Goal: Contribute content: Contribute content

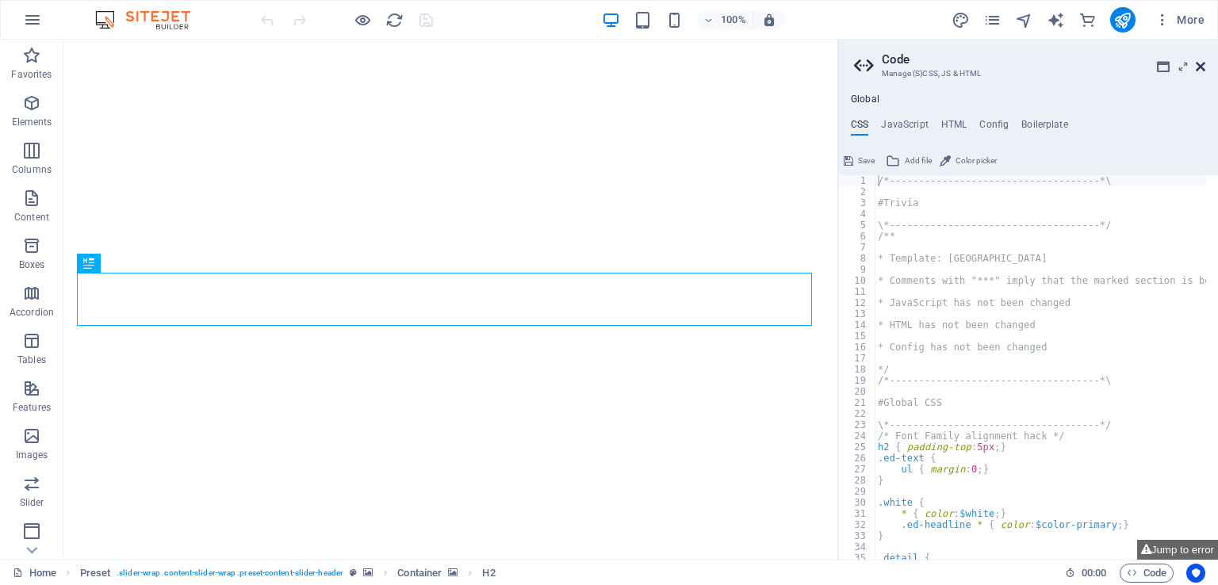
click at [1204, 69] on icon at bounding box center [1201, 66] width 10 height 13
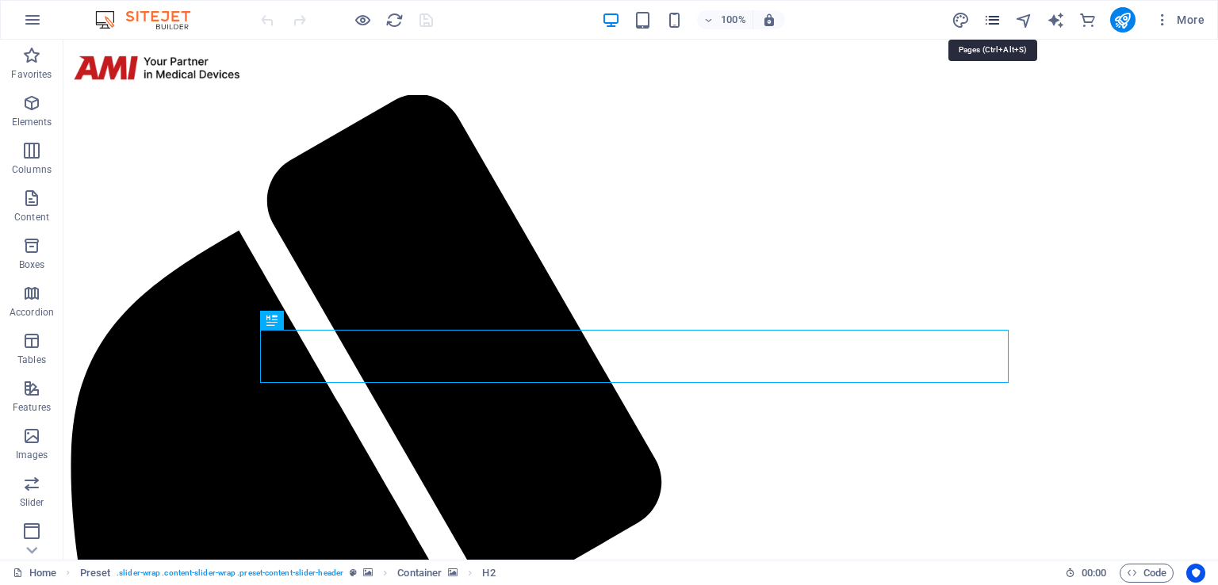
click at [988, 22] on icon "pages" at bounding box center [992, 20] width 18 height 18
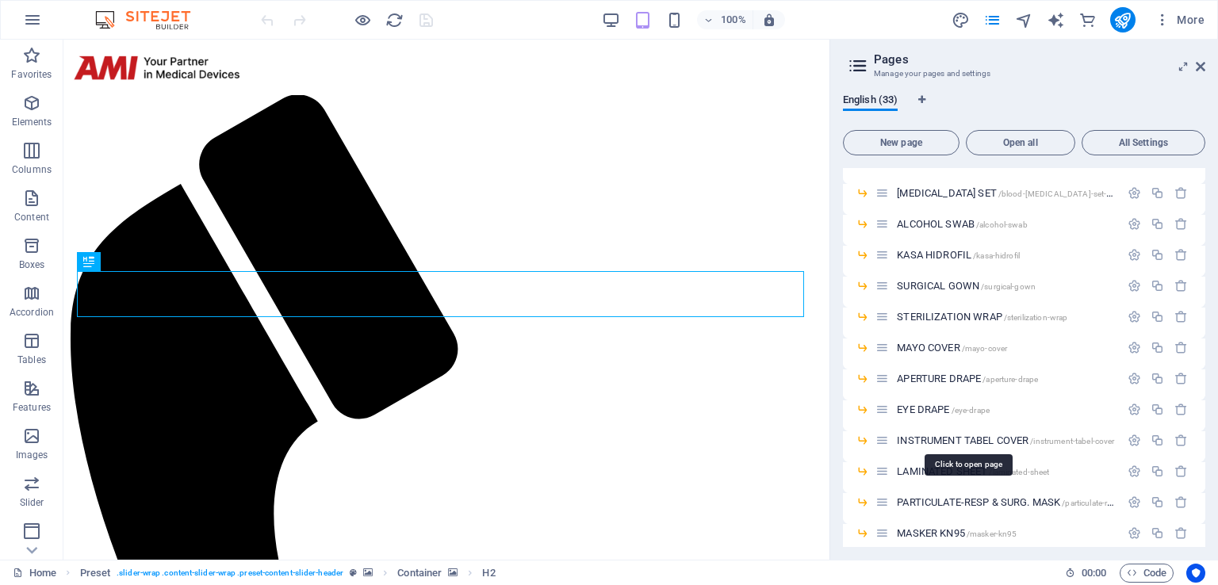
scroll to position [238, 0]
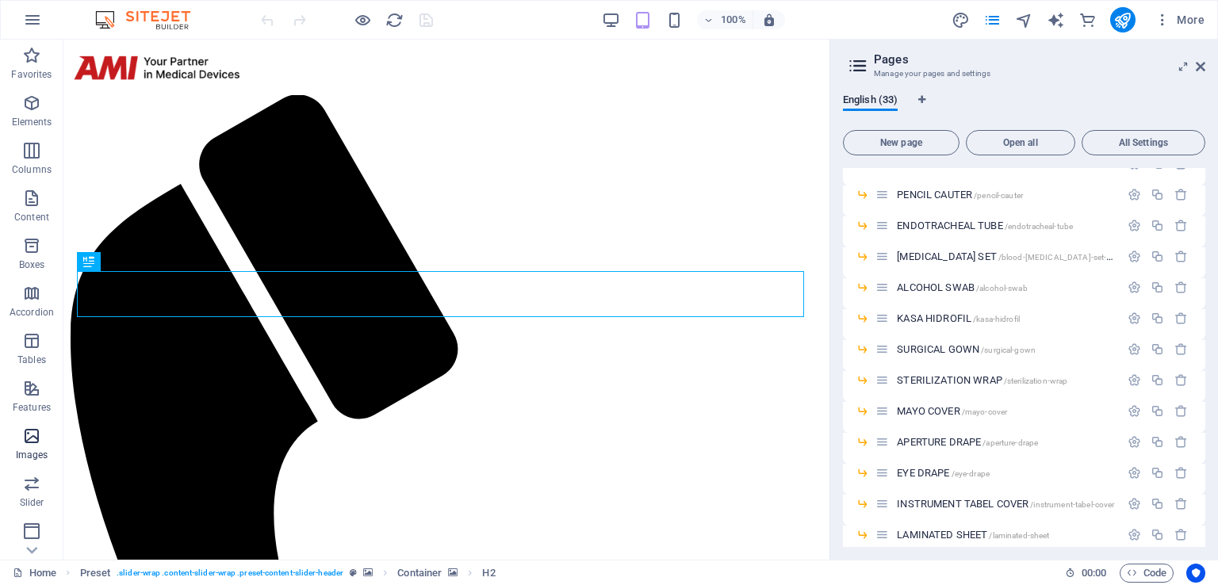
click at [33, 433] on icon "button" at bounding box center [31, 436] width 19 height 19
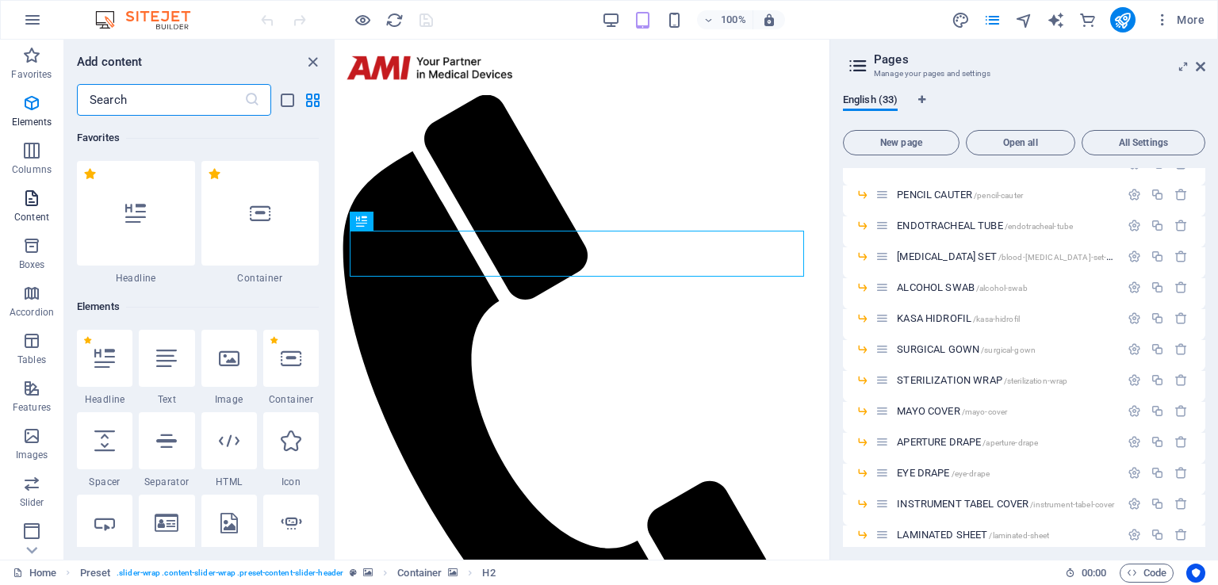
scroll to position [8042, 0]
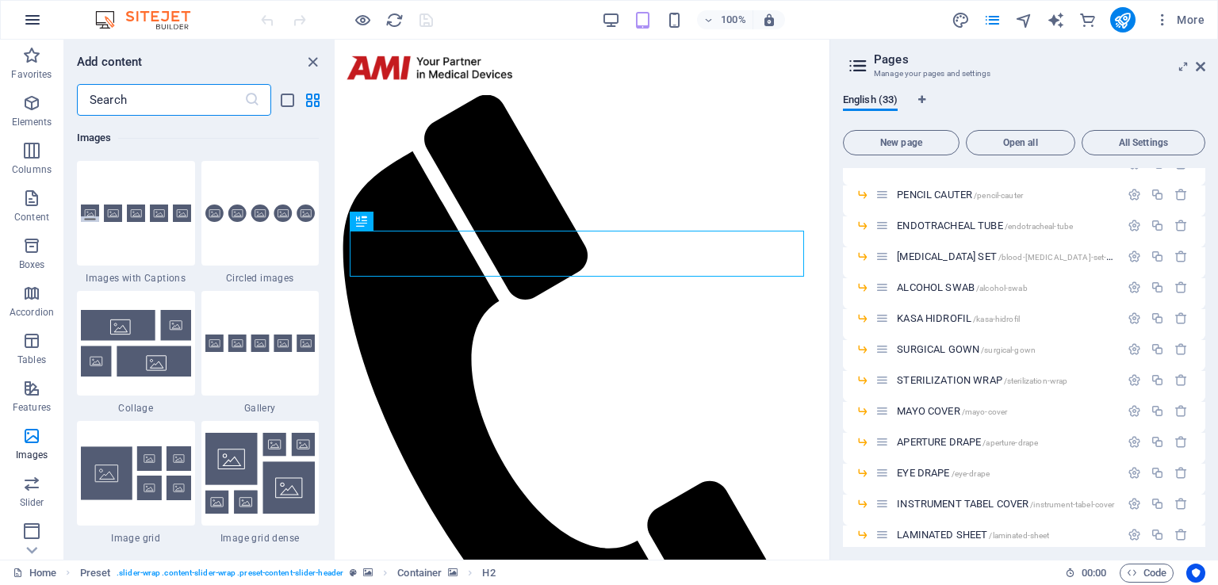
click at [36, 25] on icon "button" at bounding box center [32, 19] width 19 height 19
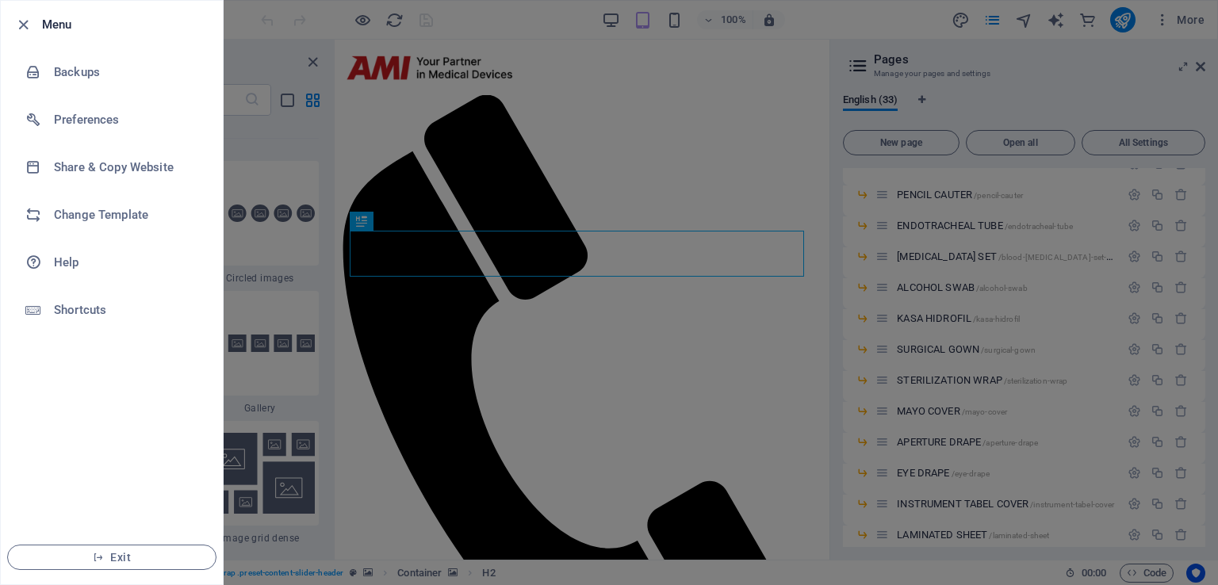
click at [36, 25] on div at bounding box center [27, 24] width 29 height 19
click at [1001, 10] on div at bounding box center [609, 292] width 1218 height 585
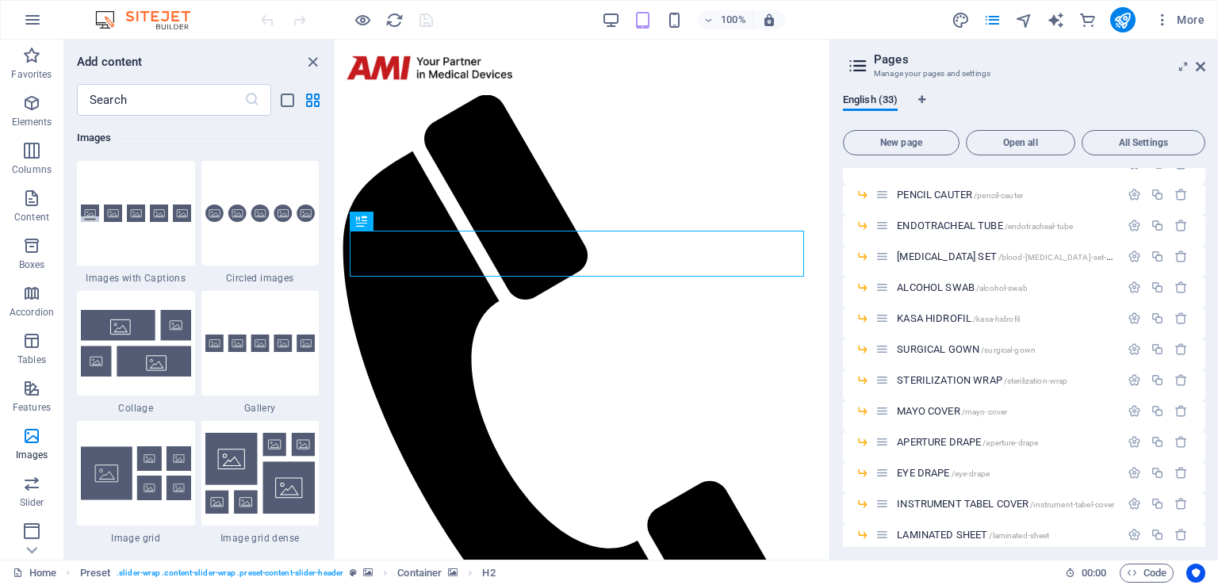
click at [970, 17] on icon "design" at bounding box center [961, 20] width 18 height 18
click at [995, 11] on icon "pages" at bounding box center [992, 20] width 18 height 18
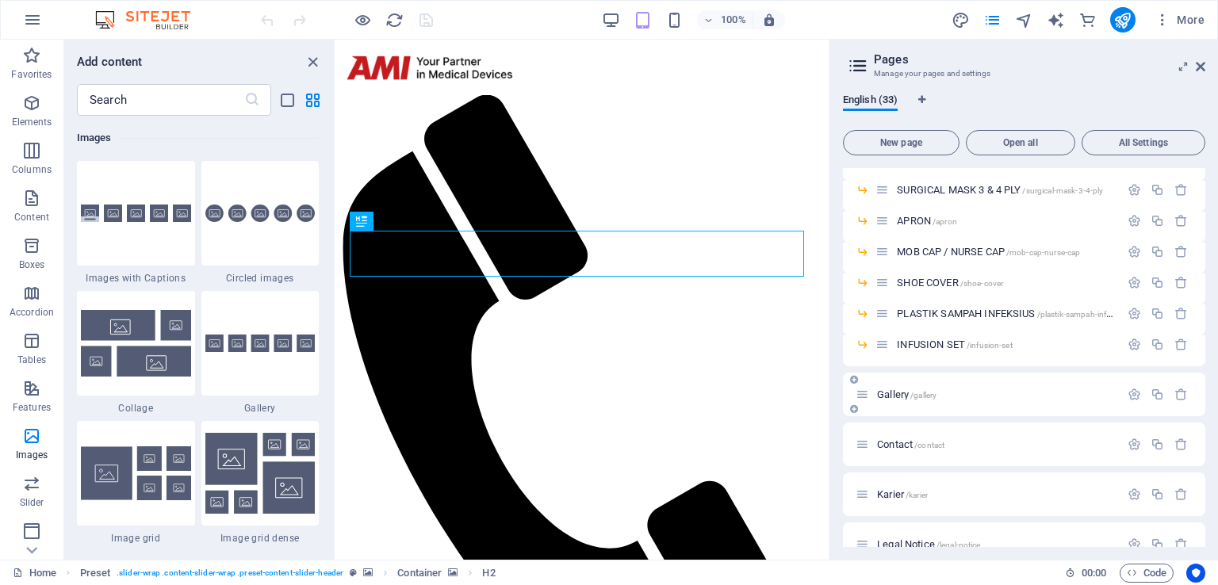
scroll to position [692, 0]
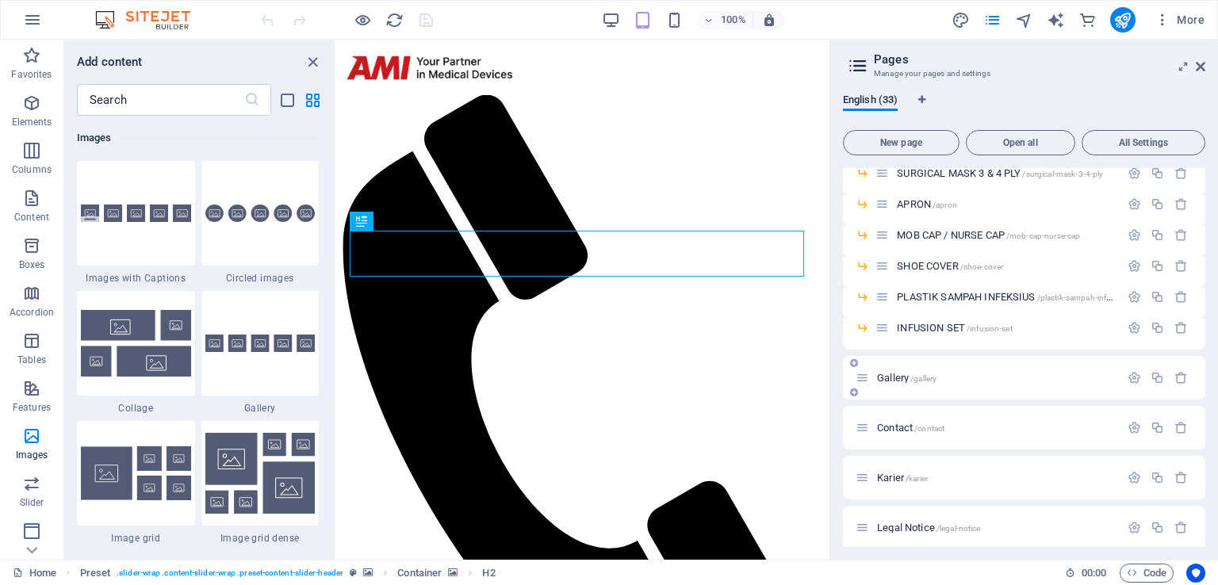
click at [898, 376] on span "Gallery /gallery" at bounding box center [906, 378] width 59 height 12
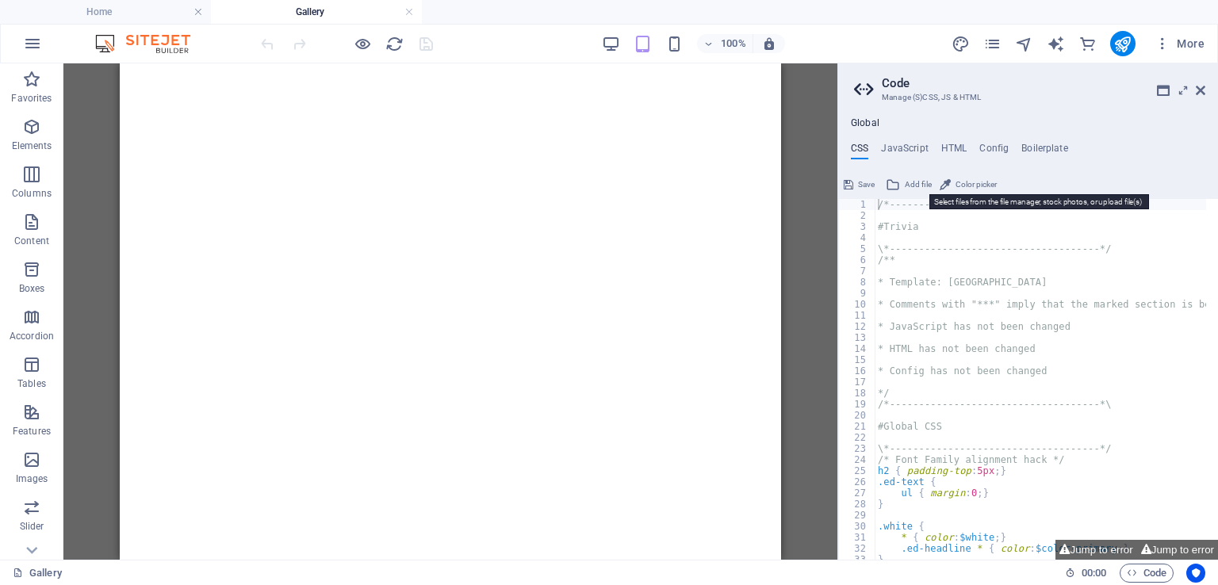
click at [911, 185] on span "Add file" at bounding box center [918, 184] width 27 height 19
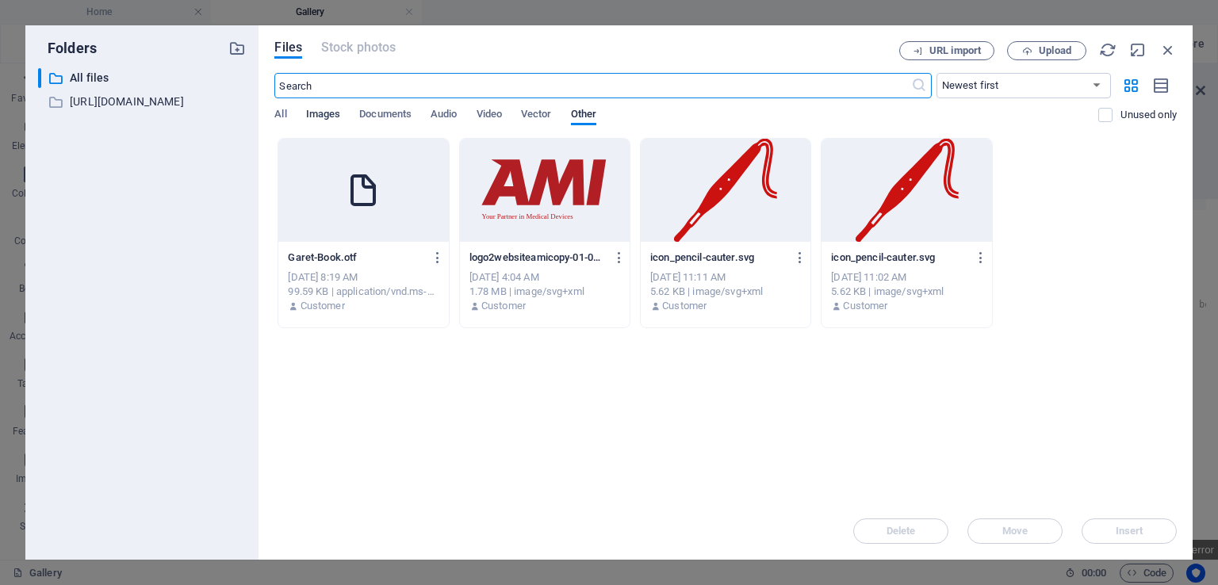
click at [333, 114] on span "Images" at bounding box center [323, 116] width 35 height 22
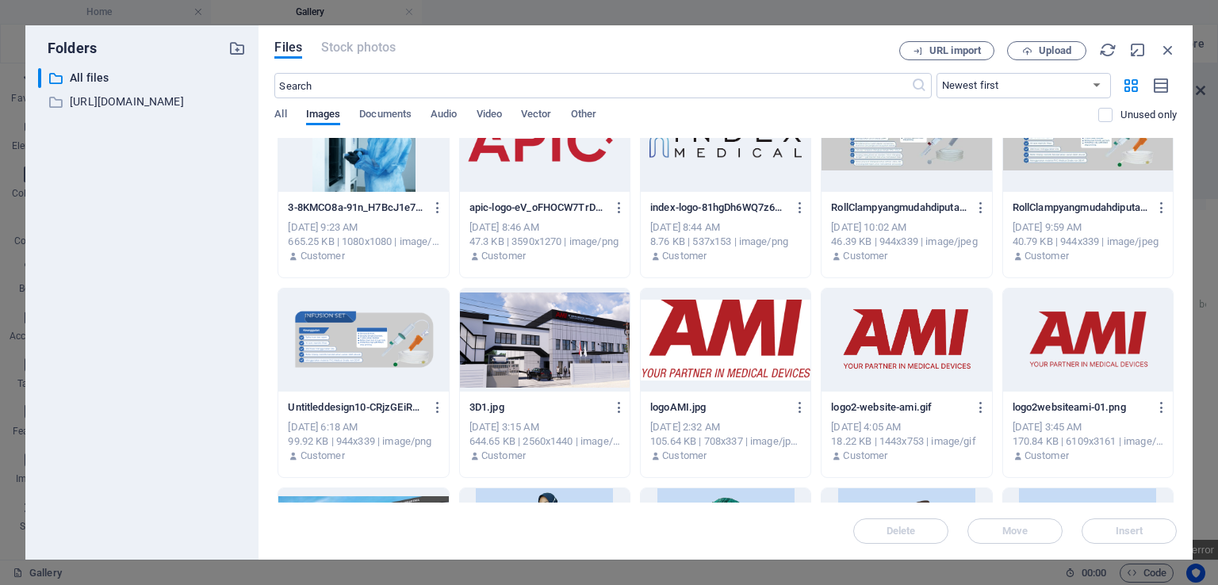
scroll to position [5358, 0]
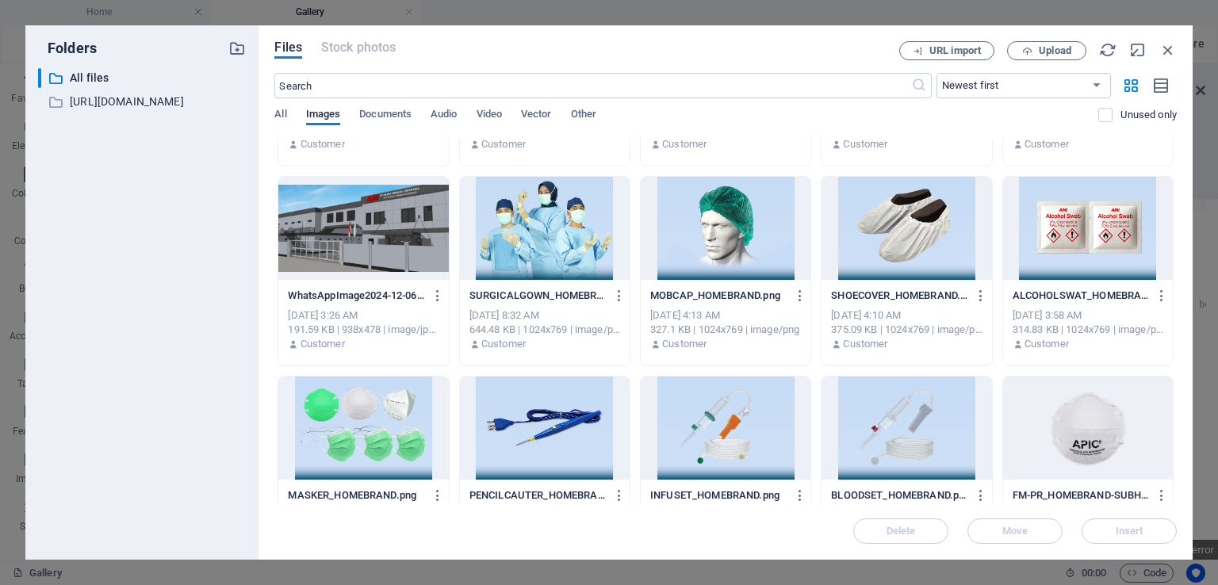
click at [575, 218] on div at bounding box center [545, 228] width 170 height 103
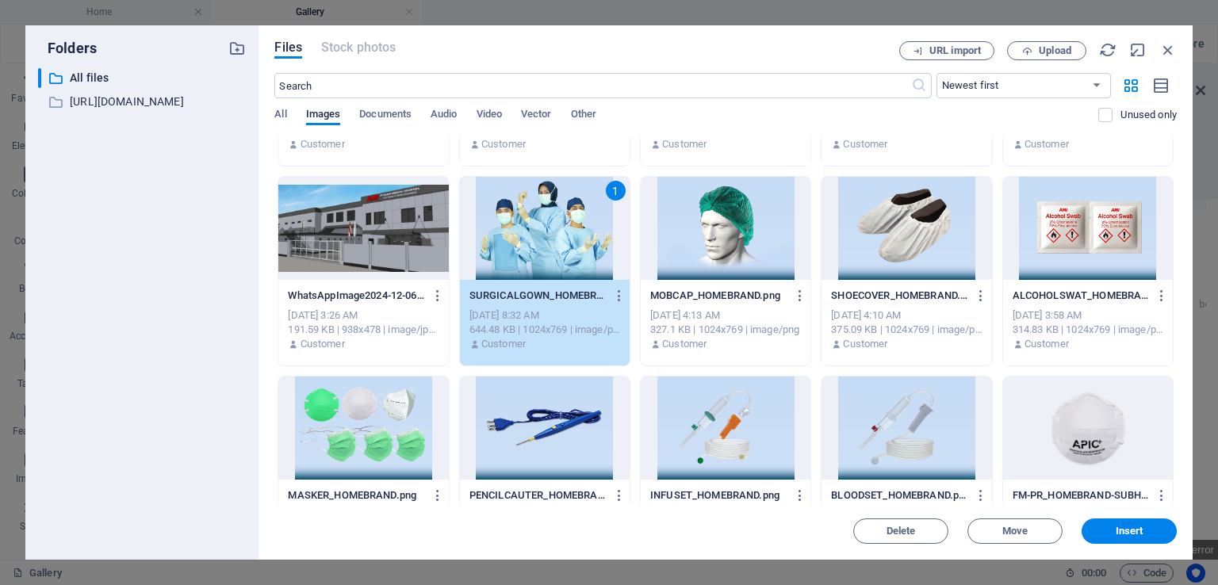
click at [575, 218] on div "1" at bounding box center [545, 228] width 170 height 103
type textarea "https://cdn1.site-media.eu/images/0/11972204/SURGICALGOWN_HOMEBRAND.png/*------…"
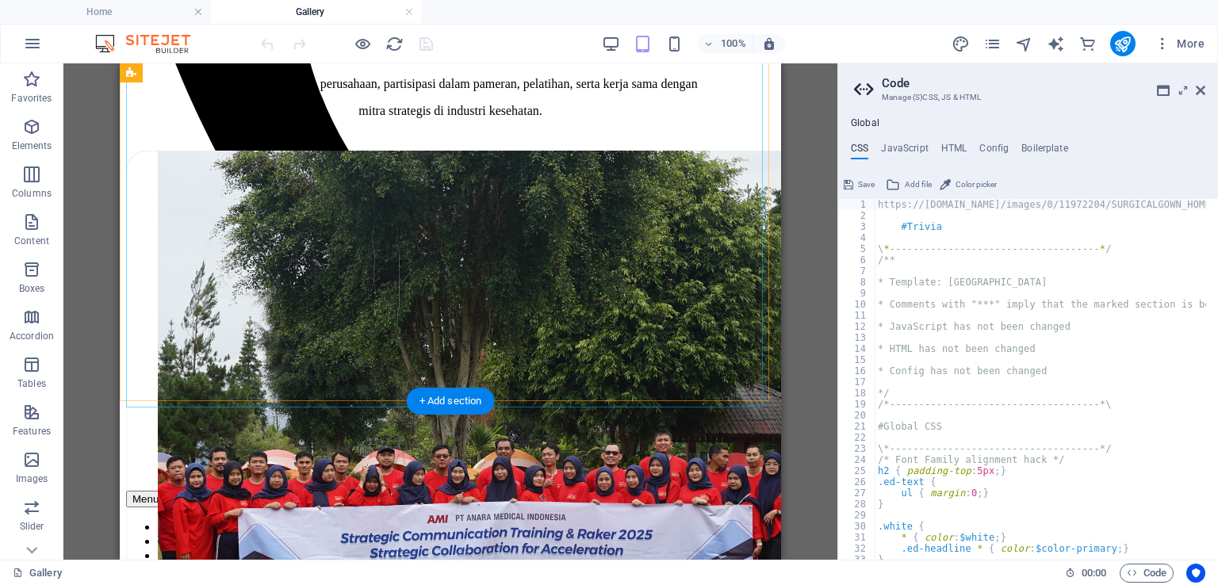
scroll to position [651, 0]
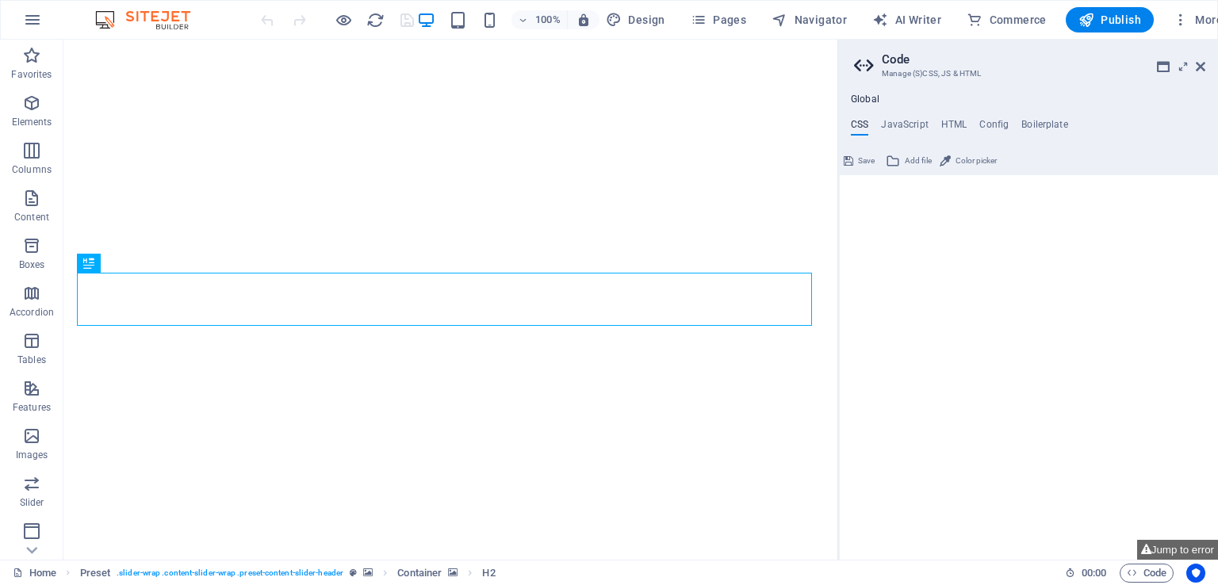
type textarea "/*------------------------------------*\"
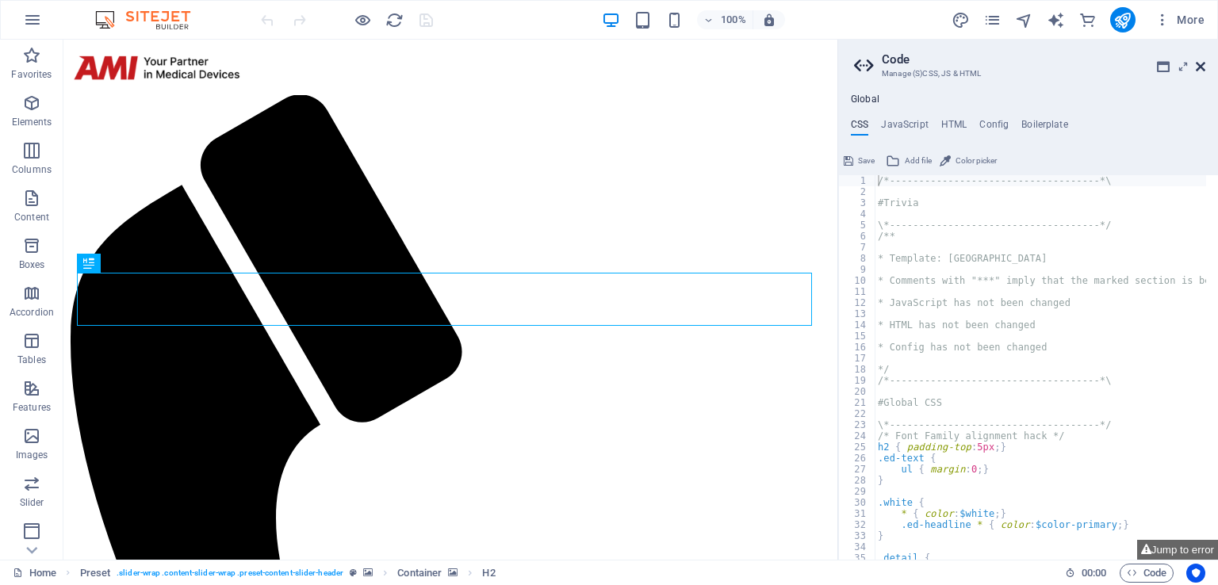
click at [1204, 63] on icon at bounding box center [1201, 66] width 10 height 13
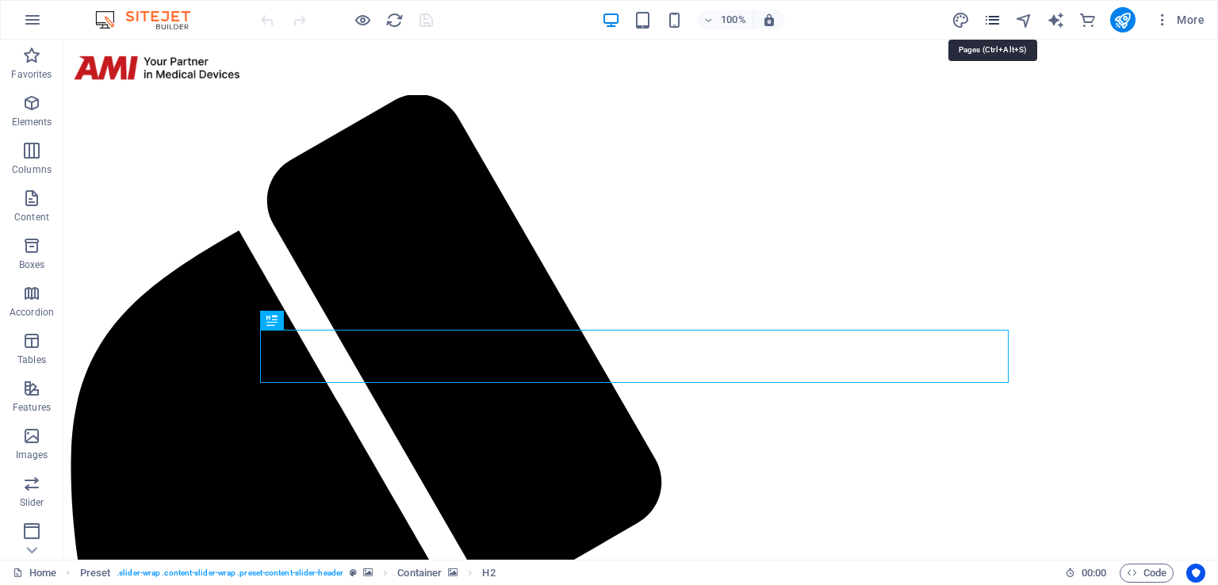
click at [1002, 18] on icon "pages" at bounding box center [992, 20] width 18 height 18
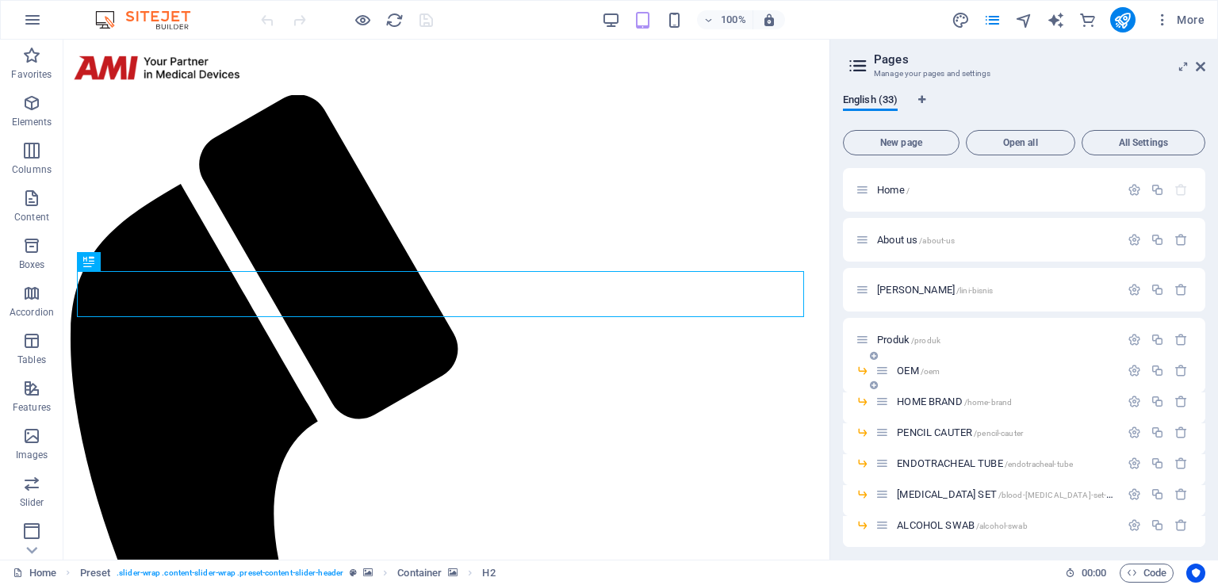
click at [914, 372] on span "OEM /oem" at bounding box center [918, 371] width 43 height 12
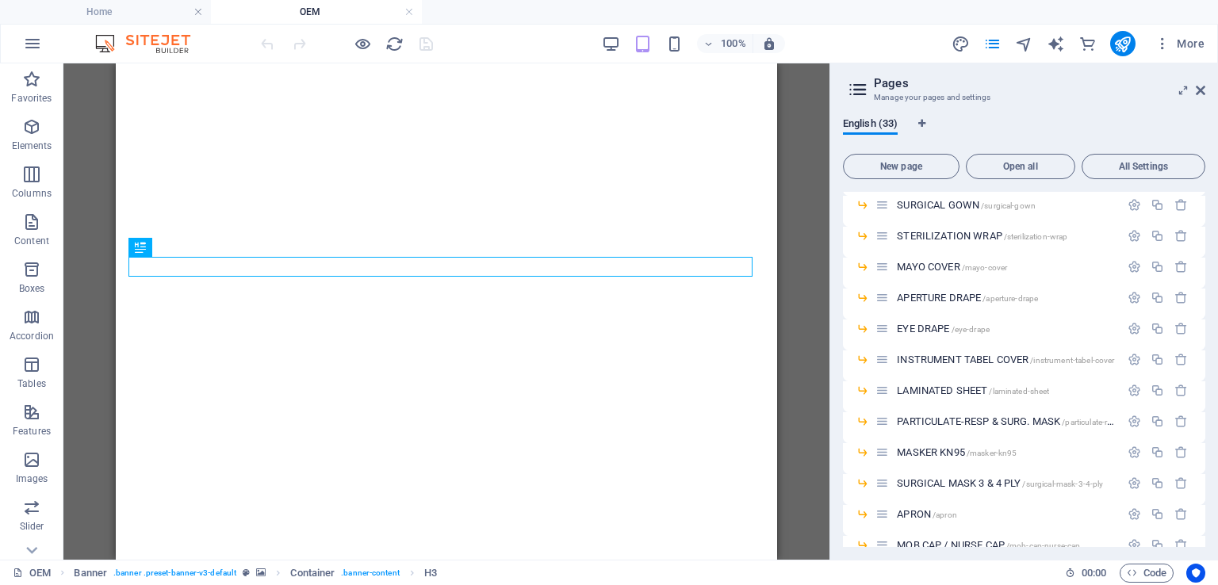
scroll to position [397, 0]
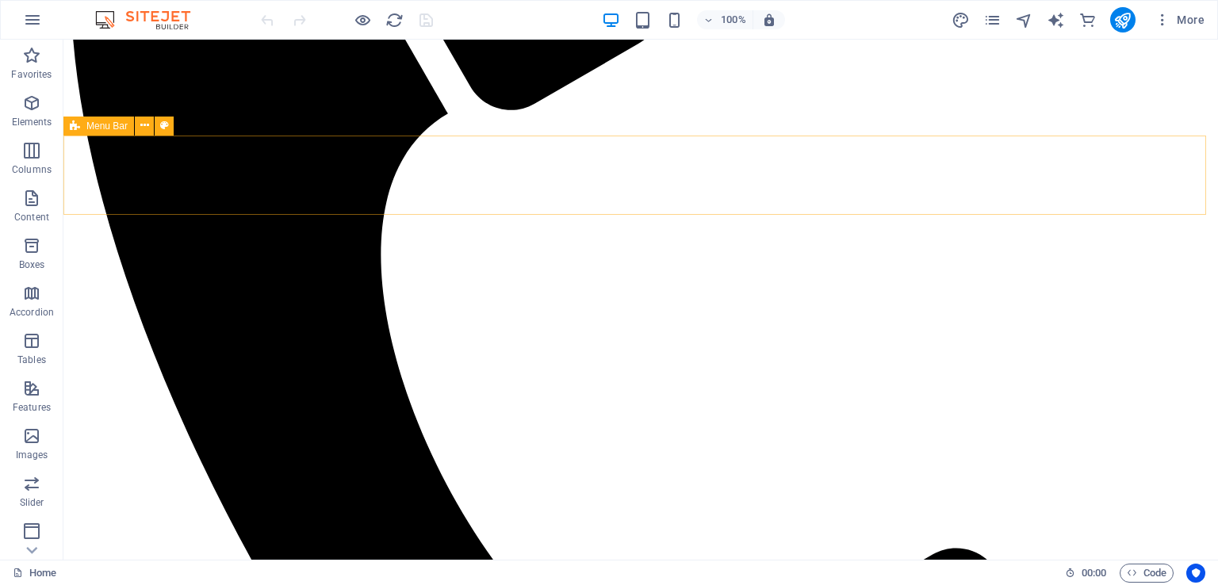
scroll to position [476, 0]
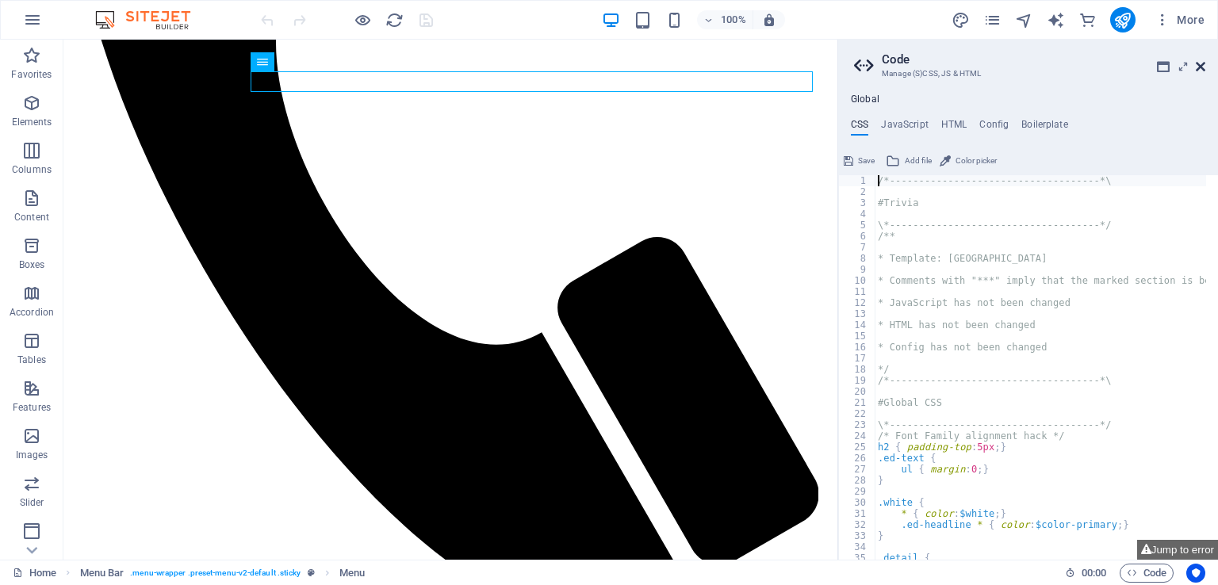
click at [1203, 67] on icon at bounding box center [1201, 66] width 10 height 13
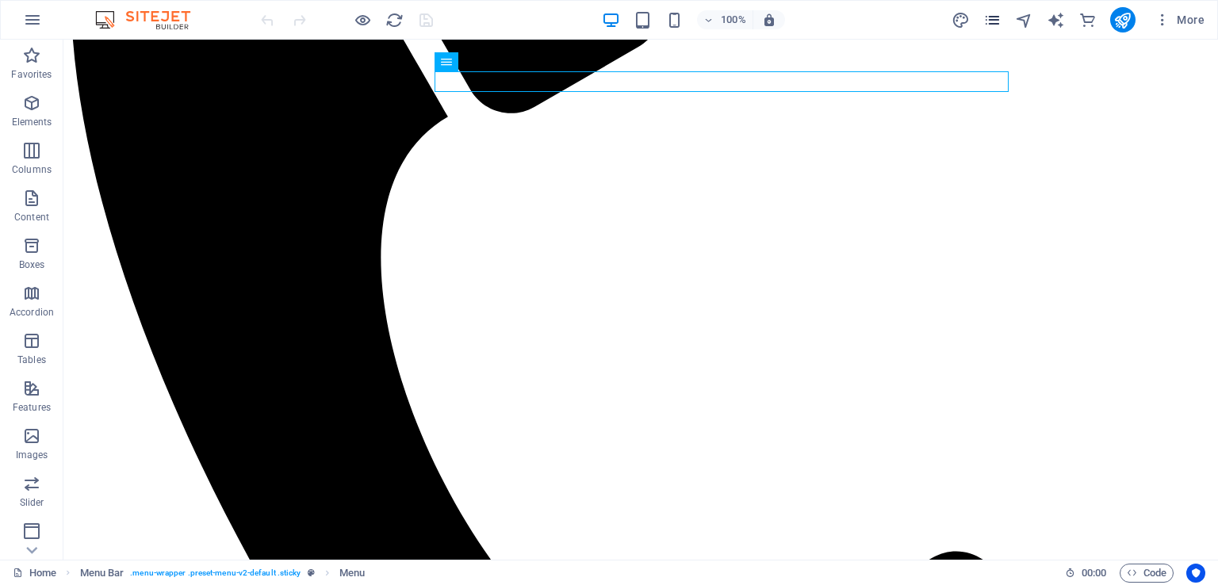
click at [999, 17] on icon "pages" at bounding box center [992, 20] width 18 height 18
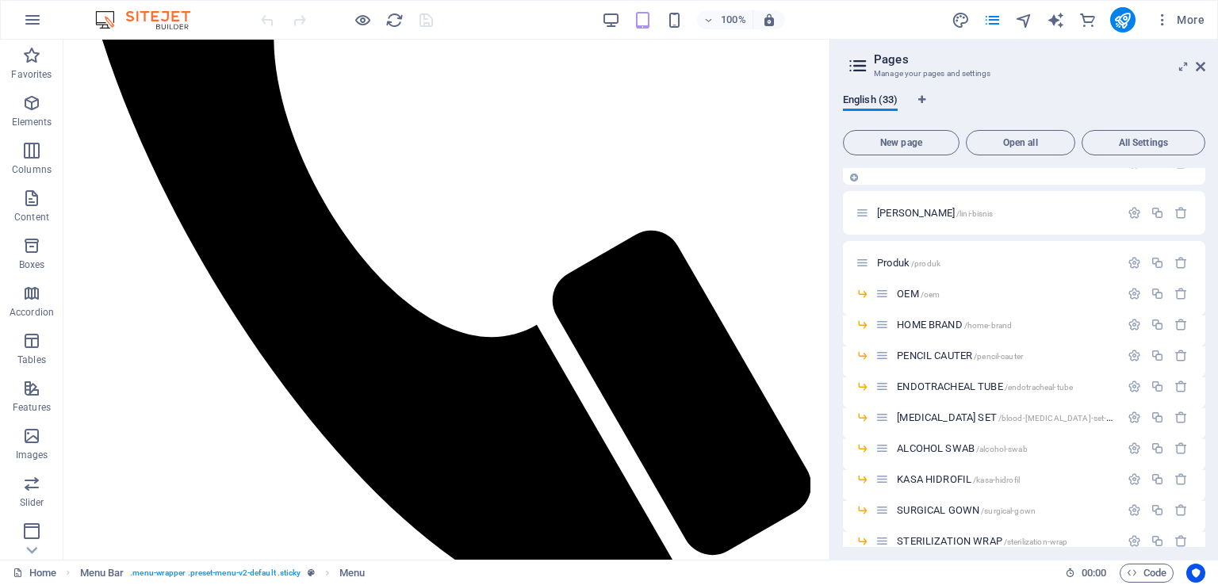
scroll to position [79, 0]
click at [895, 258] on span "Produk /produk" at bounding box center [908, 261] width 63 height 12
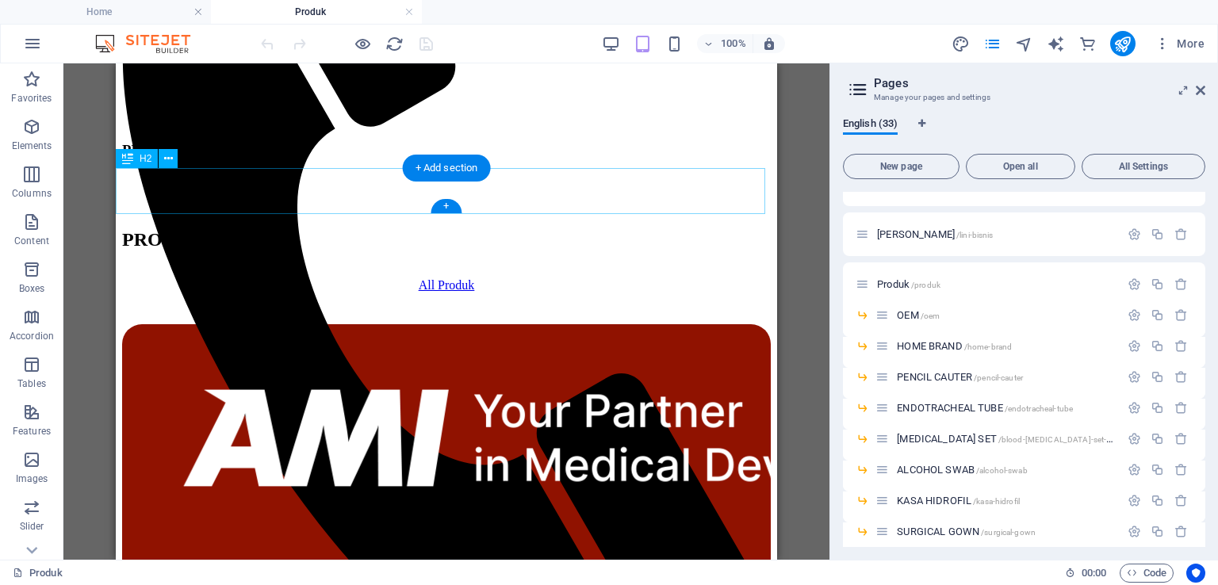
scroll to position [0, 0]
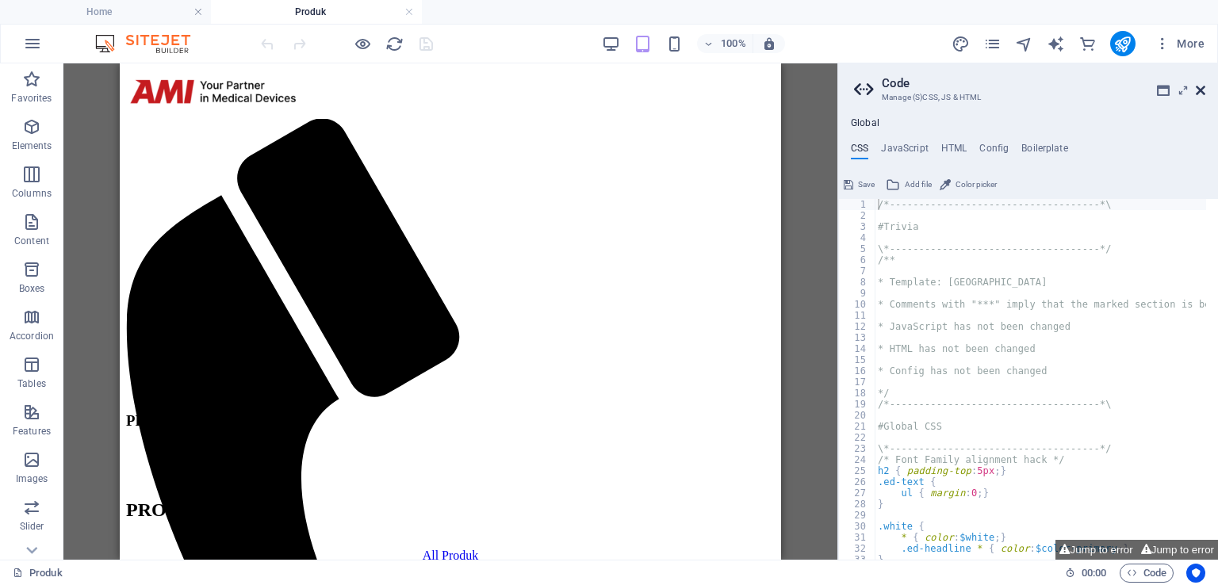
click at [1198, 88] on icon at bounding box center [1201, 90] width 10 height 13
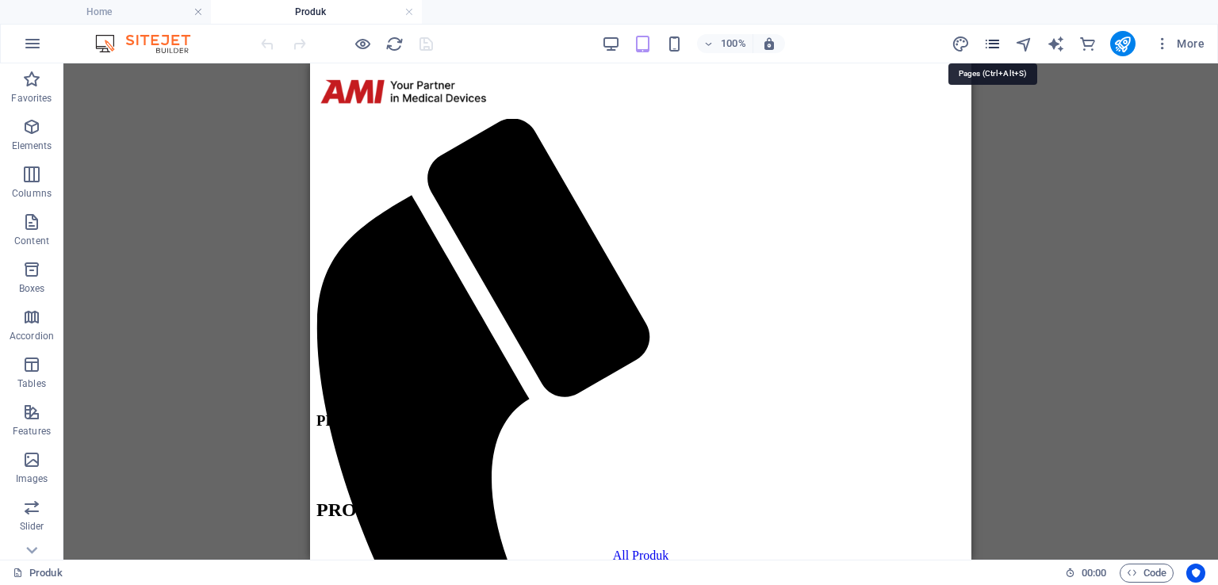
click at [1000, 44] on icon "pages" at bounding box center [992, 44] width 18 height 18
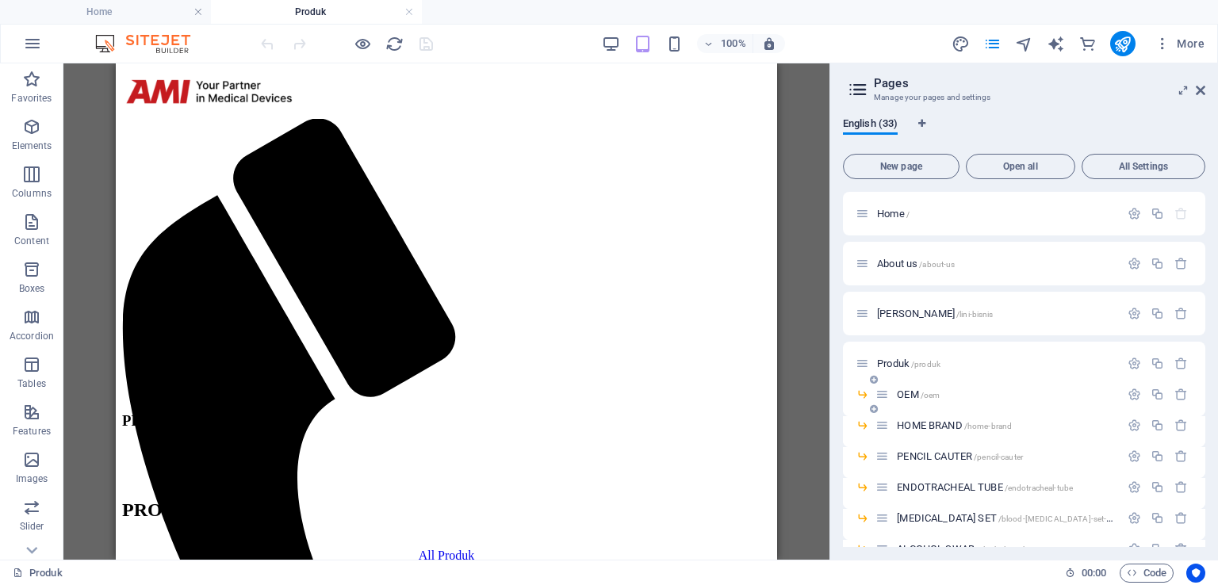
click at [918, 387] on div "OEM /oem" at bounding box center [998, 394] width 244 height 18
click at [916, 393] on span "OEM /oem" at bounding box center [918, 395] width 43 height 12
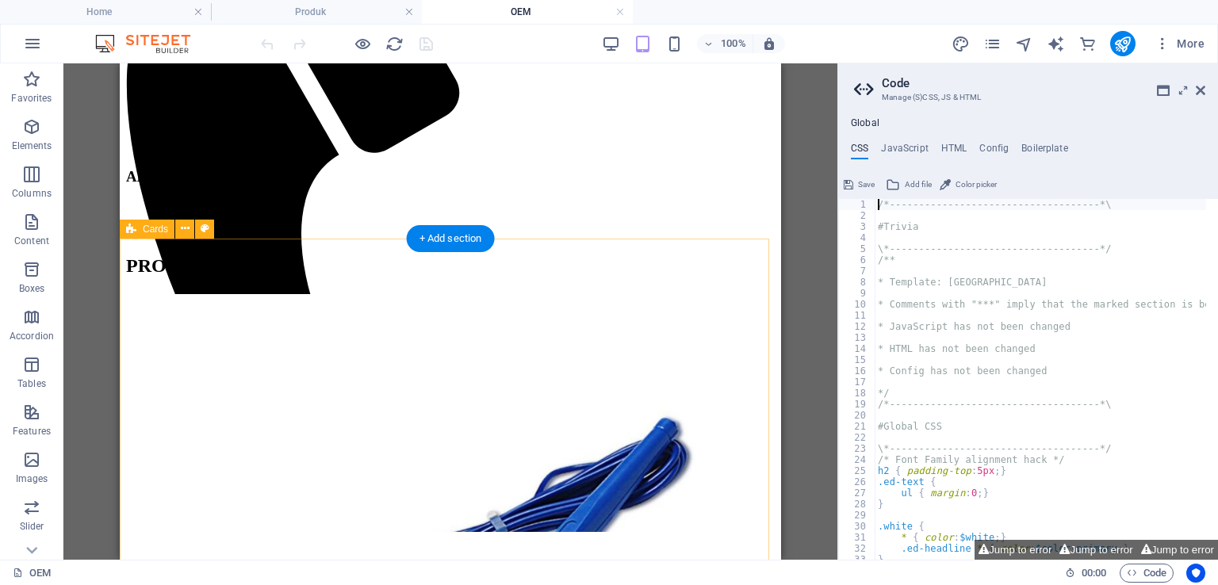
scroll to position [635, 0]
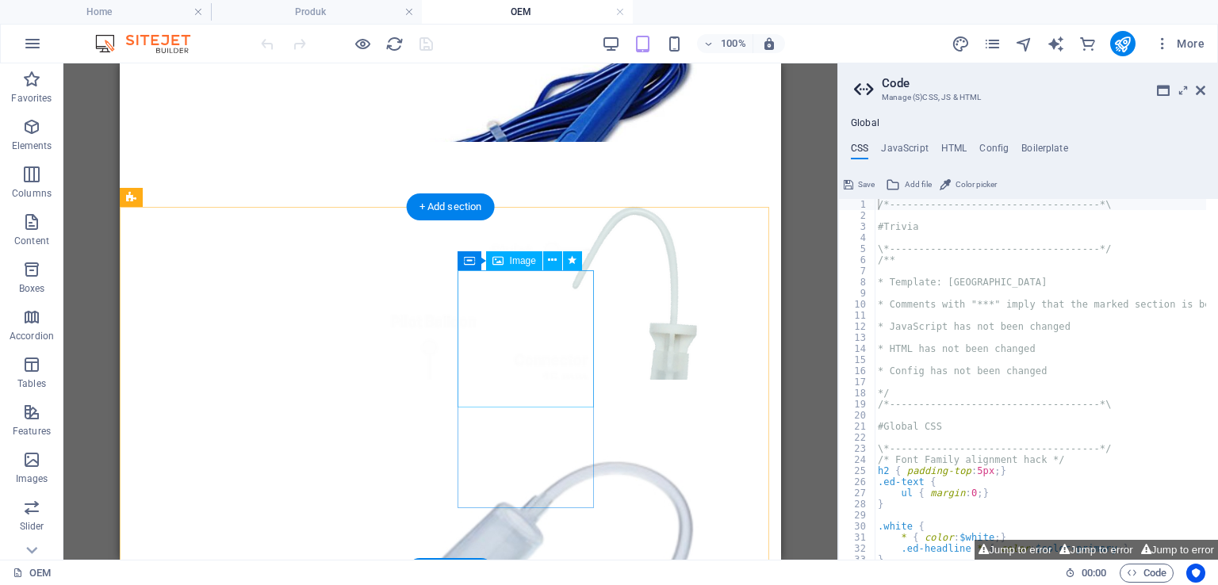
select select "%"
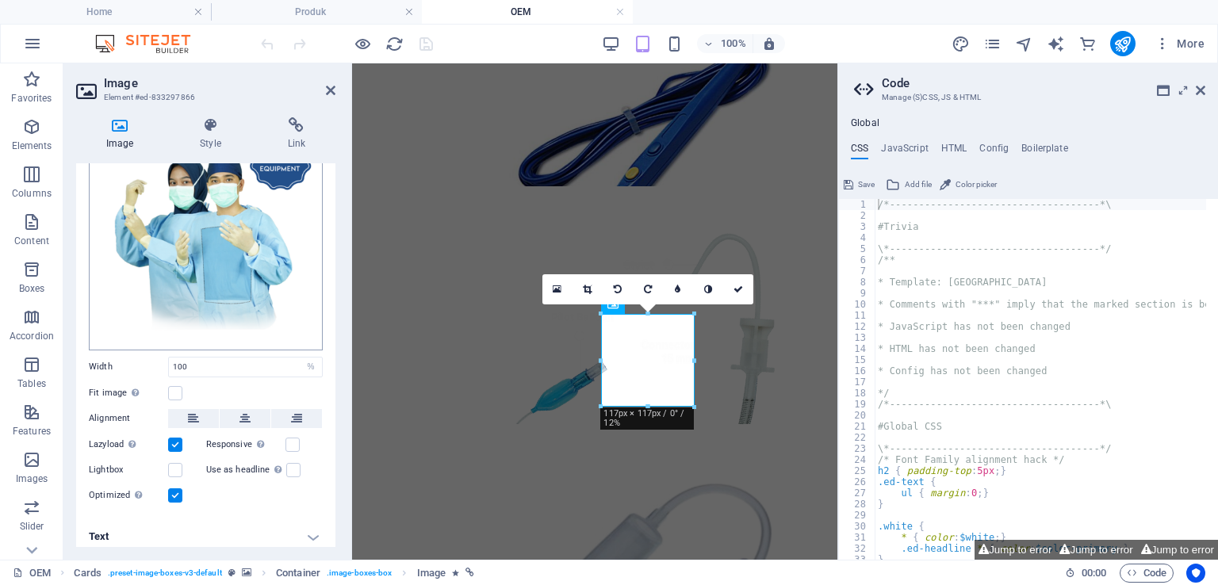
scroll to position [93, 0]
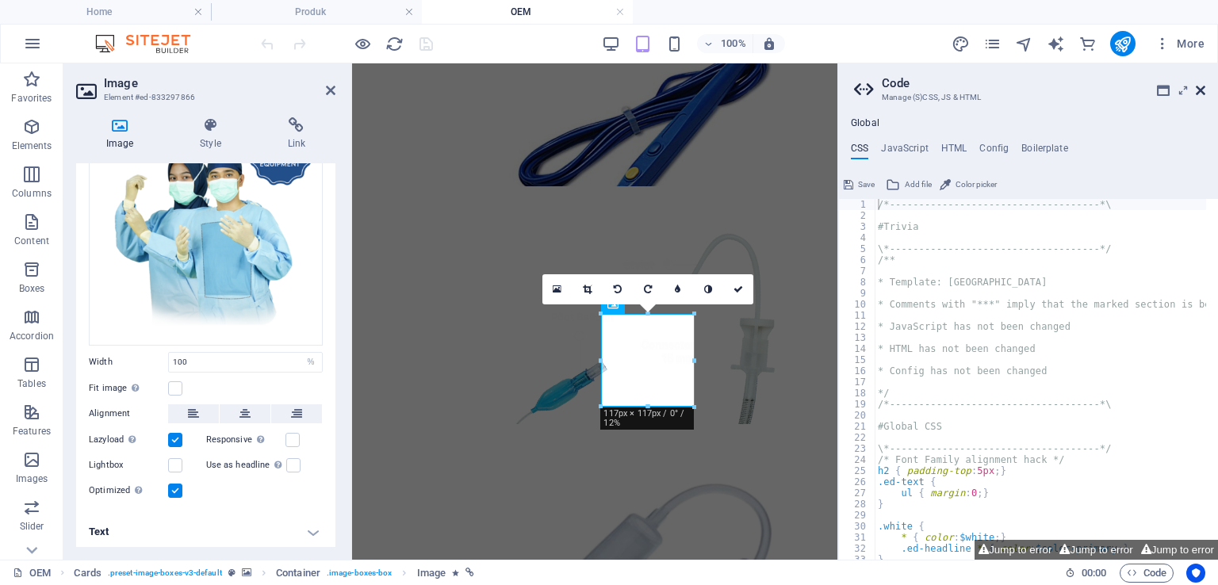
click at [1203, 93] on icon at bounding box center [1201, 90] width 10 height 13
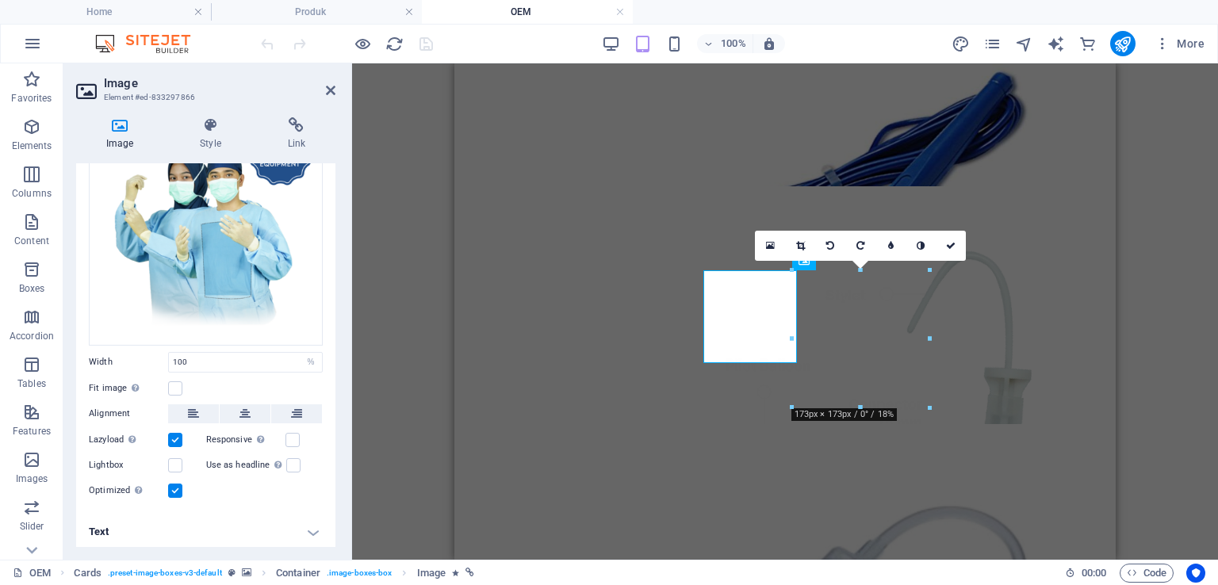
scroll to position [635, 0]
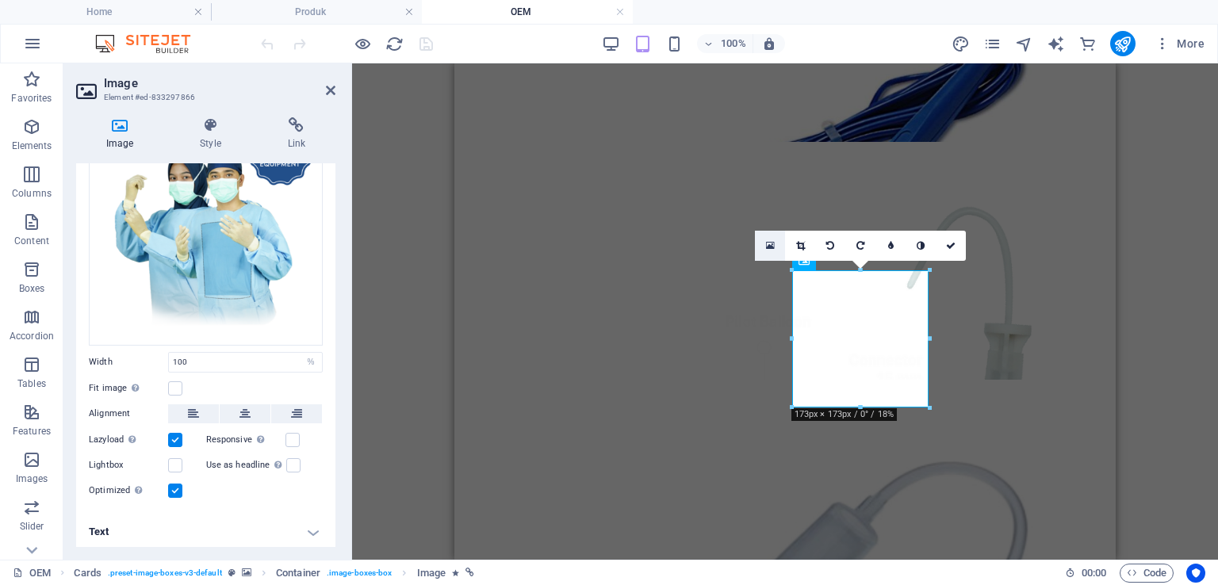
click at [771, 247] on icon at bounding box center [770, 245] width 9 height 11
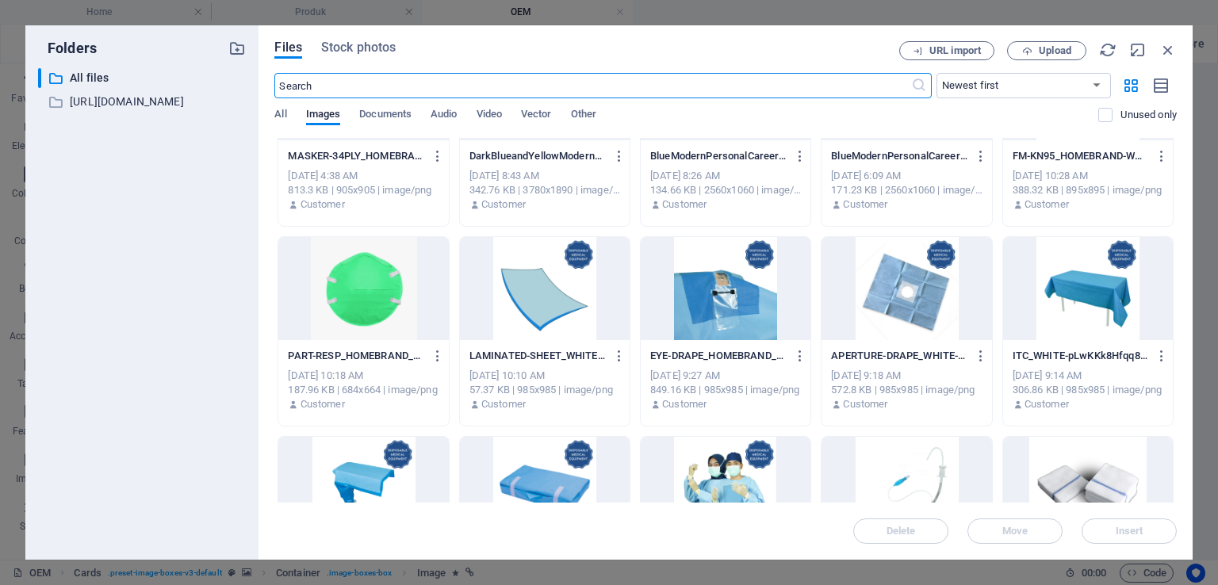
scroll to position [3858, 0]
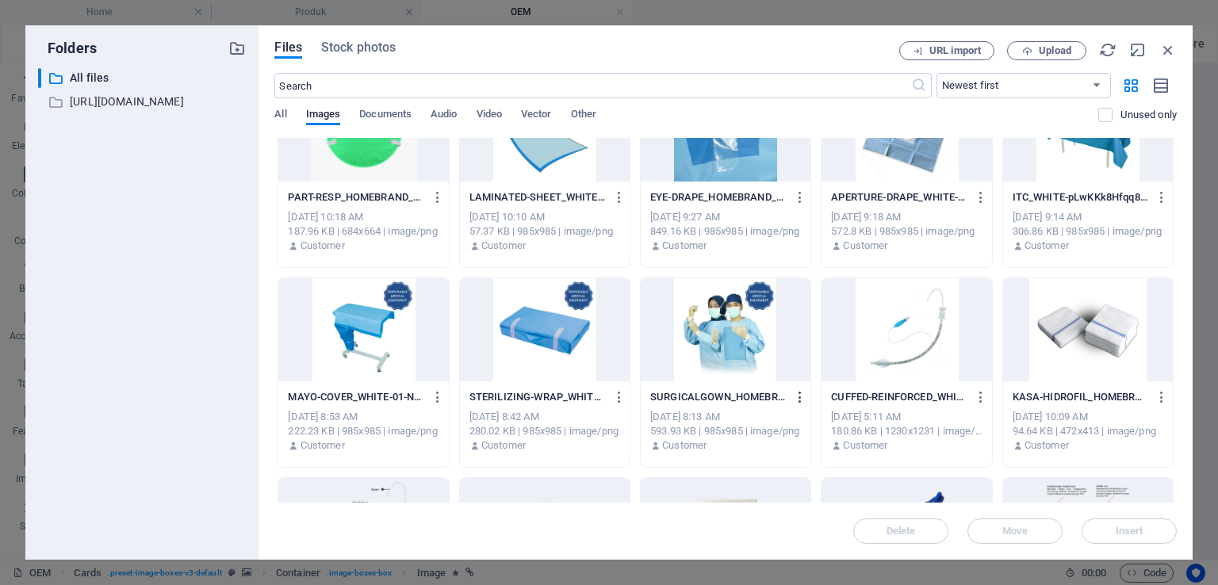
click at [799, 397] on icon "button" at bounding box center [800, 397] width 15 height 14
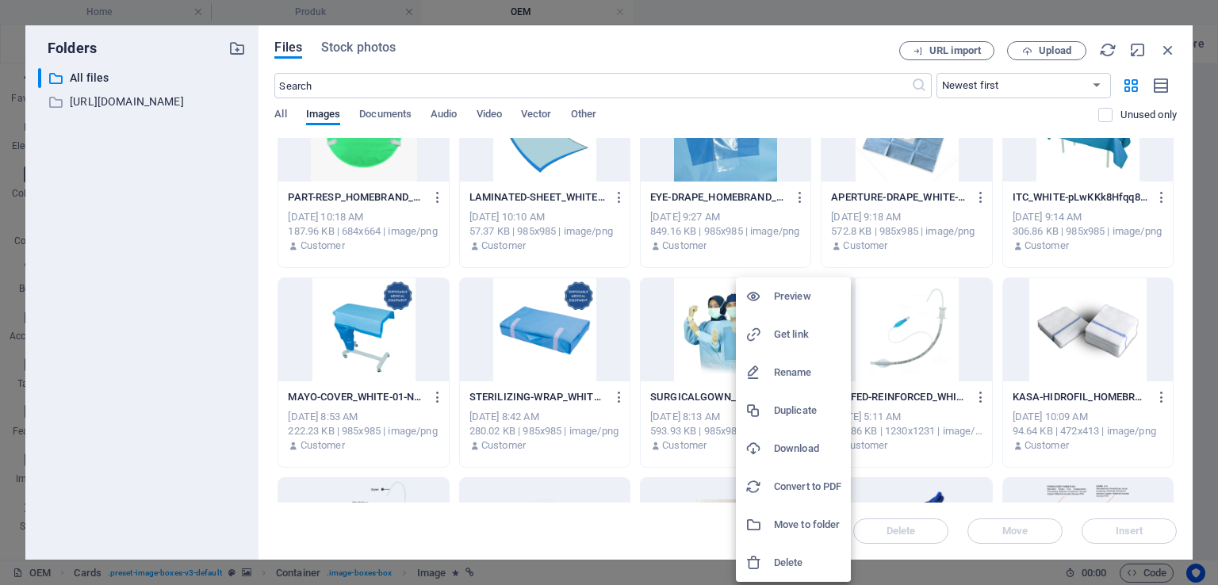
click at [796, 450] on h6 "Download" at bounding box center [807, 448] width 67 height 19
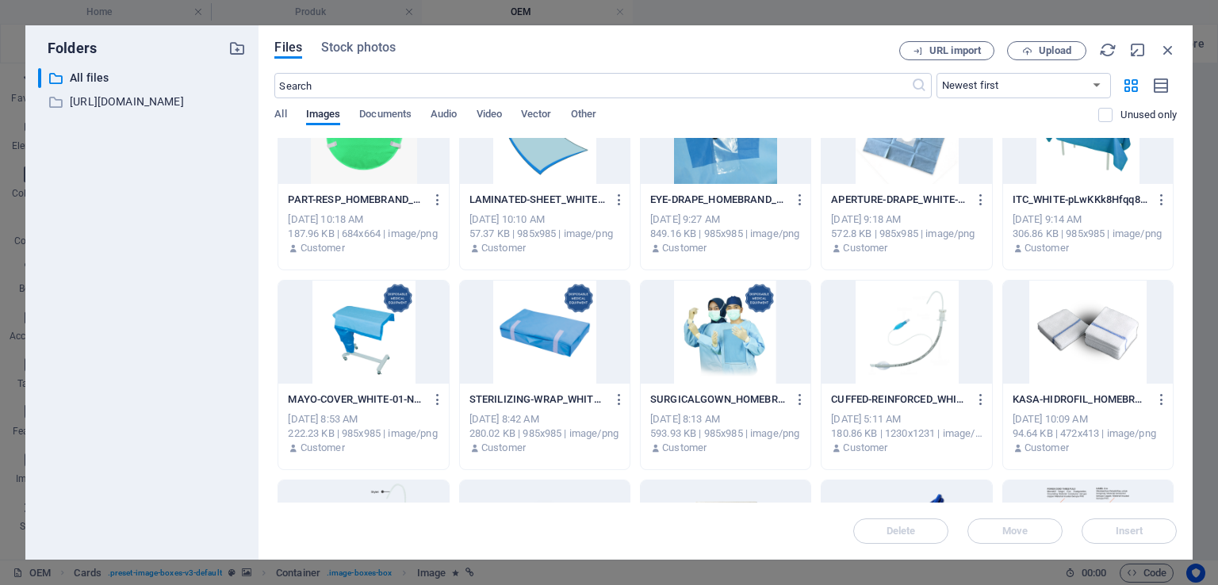
scroll to position [3778, 0]
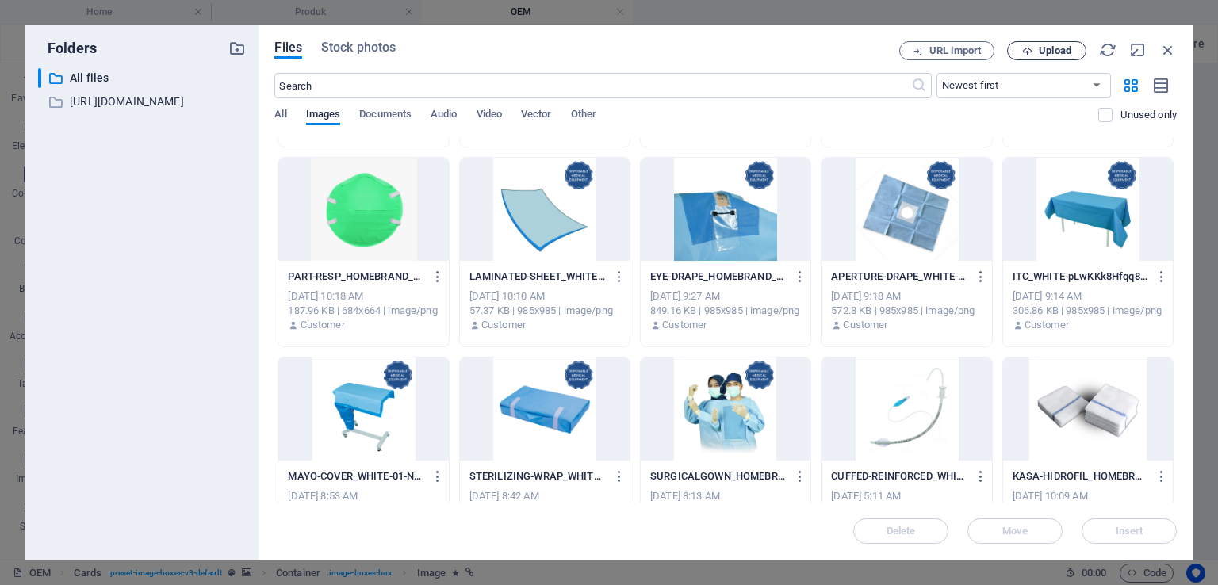
click at [1022, 49] on icon "button" at bounding box center [1027, 51] width 10 height 10
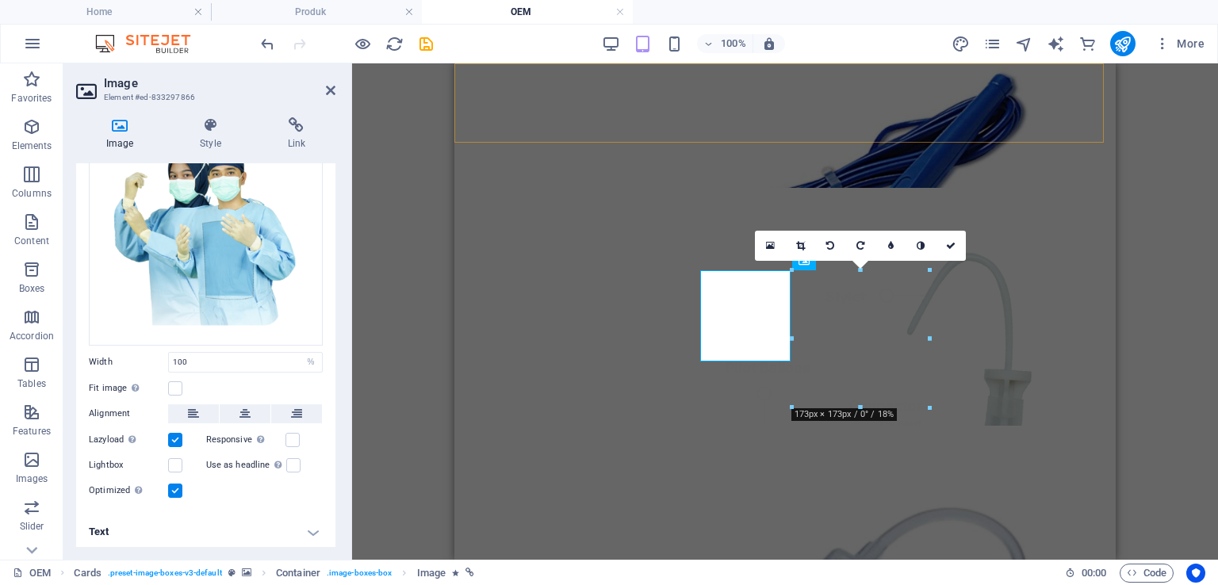
scroll to position [635, 0]
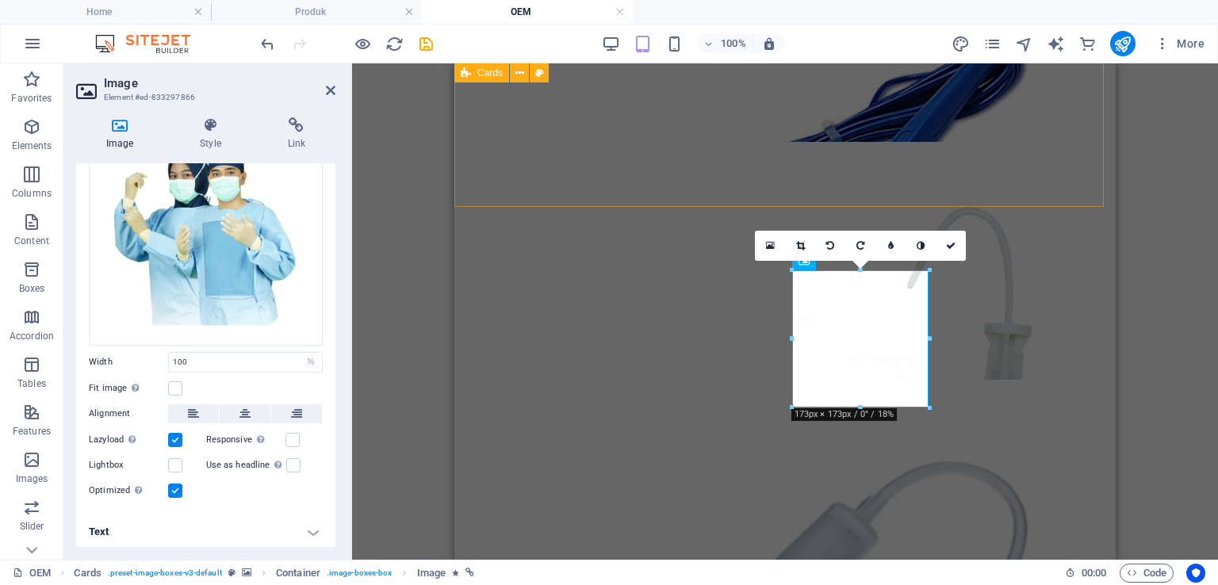
click at [717, 184] on div "PENCIL CAUTER endotracheal tube Infusion set blood transfusion set" at bounding box center [785, 380] width 649 height 952
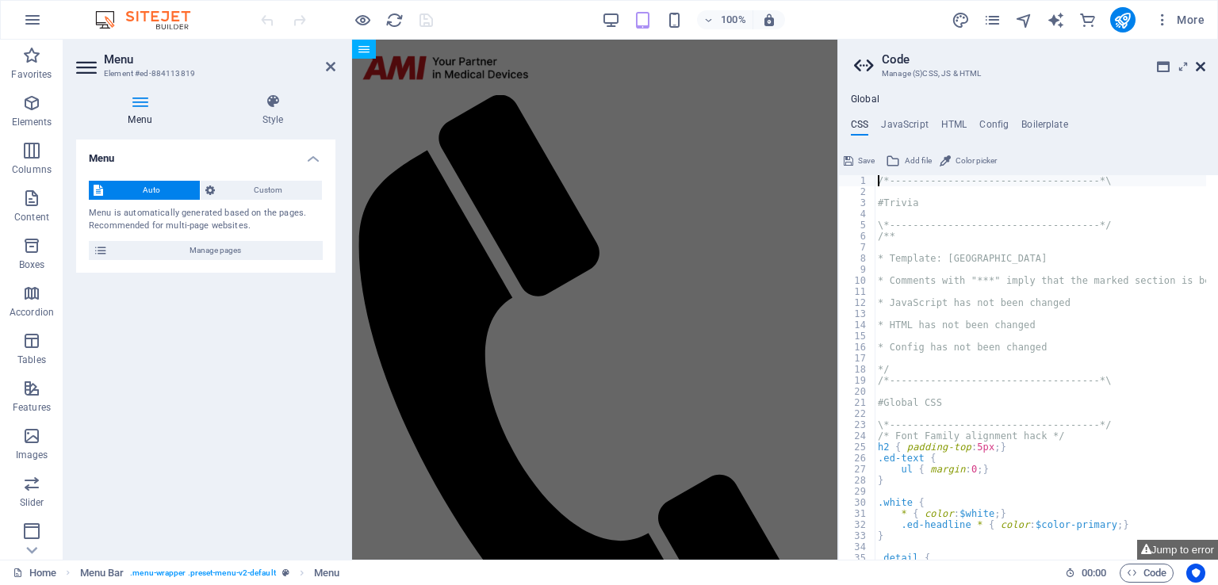
click at [1203, 66] on icon at bounding box center [1201, 66] width 10 height 13
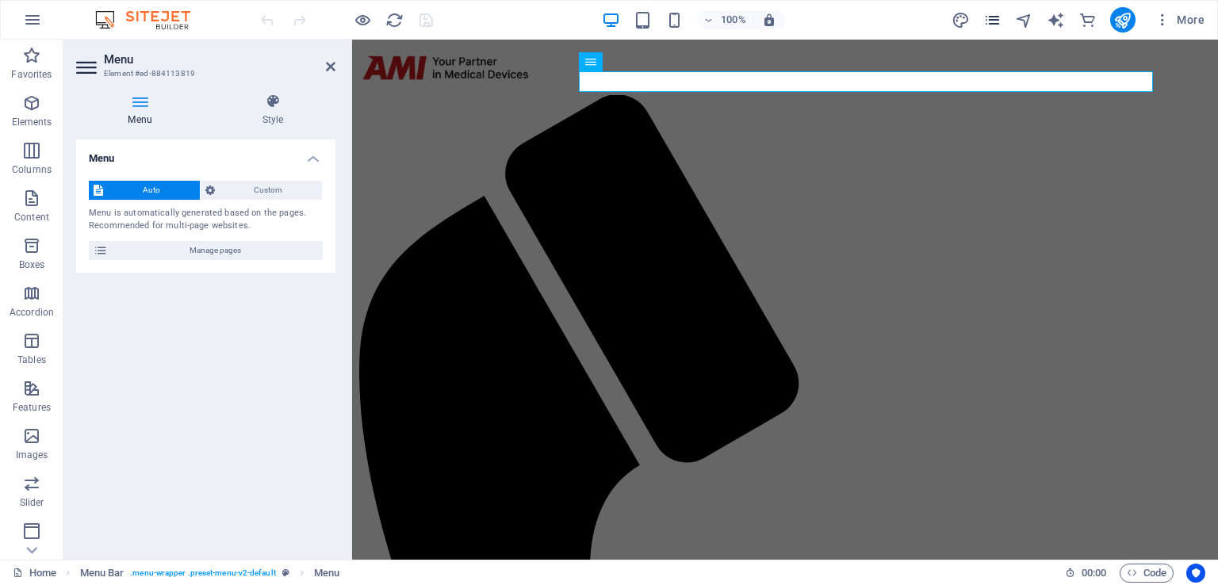
click at [996, 19] on icon "pages" at bounding box center [992, 20] width 18 height 18
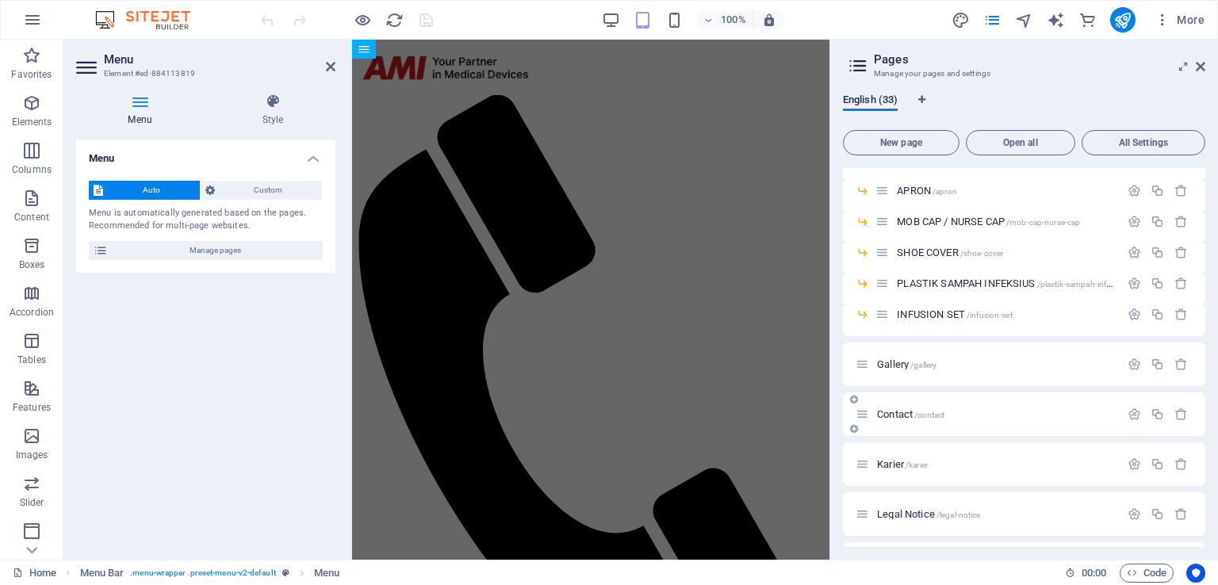
scroll to position [613, 0]
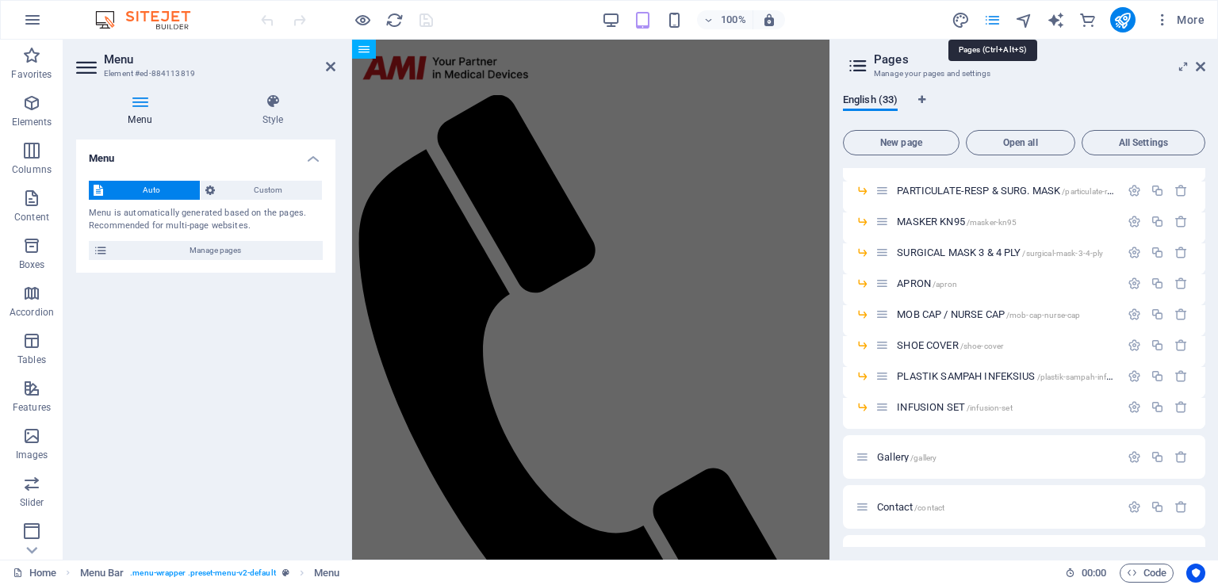
click at [997, 20] on icon "pages" at bounding box center [992, 20] width 18 height 18
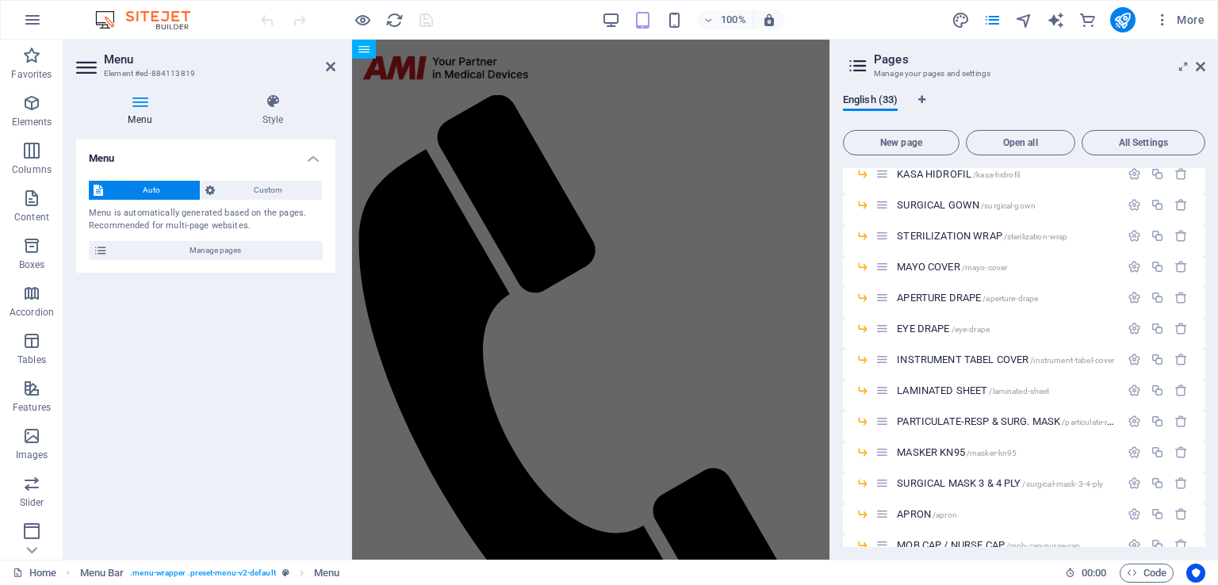
scroll to position [375, 0]
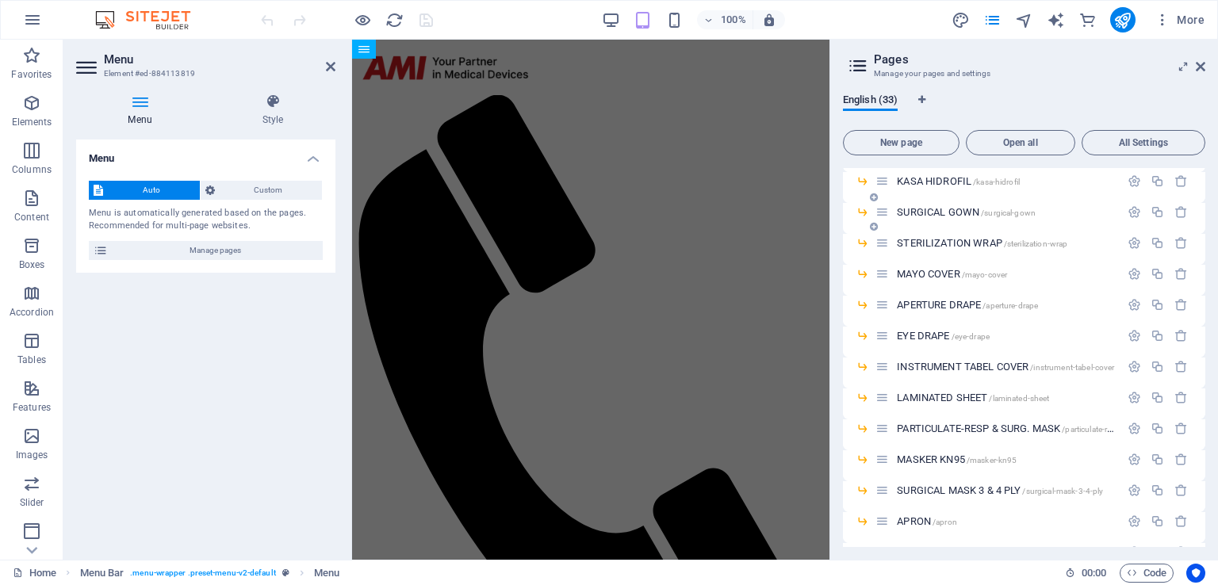
click at [930, 214] on span "SURGICAL GOWN /surgical-gown" at bounding box center [966, 212] width 139 height 12
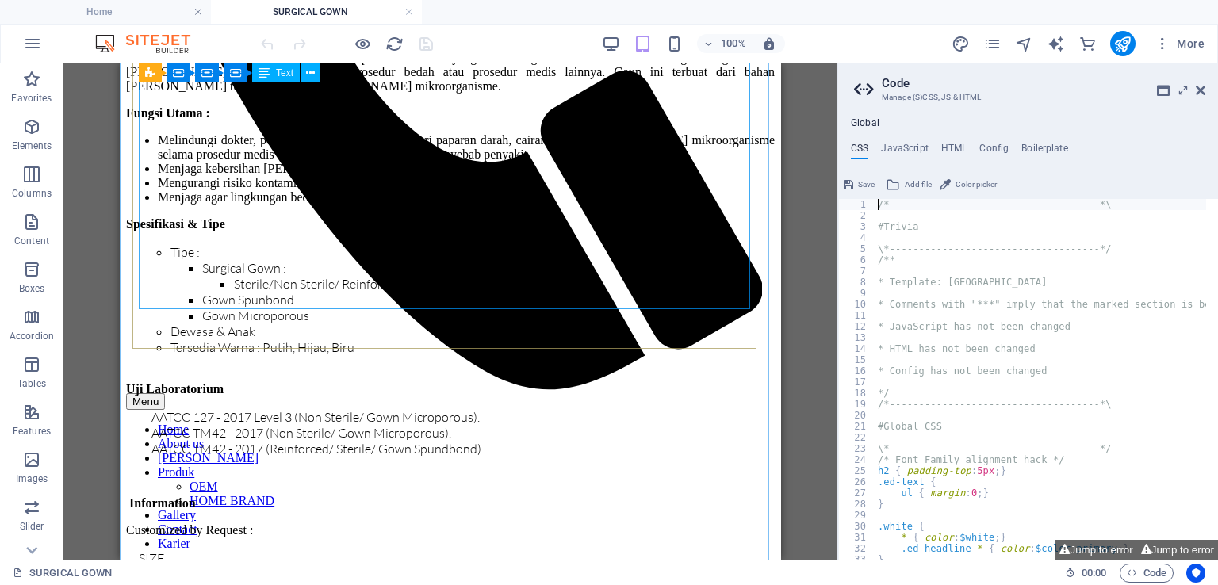
scroll to position [555, 0]
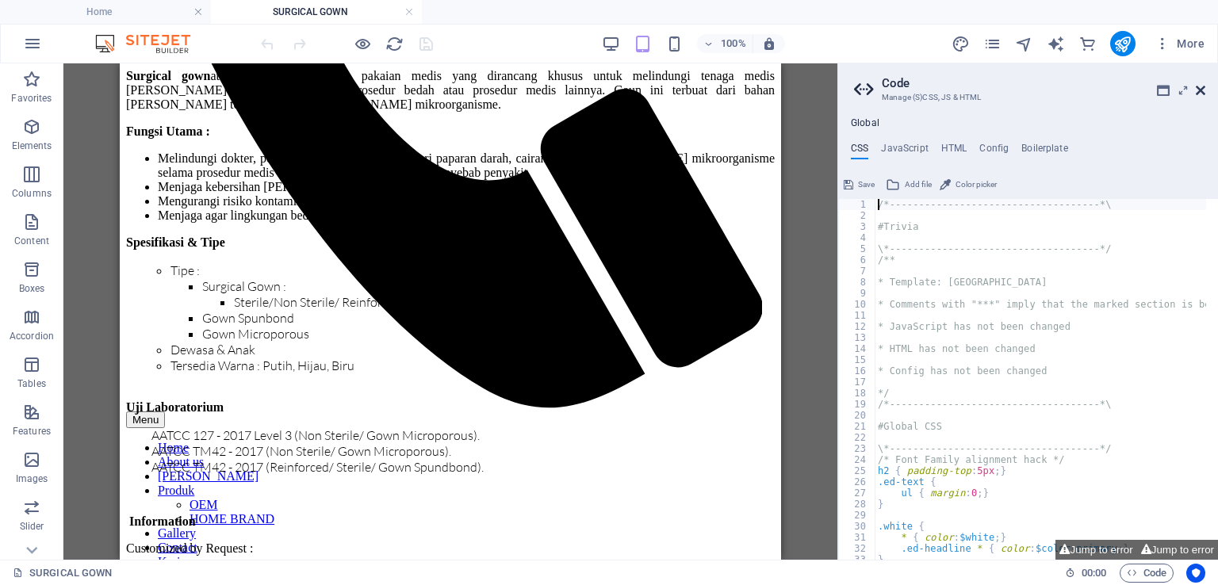
click at [1205, 88] on icon at bounding box center [1201, 90] width 10 height 13
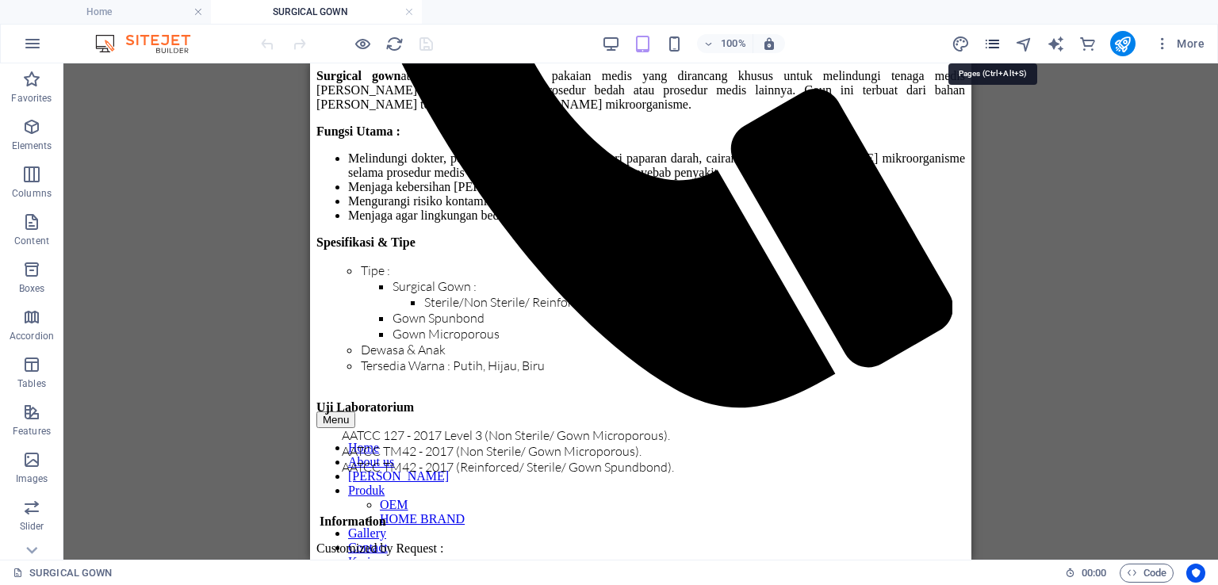
click at [994, 44] on icon "pages" at bounding box center [992, 44] width 18 height 18
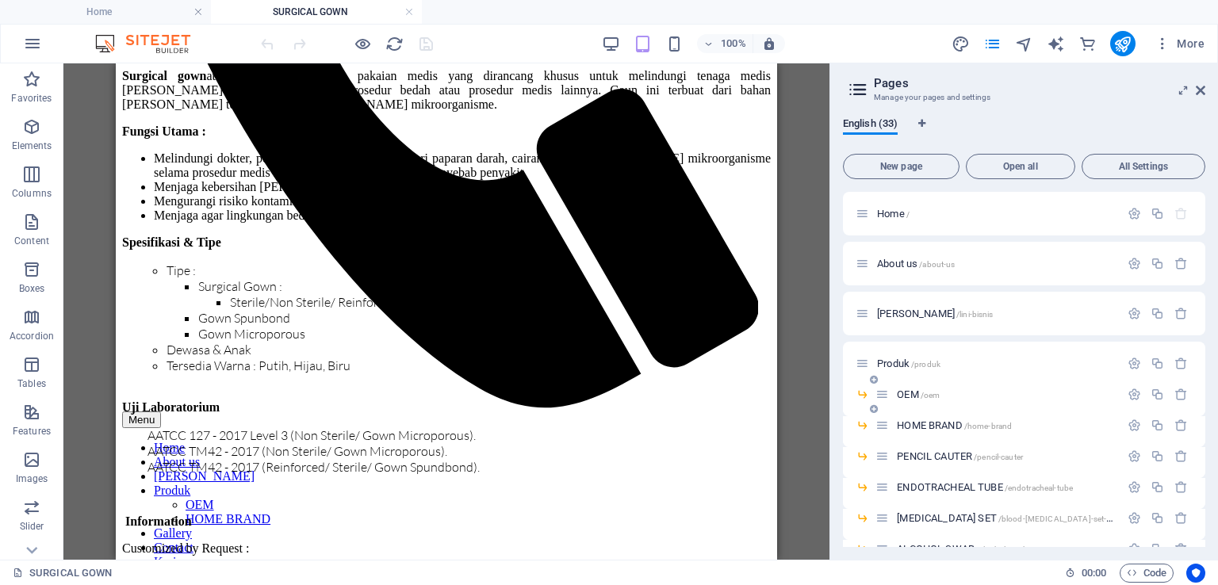
click at [910, 392] on span "OEM /oem" at bounding box center [918, 395] width 43 height 12
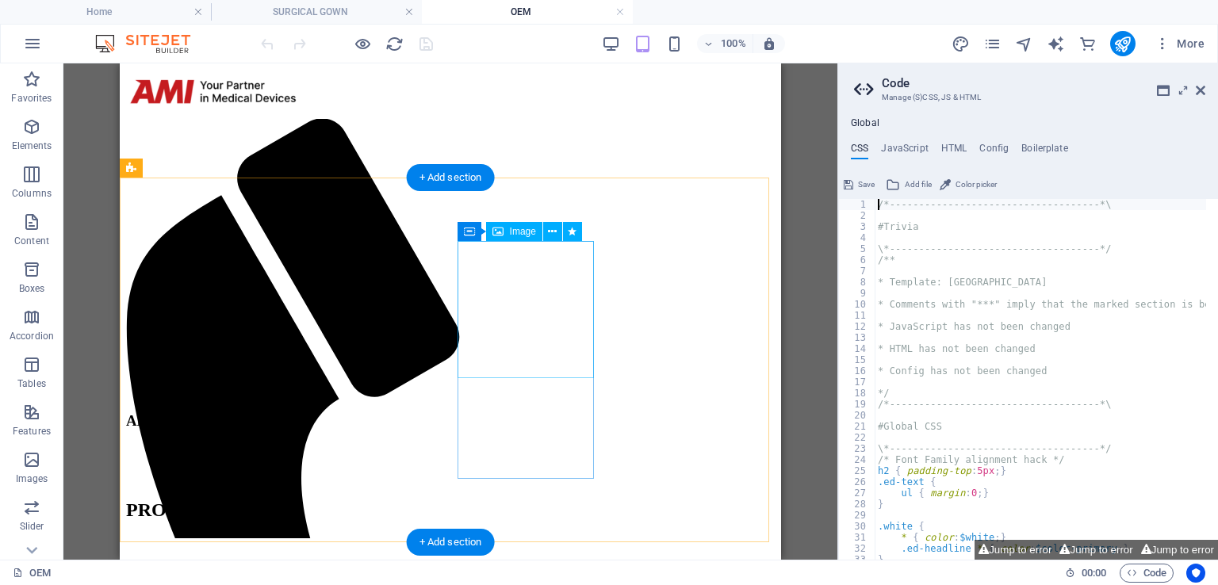
scroll to position [635, 0]
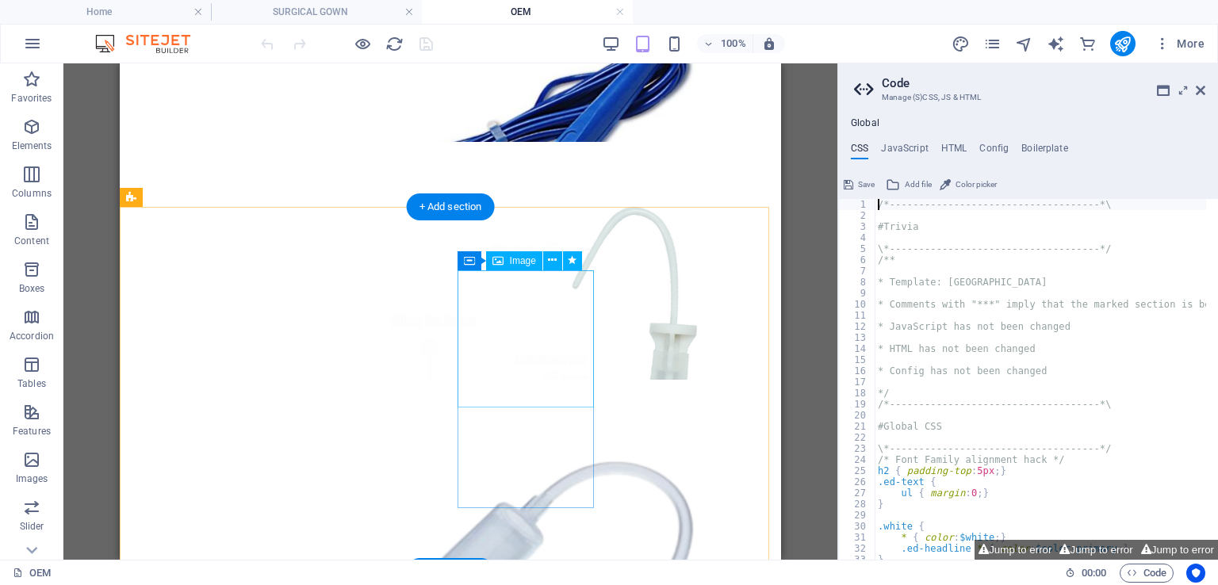
select select "%"
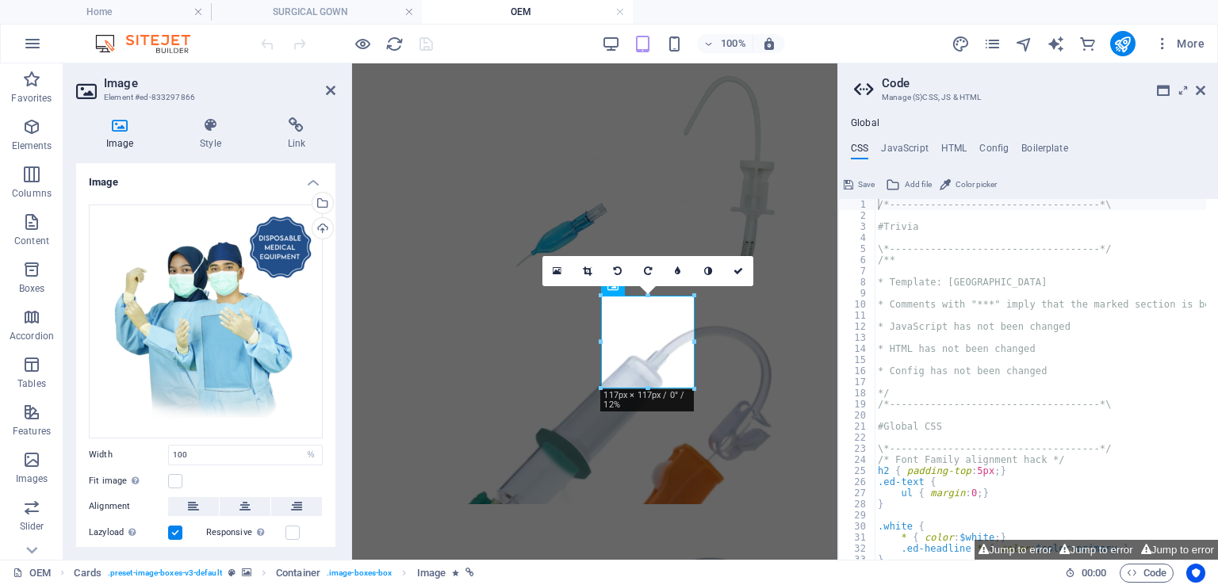
scroll to position [749, 0]
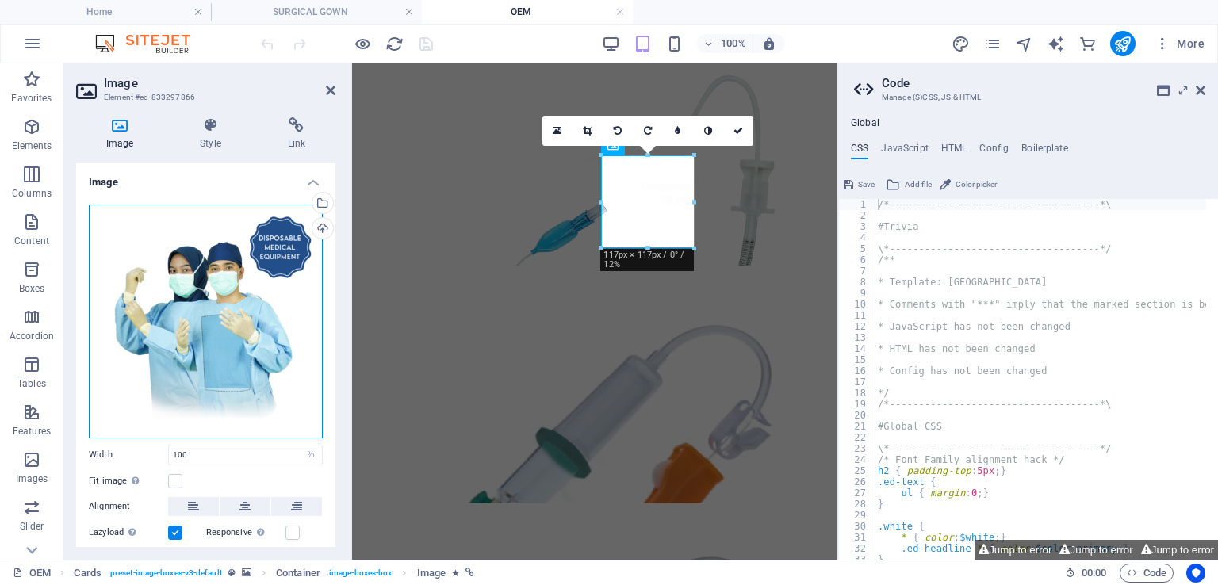
click at [201, 305] on div "Drag files here, click to choose files or select files from Files or our free s…" at bounding box center [206, 322] width 234 height 234
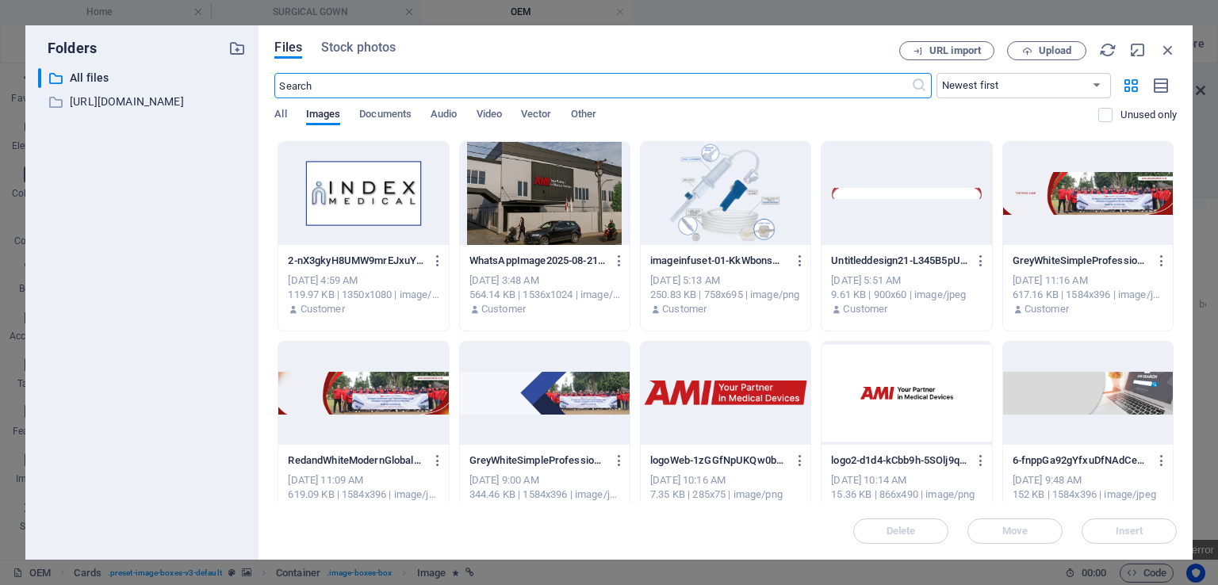
scroll to position [0, 0]
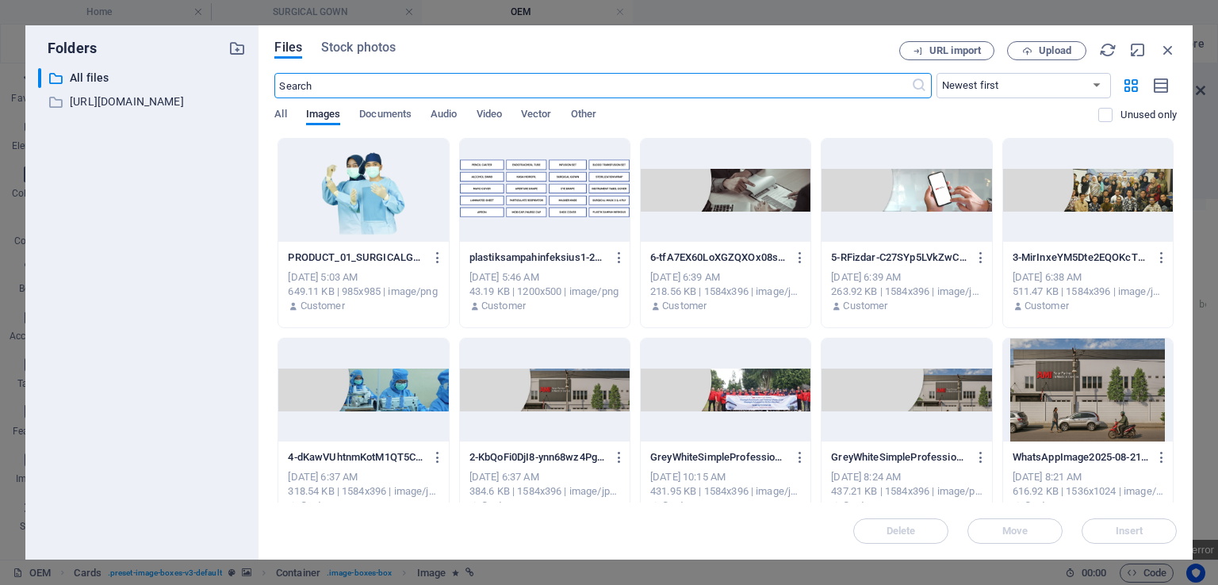
click at [354, 196] on div at bounding box center [363, 190] width 170 height 103
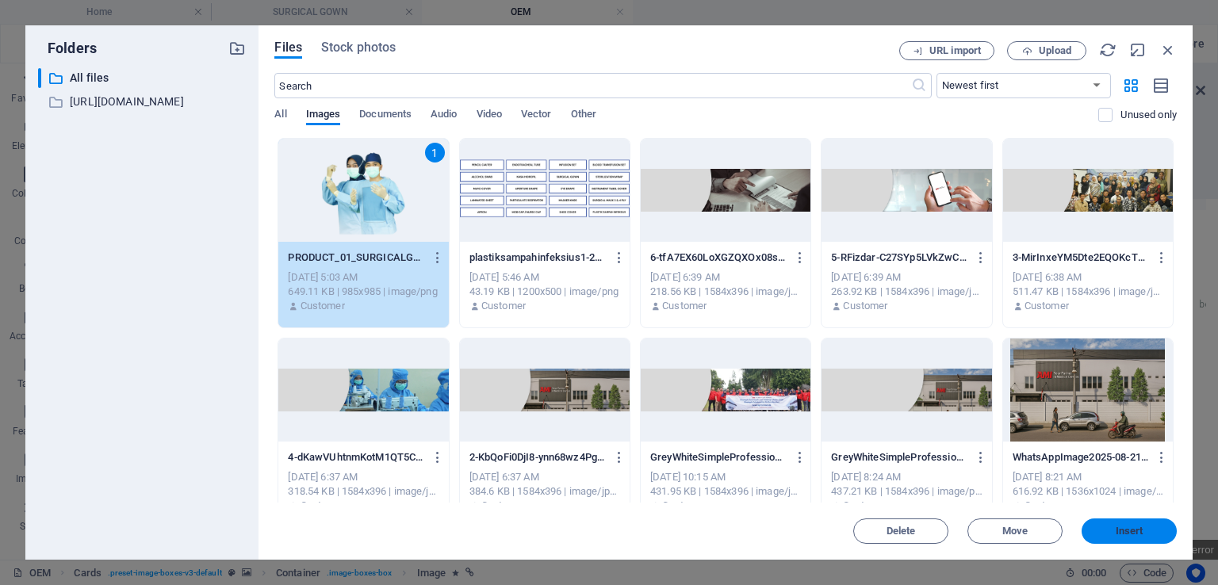
click at [1152, 532] on span "Insert" at bounding box center [1129, 532] width 82 height 10
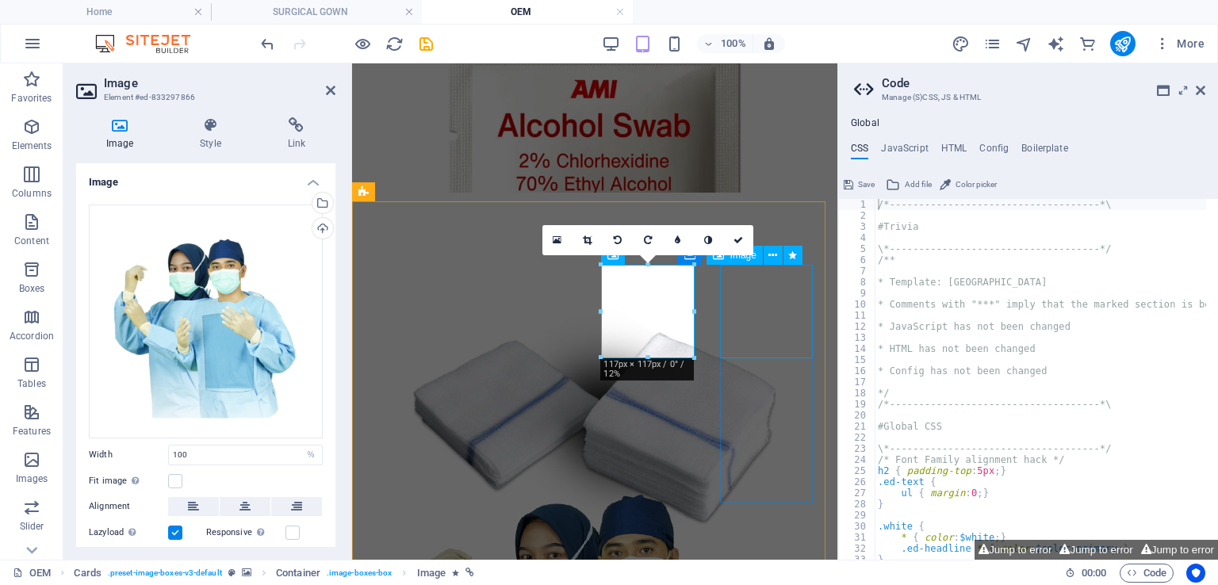
scroll to position [639, 0]
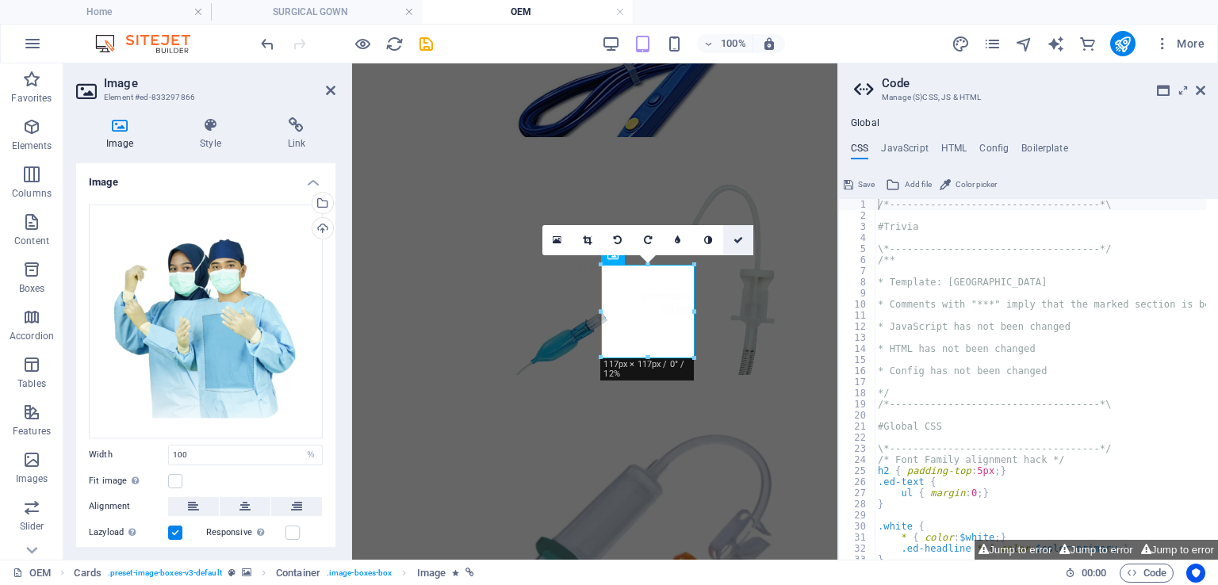
click at [739, 241] on icon at bounding box center [739, 241] width 10 height 10
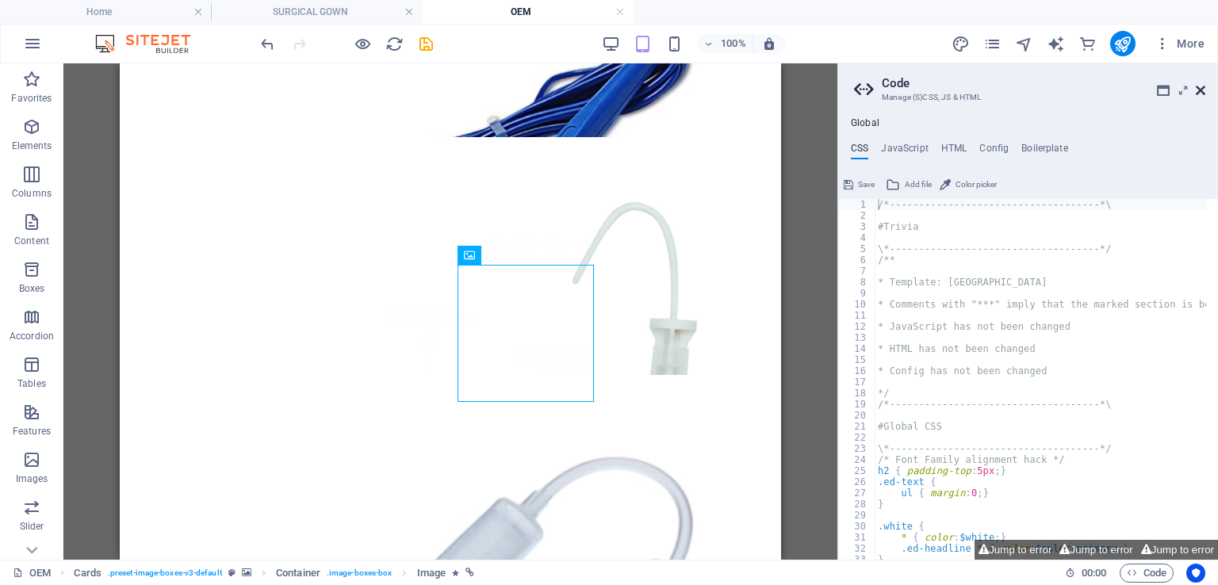
click at [1205, 90] on icon at bounding box center [1201, 90] width 10 height 13
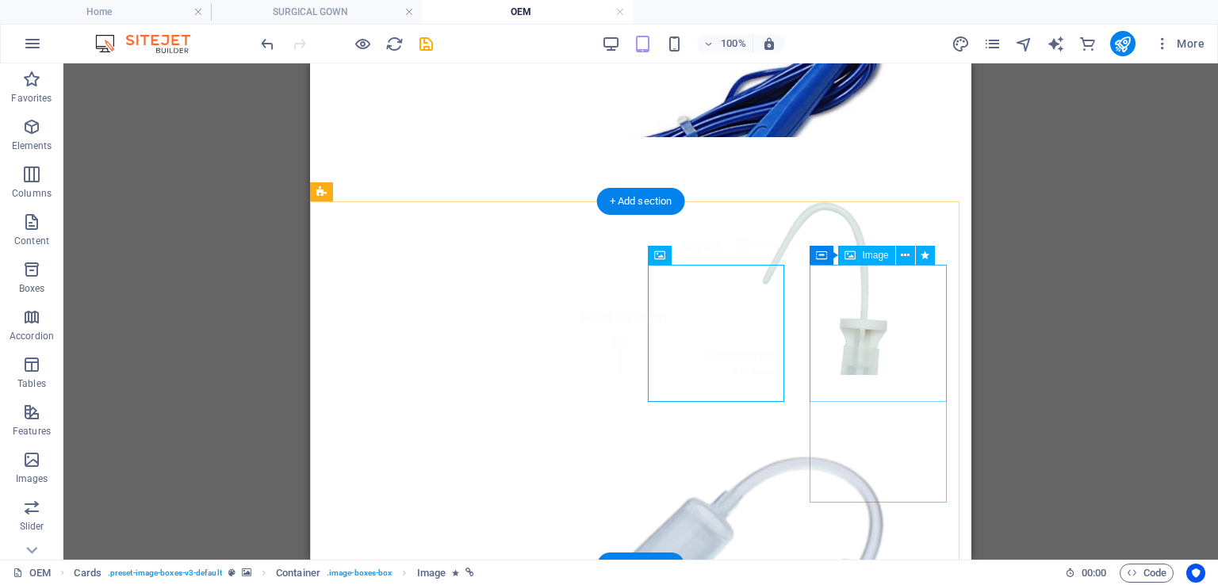
select select "%"
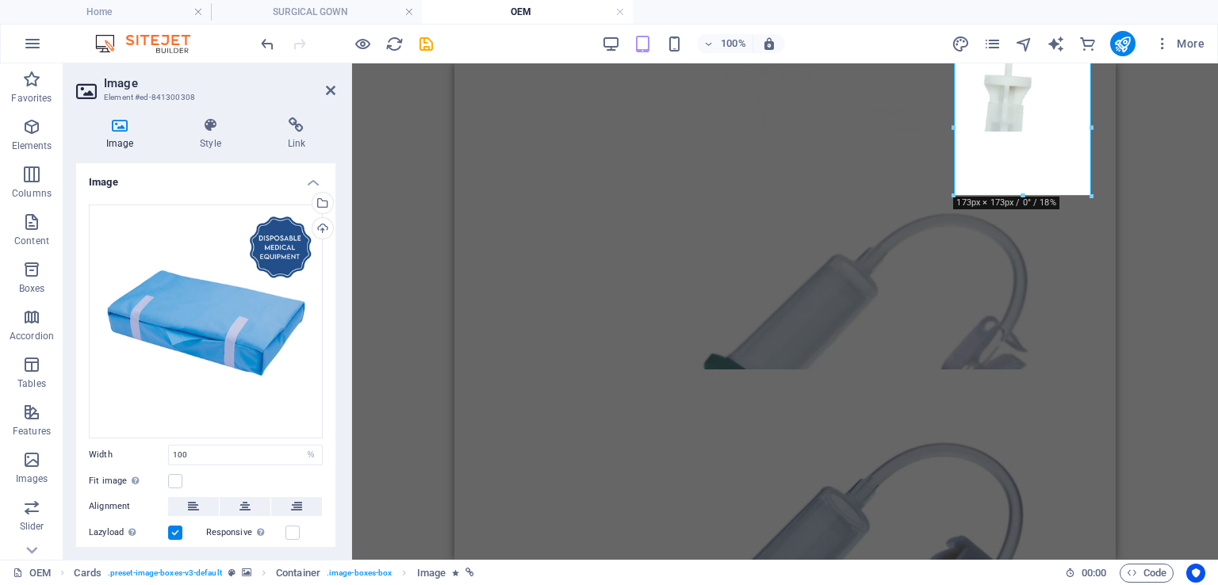
scroll to position [957, 0]
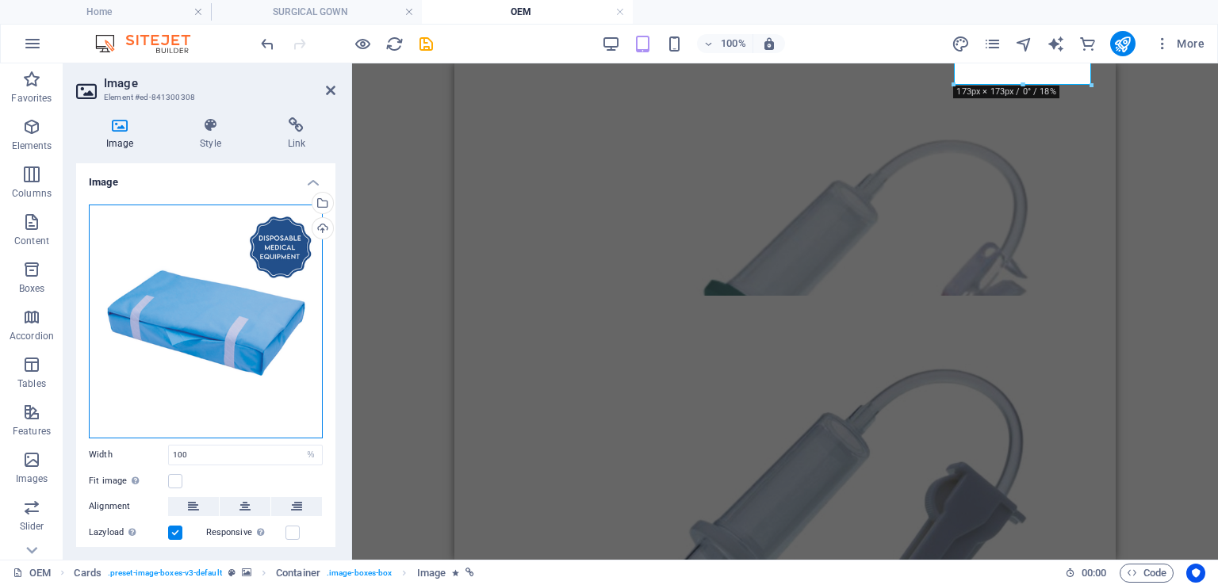
click at [225, 333] on div "Drag files here, click to choose files or select files from Files or our free s…" at bounding box center [206, 322] width 234 height 234
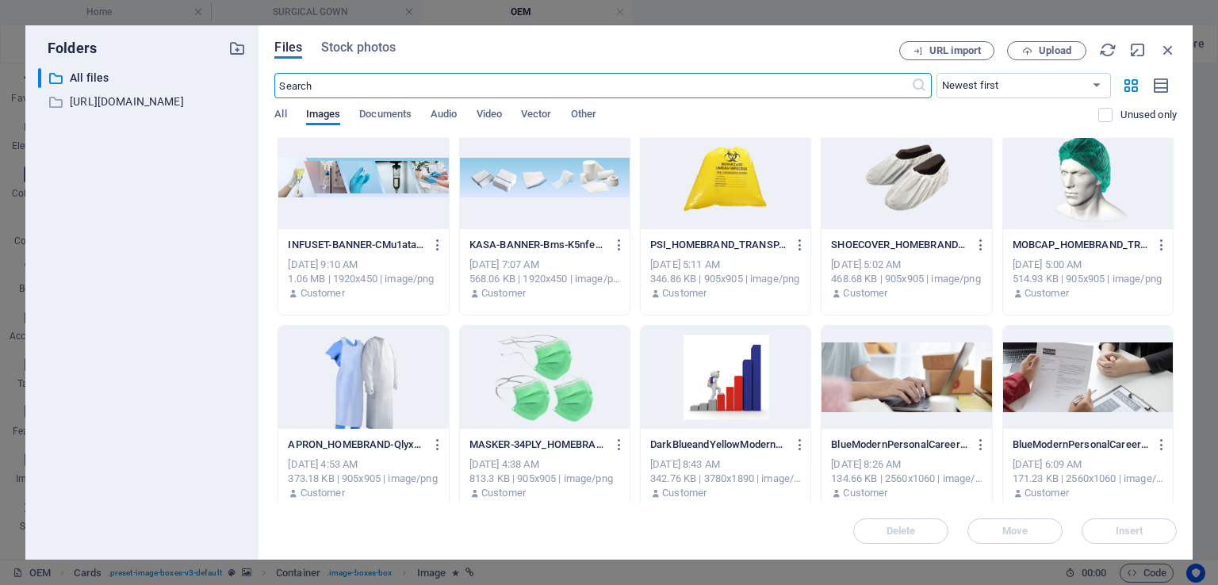
scroll to position [3014, 0]
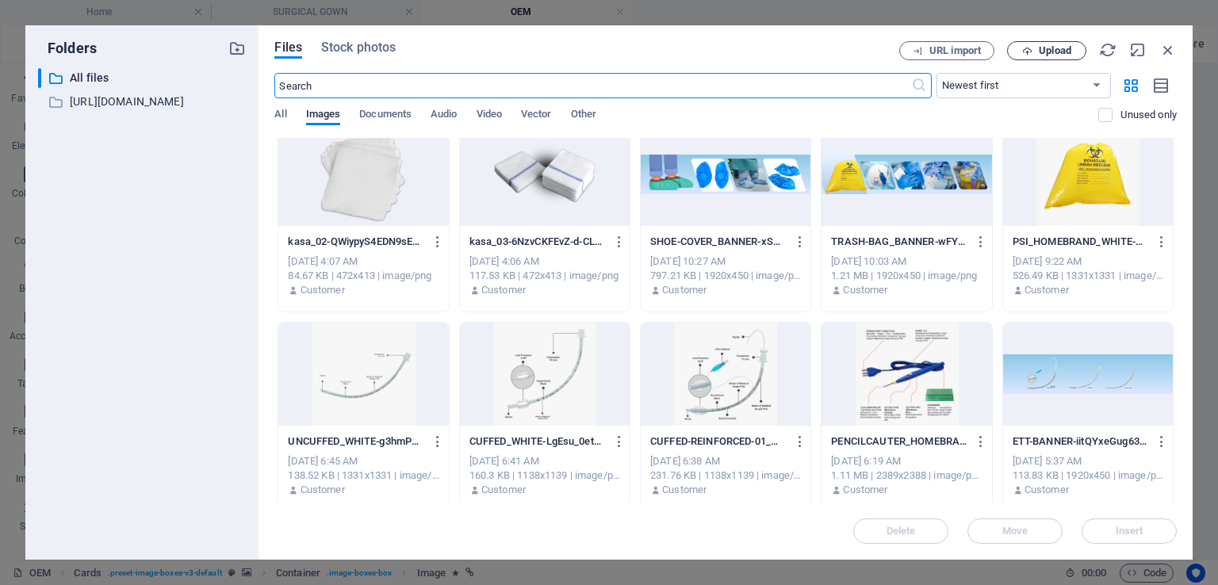
click at [1068, 51] on span "Upload" at bounding box center [1055, 51] width 33 height 10
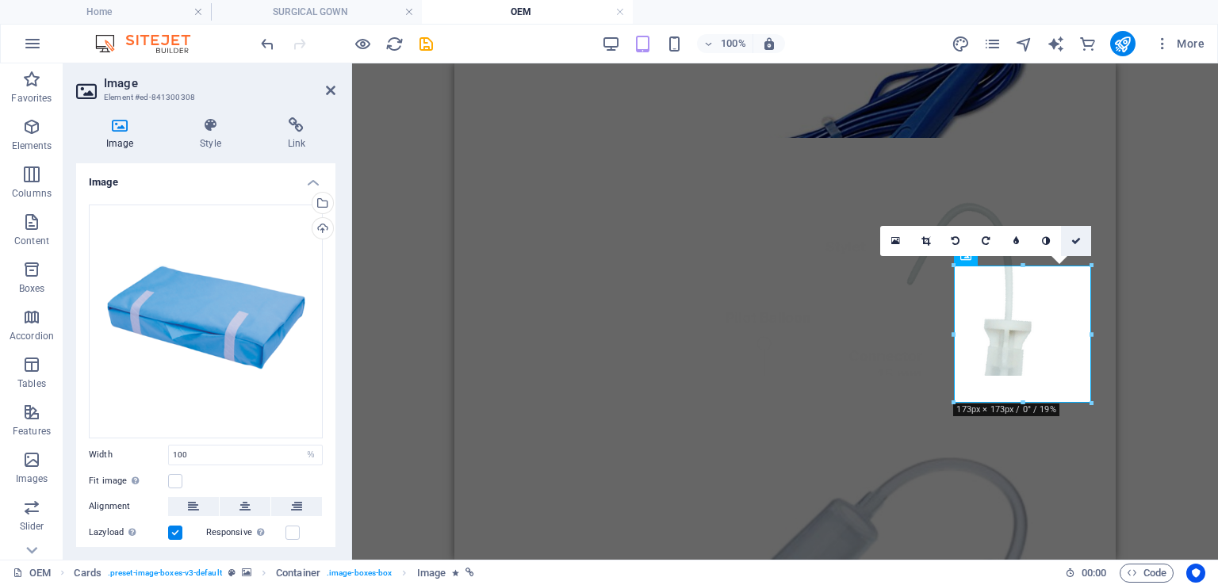
click at [1075, 242] on icon at bounding box center [1077, 241] width 10 height 10
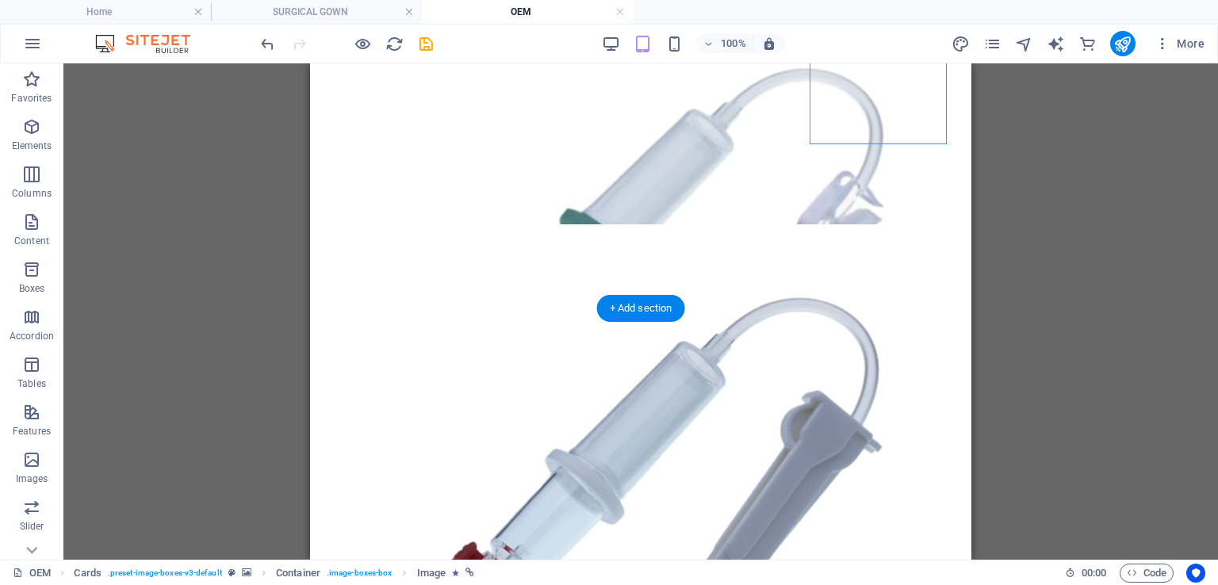
scroll to position [1035, 0]
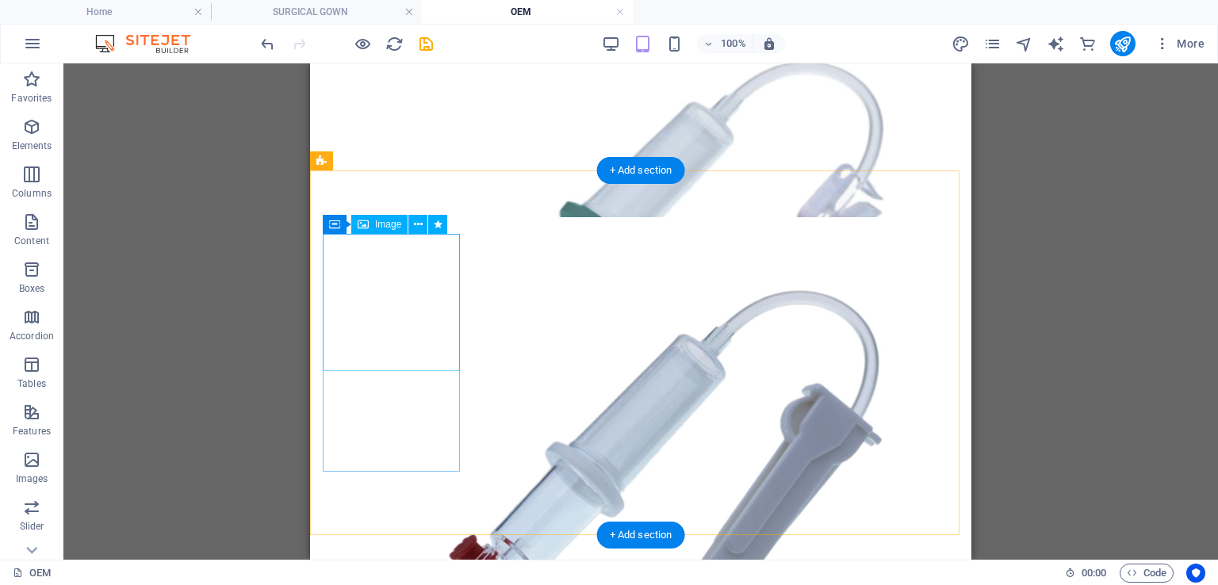
select select "%"
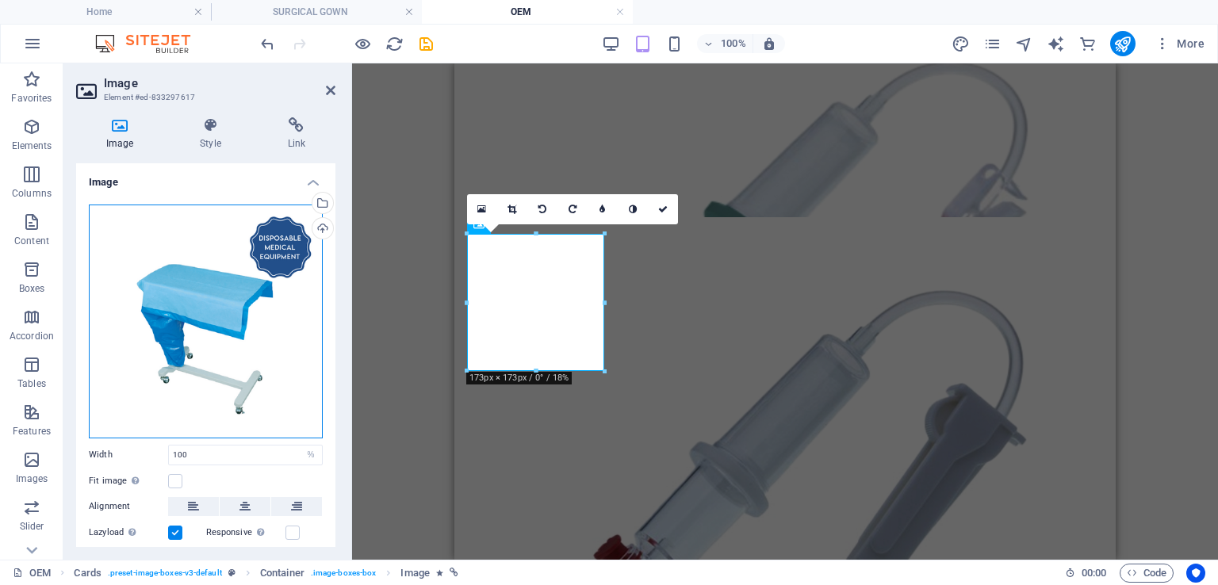
click at [272, 334] on div "Drag files here, click to choose files or select files from Files or our free s…" at bounding box center [206, 322] width 234 height 234
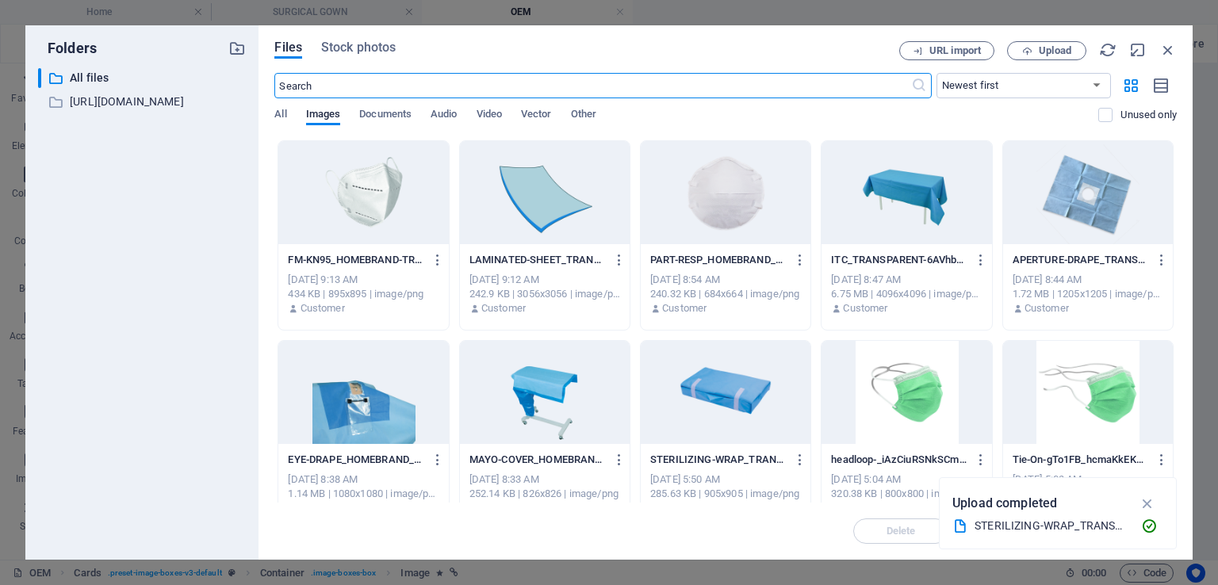
scroll to position [2538, 0]
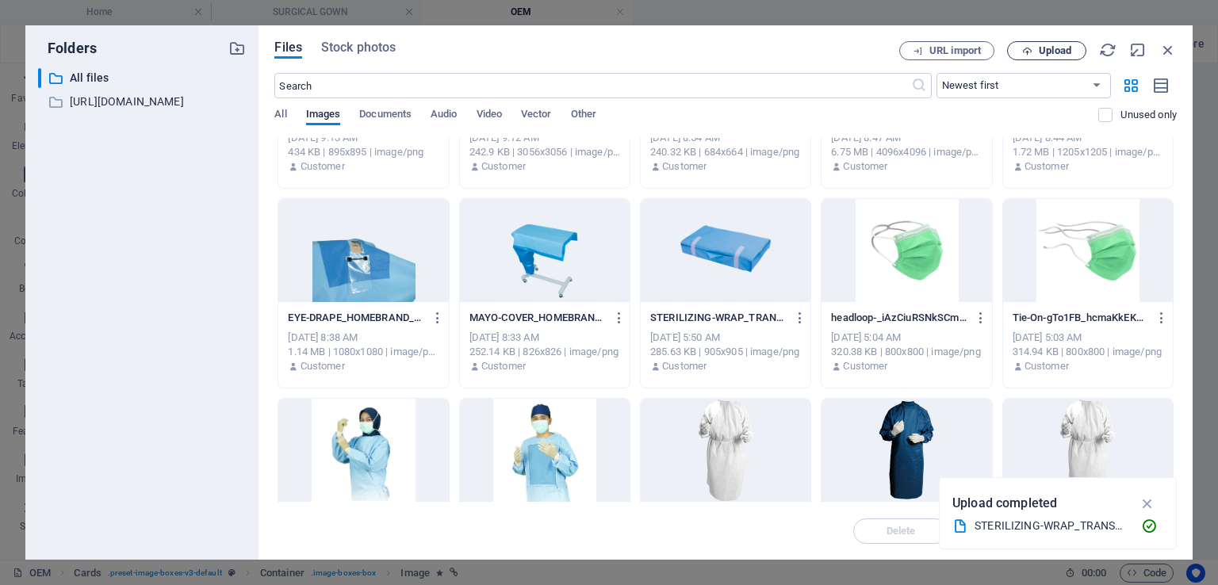
click at [1063, 53] on span "Upload" at bounding box center [1055, 51] width 33 height 10
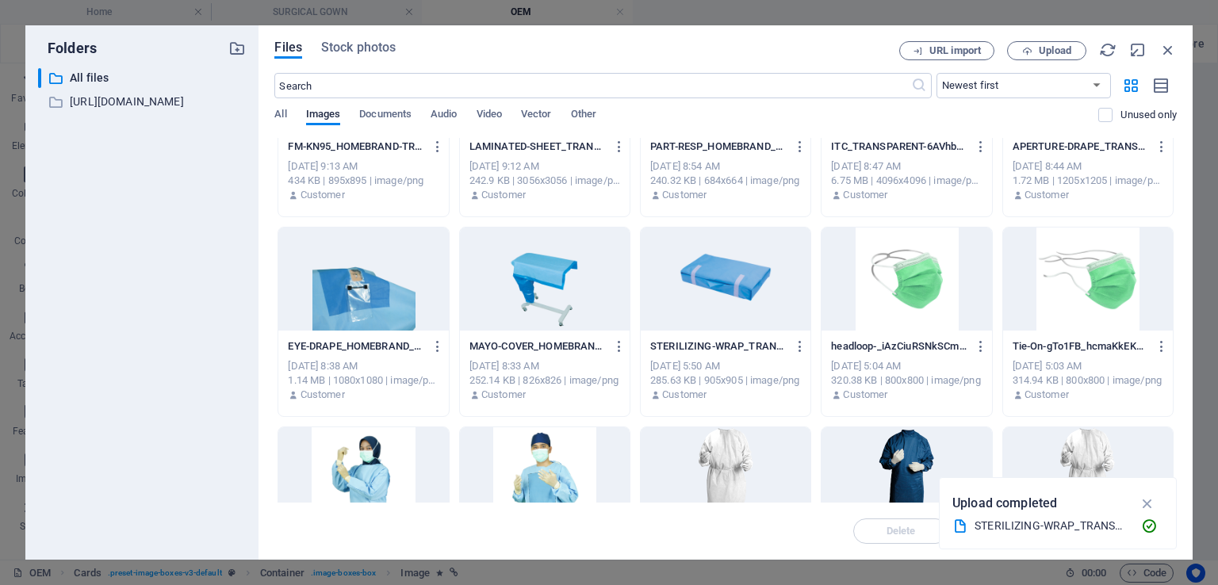
scroll to position [2503, 0]
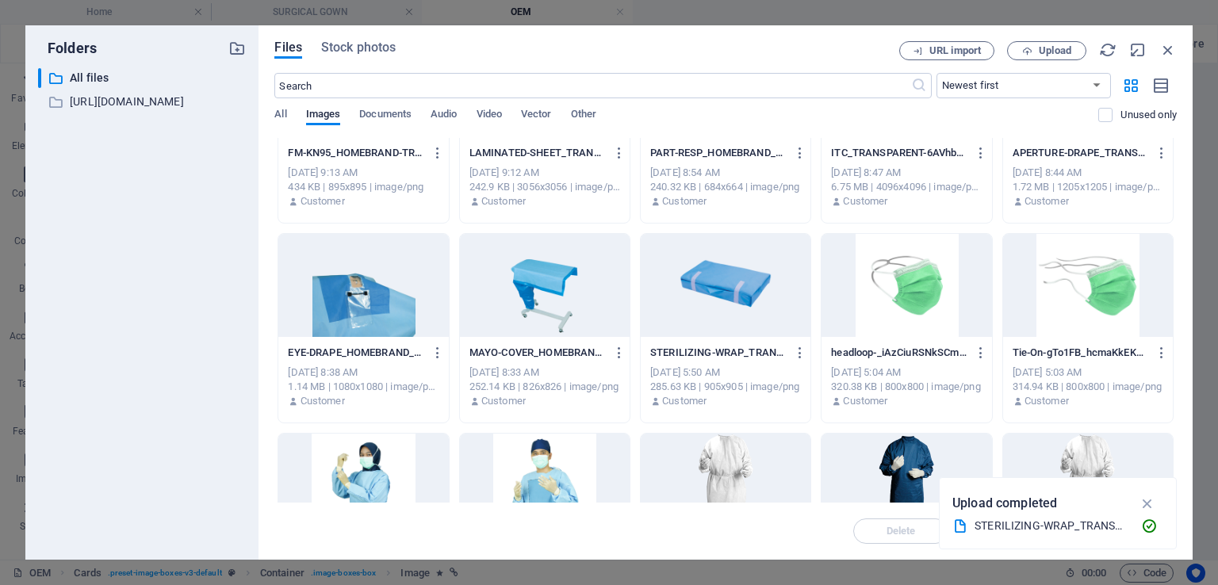
drag, startPoint x: 584, startPoint y: 323, endPoint x: 601, endPoint y: 320, distance: 17.6
click at [584, 322] on div at bounding box center [545, 285] width 170 height 103
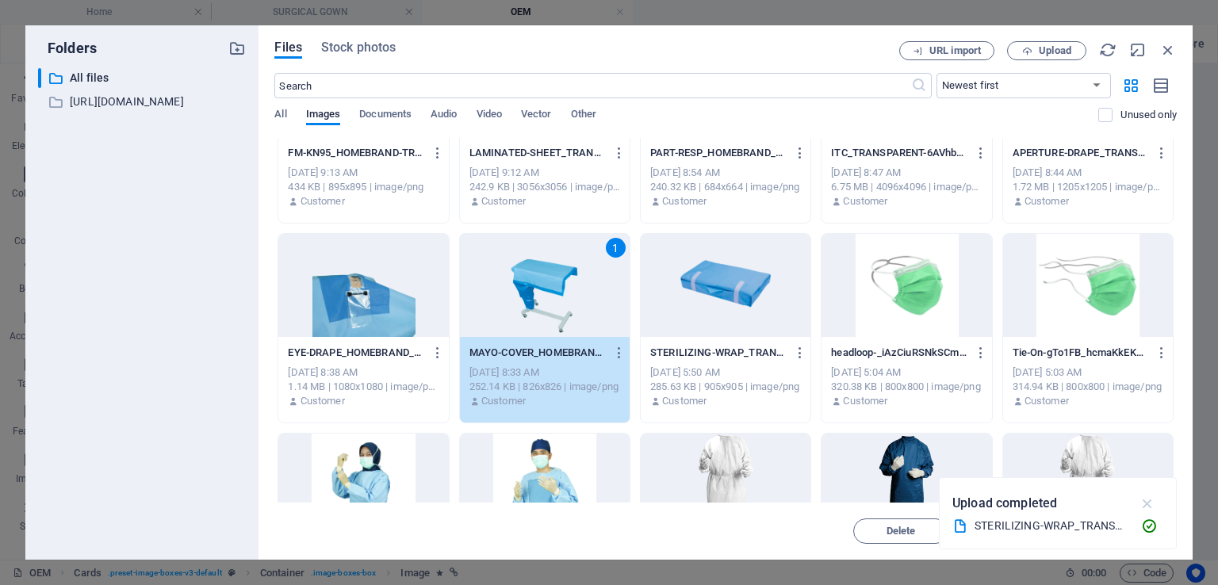
click at [1152, 502] on icon "button" at bounding box center [1148, 503] width 18 height 17
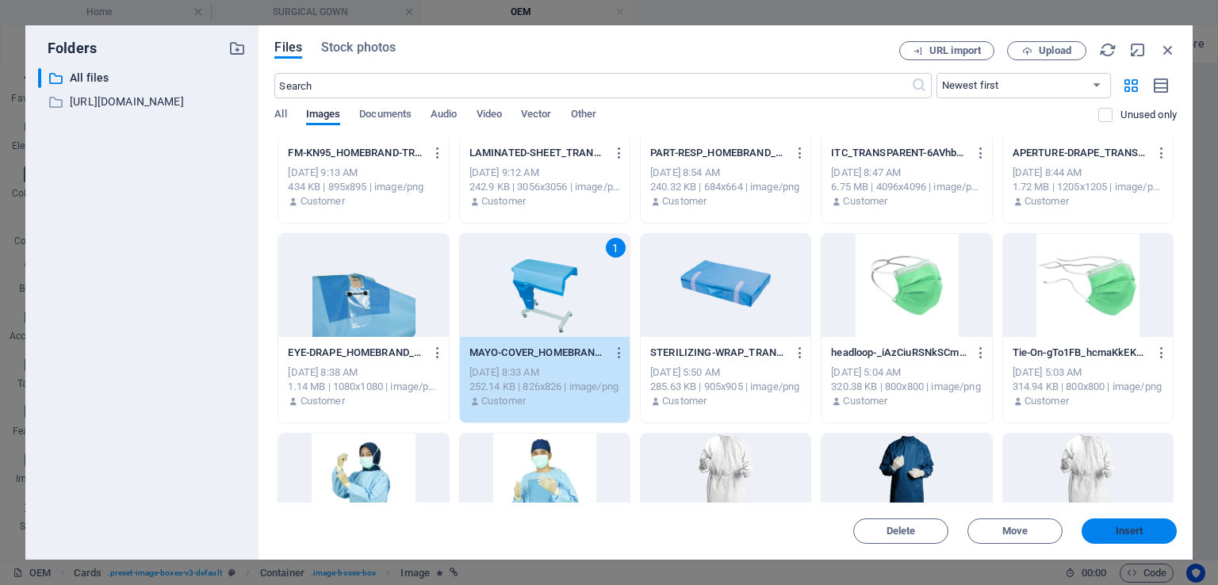
click at [1141, 539] on button "Insert" at bounding box center [1129, 531] width 95 height 25
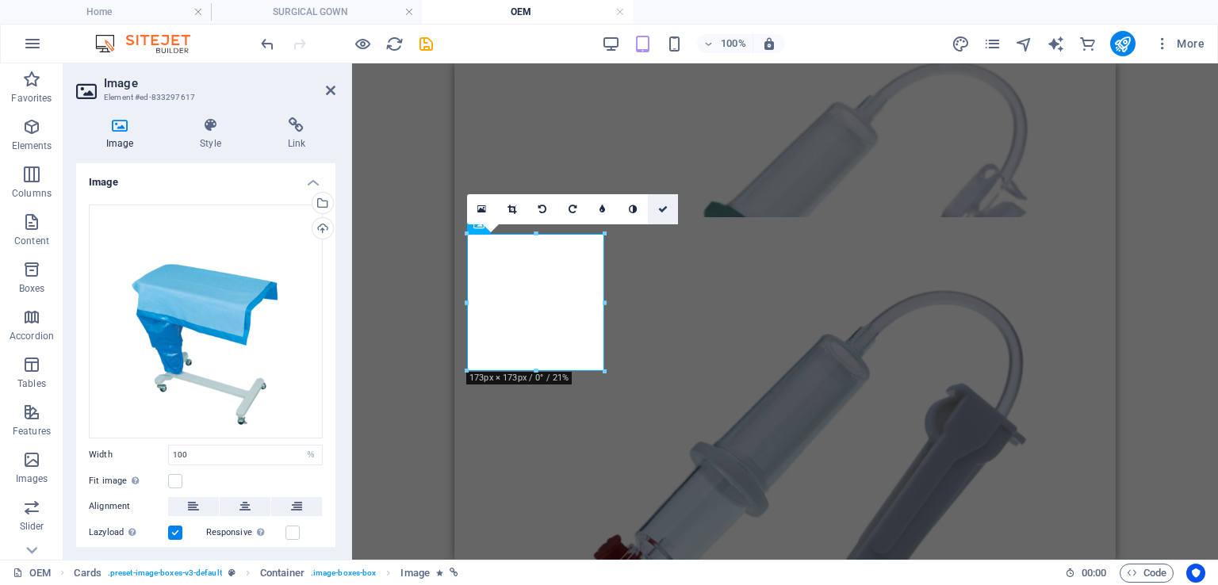
click at [660, 210] on icon at bounding box center [663, 210] width 10 height 10
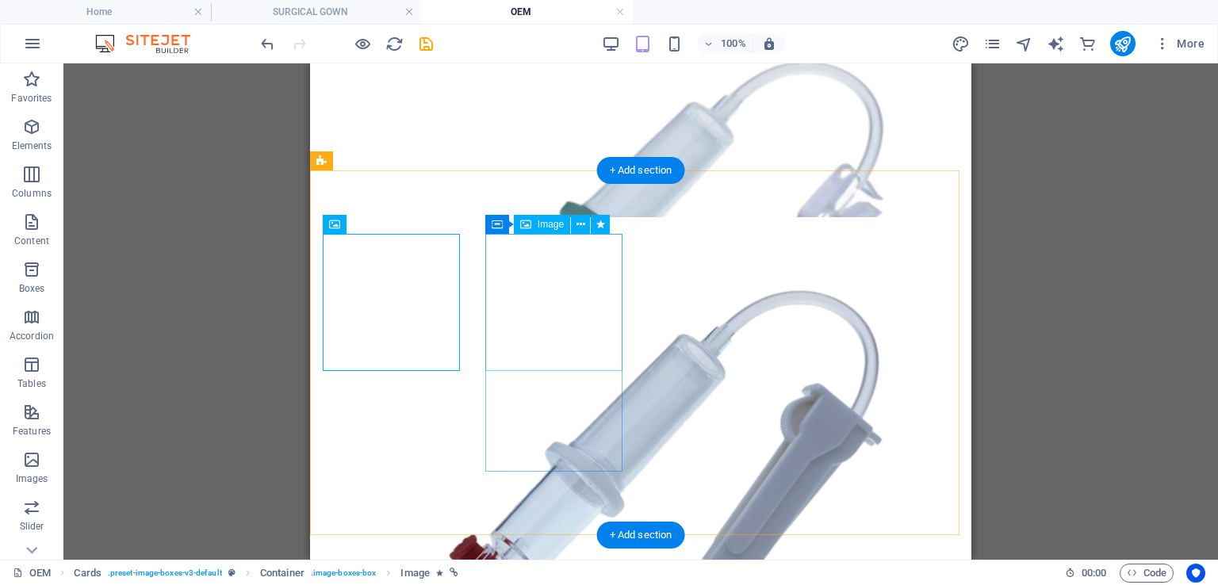
select select "%"
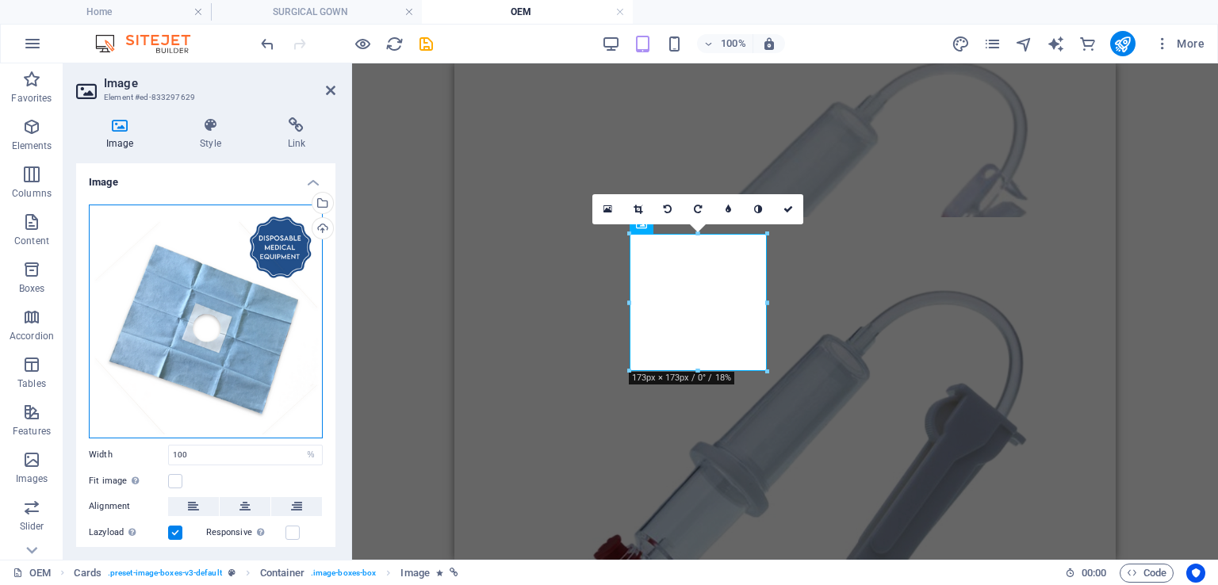
click at [190, 385] on div "Drag files here, click to choose files or select files from Files or our free s…" at bounding box center [206, 322] width 234 height 234
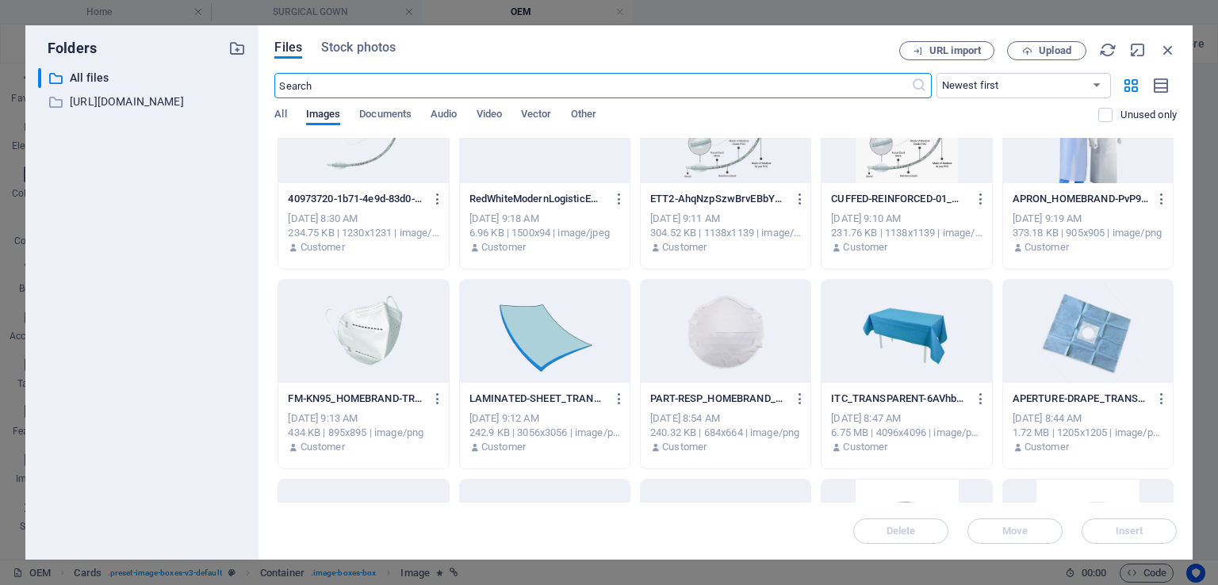
scroll to position [2300, 0]
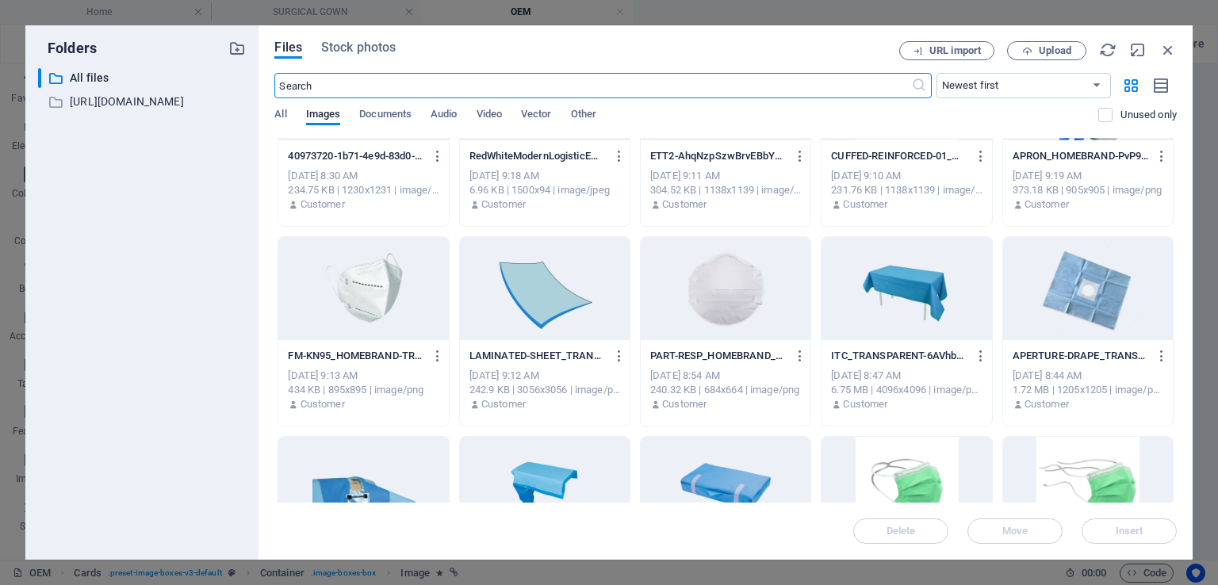
click at [1052, 293] on div at bounding box center [1088, 288] width 170 height 103
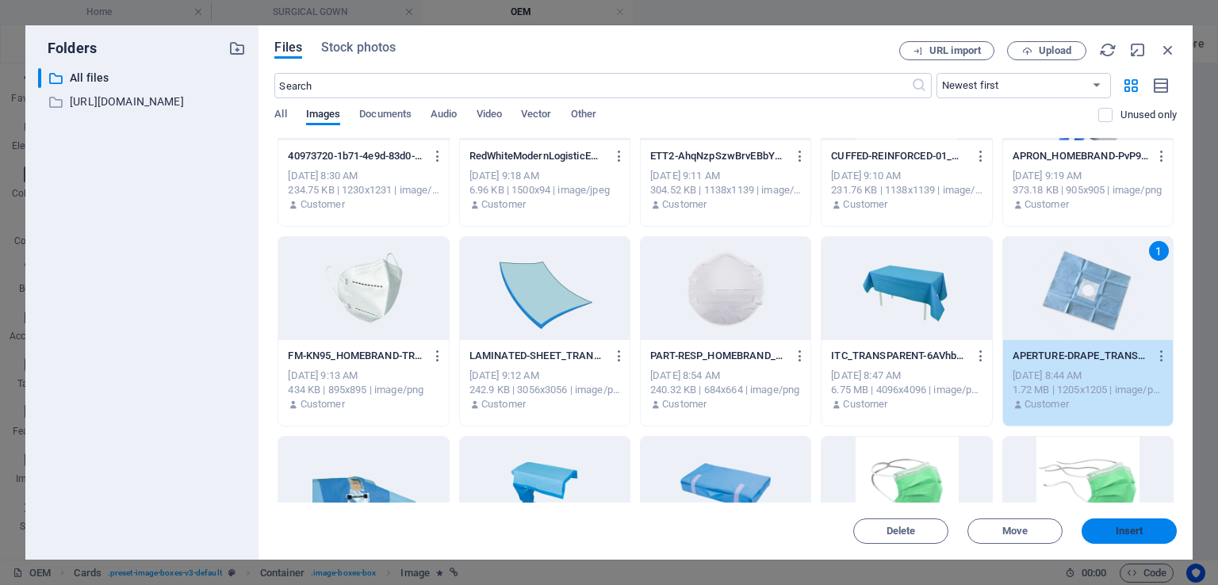
click at [1118, 533] on span "Insert" at bounding box center [1130, 532] width 28 height 10
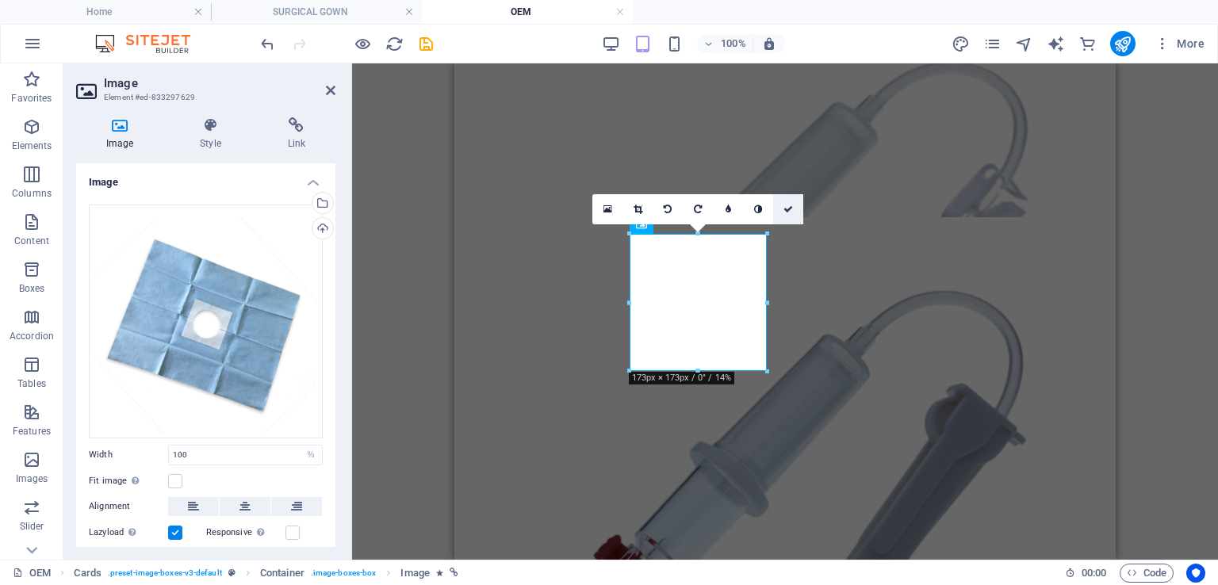
click at [787, 208] on icon at bounding box center [789, 210] width 10 height 10
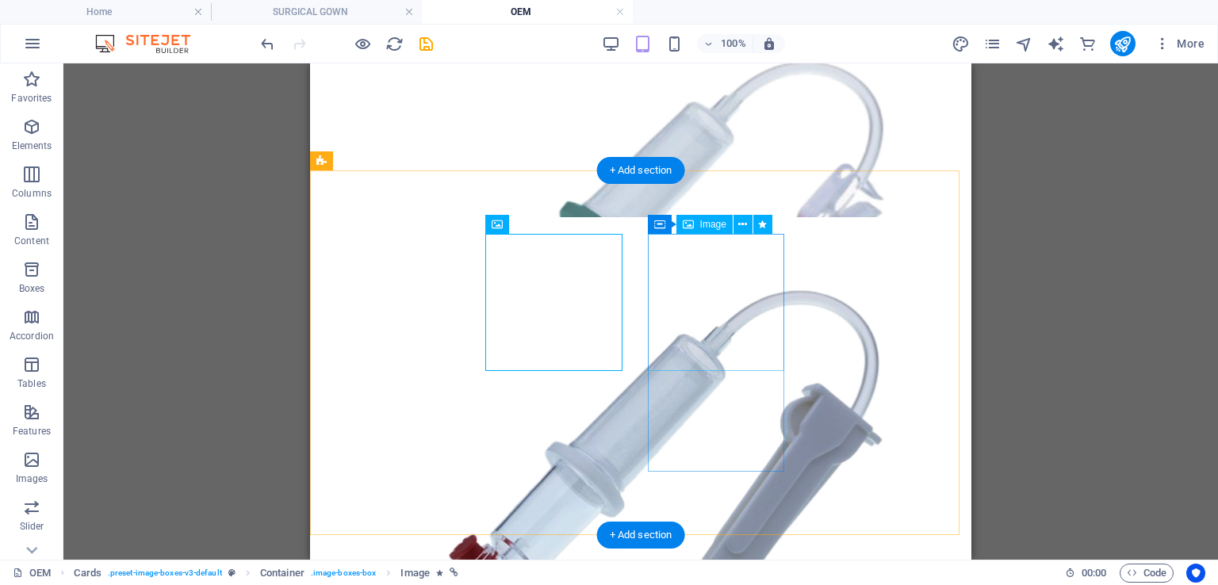
select select "%"
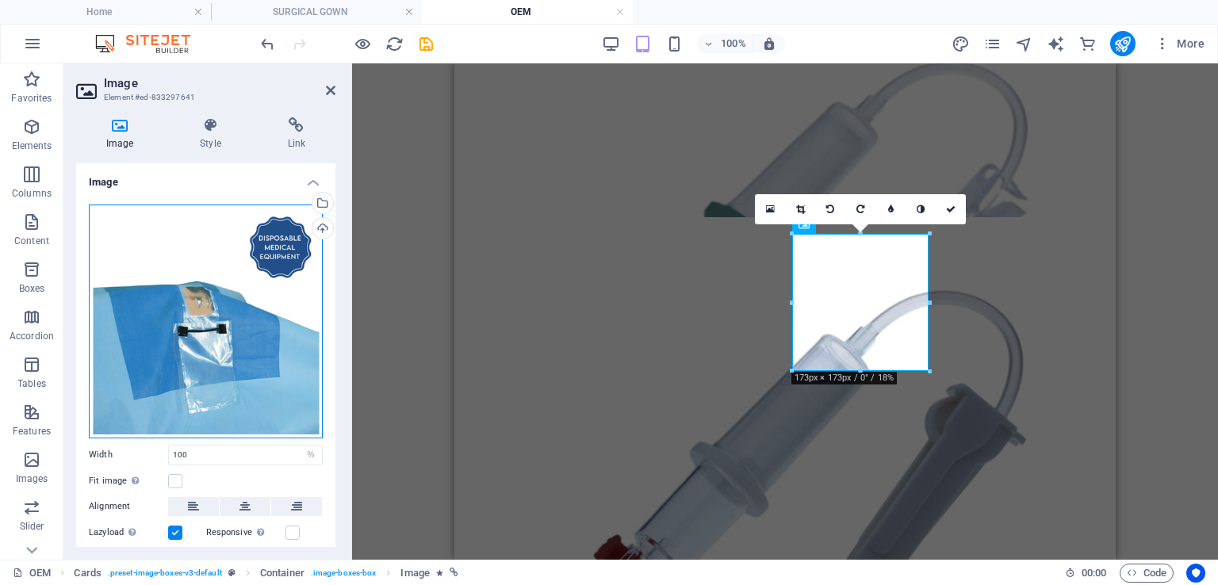
click at [178, 243] on div "Drag files here, click to choose files or select files from Files or our free s…" at bounding box center [206, 322] width 234 height 234
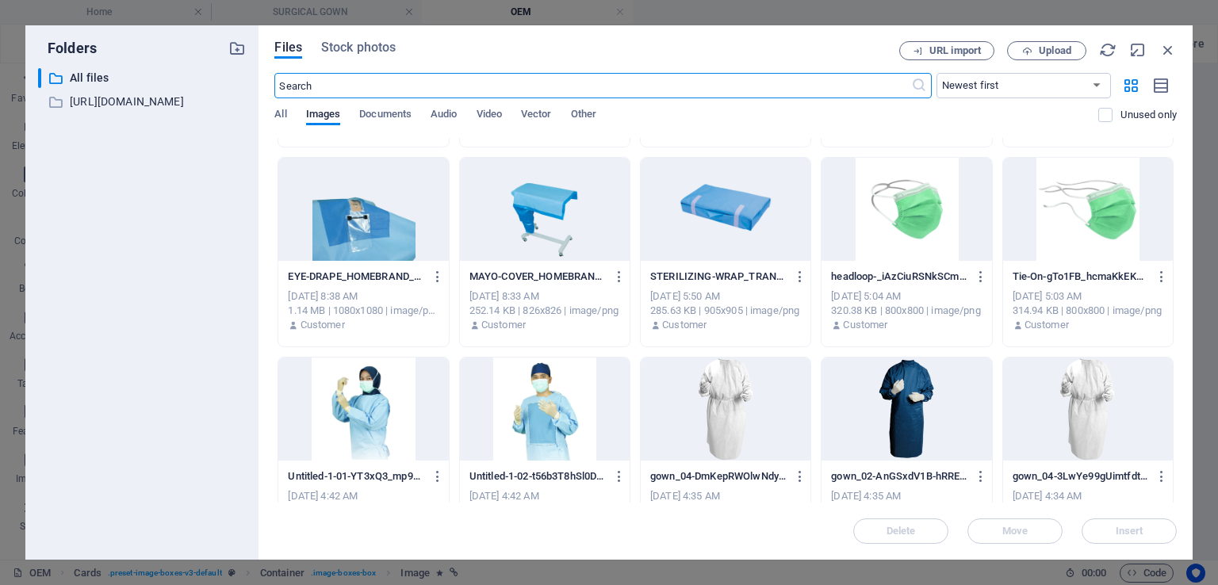
scroll to position [2379, 0]
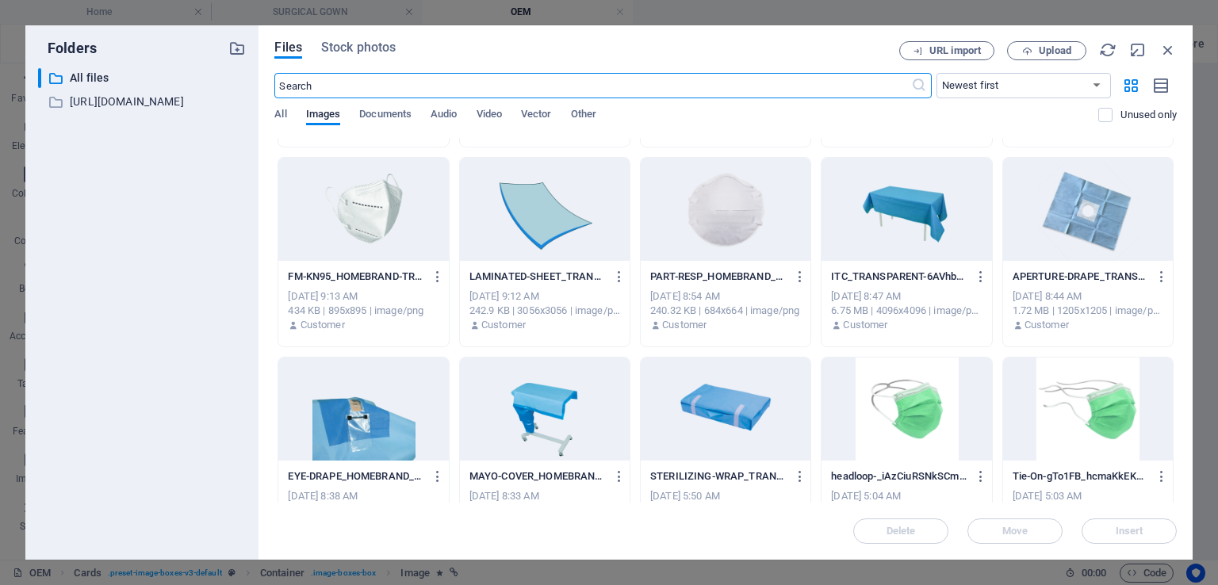
click at [393, 451] on div at bounding box center [363, 409] width 170 height 103
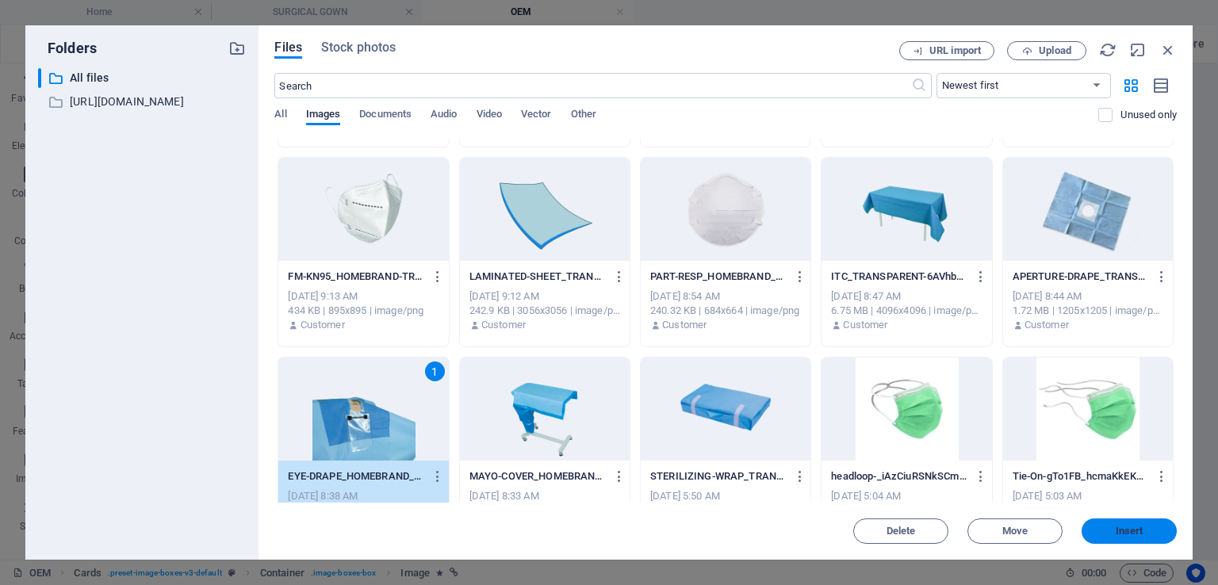
drag, startPoint x: 1121, startPoint y: 535, endPoint x: 546, endPoint y: 423, distance: 585.8
click at [1121, 535] on span "Insert" at bounding box center [1130, 532] width 28 height 10
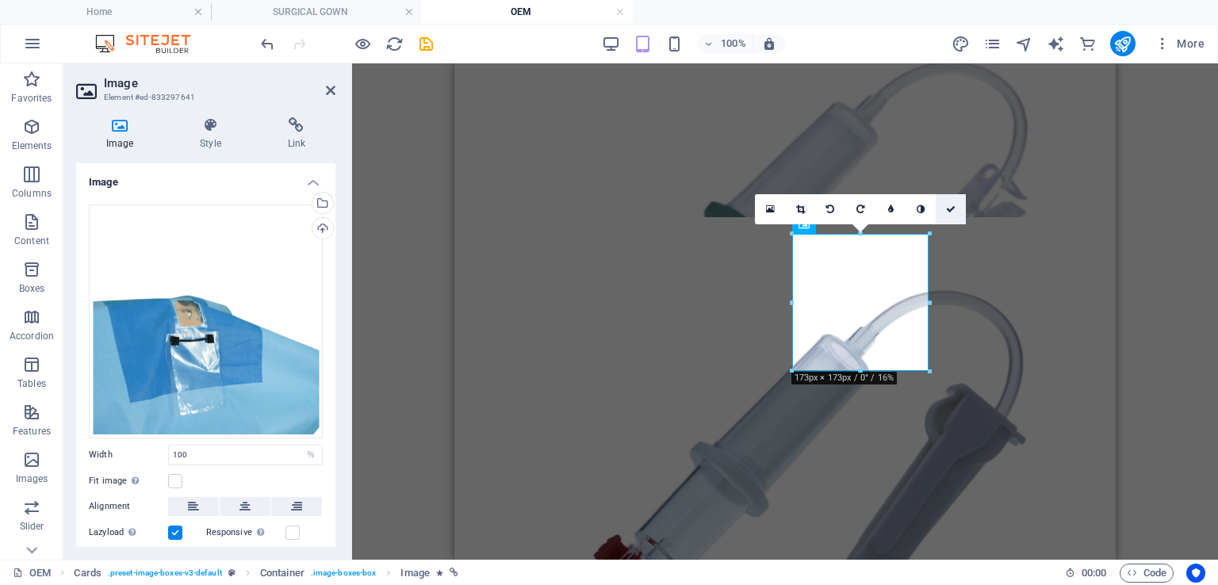
click at [949, 205] on icon at bounding box center [951, 210] width 10 height 10
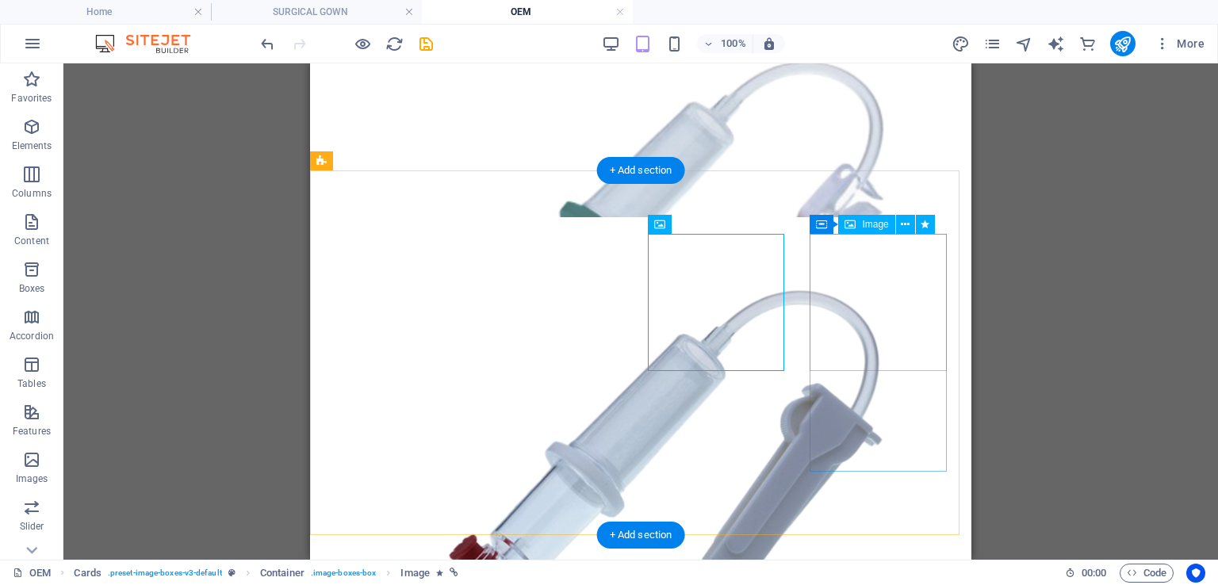
select select "%"
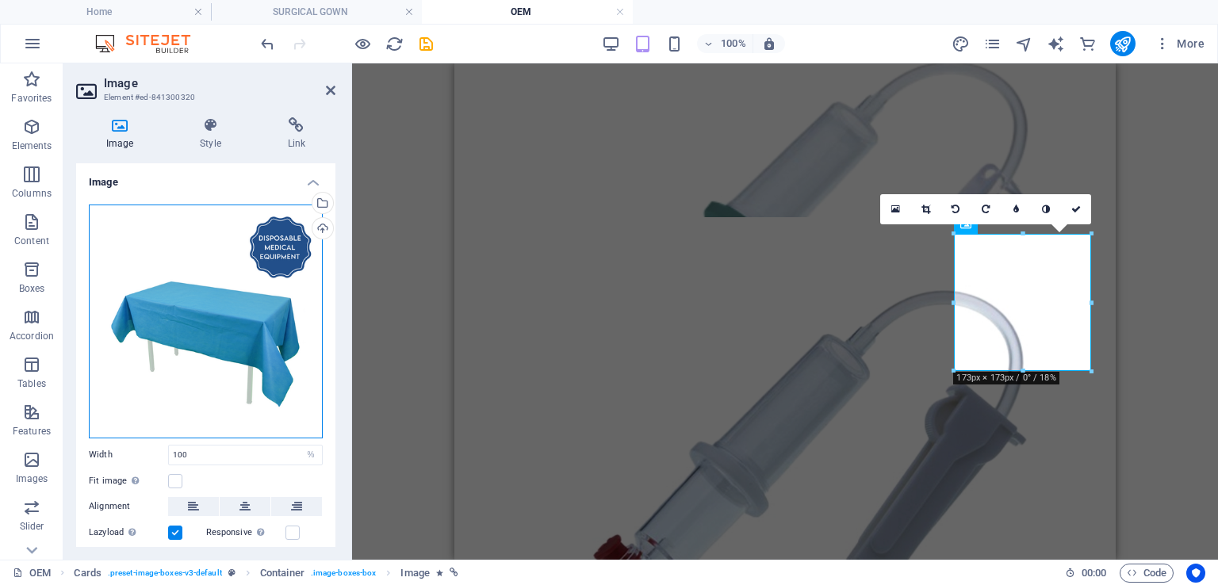
click at [225, 334] on div "Drag files here, click to choose files or select files from Files or our free s…" at bounding box center [206, 322] width 234 height 234
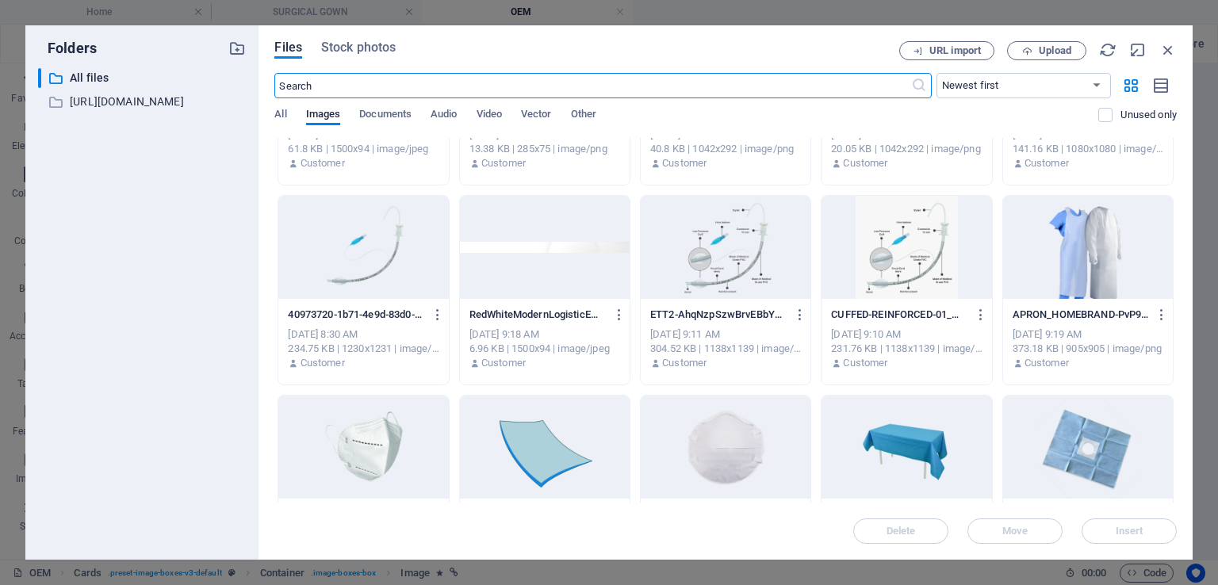
scroll to position [2221, 0]
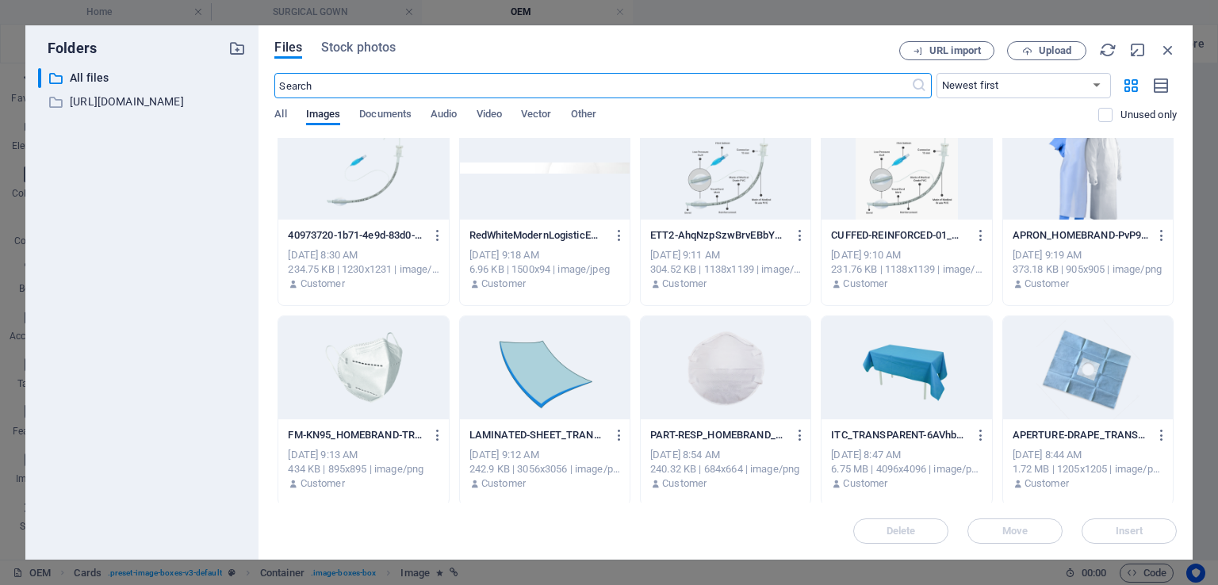
click at [888, 375] on div at bounding box center [907, 367] width 170 height 103
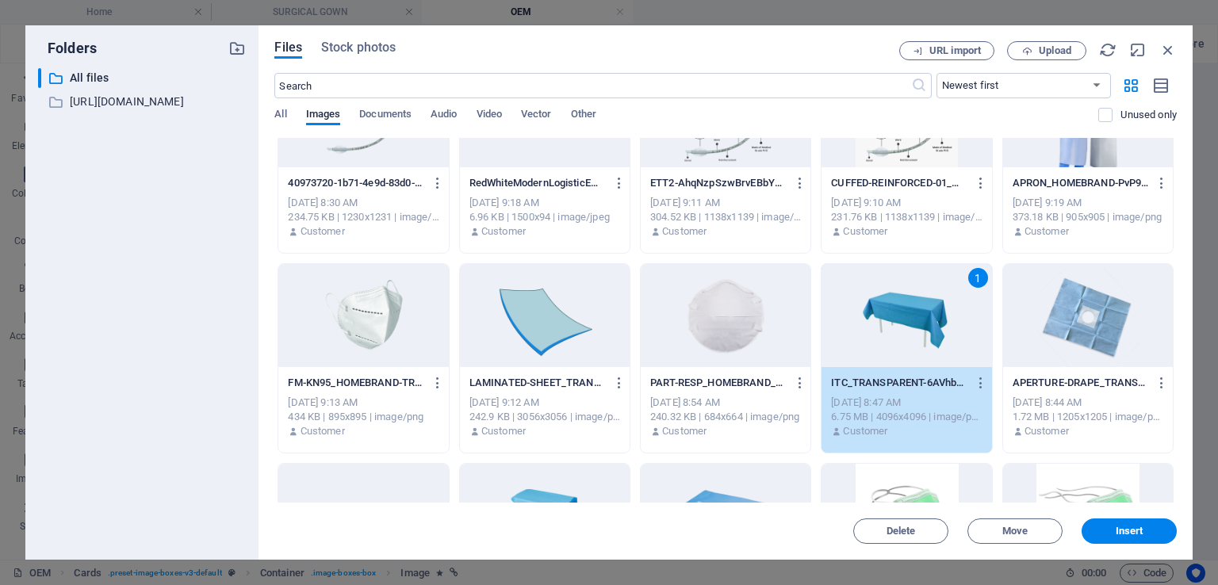
scroll to position [2379, 0]
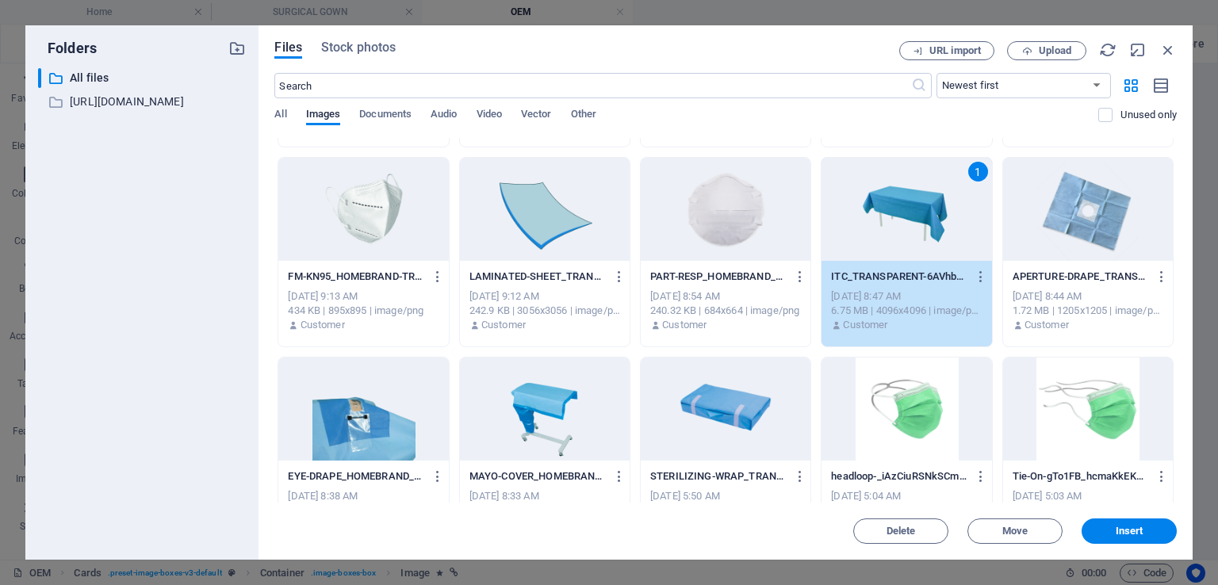
click at [1125, 530] on span "Insert" at bounding box center [1130, 532] width 28 height 10
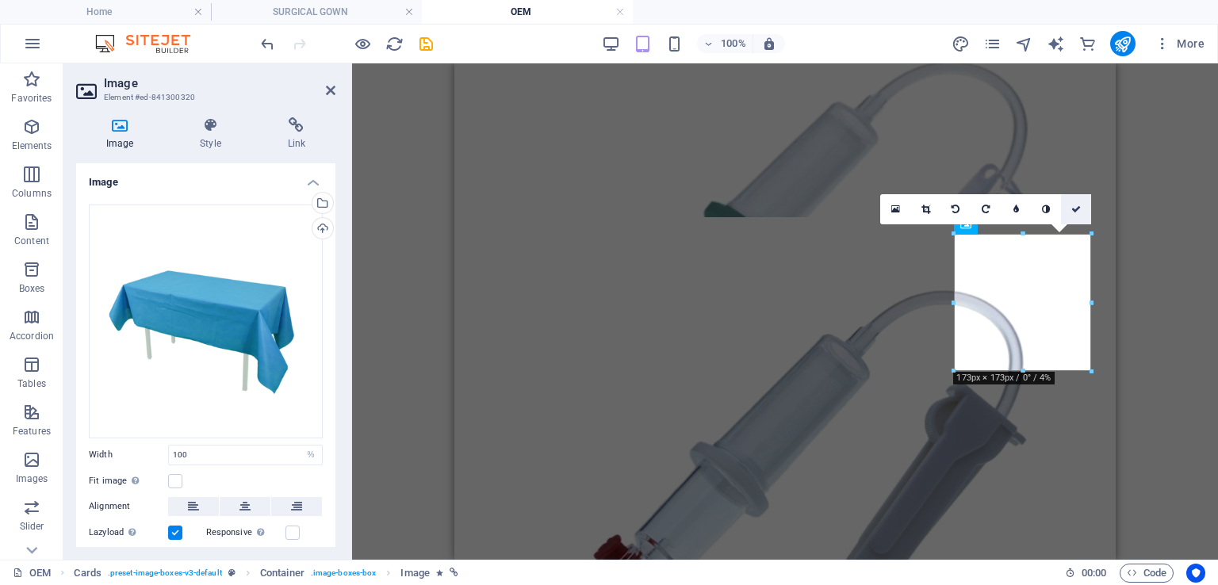
click at [1079, 207] on icon at bounding box center [1077, 210] width 10 height 10
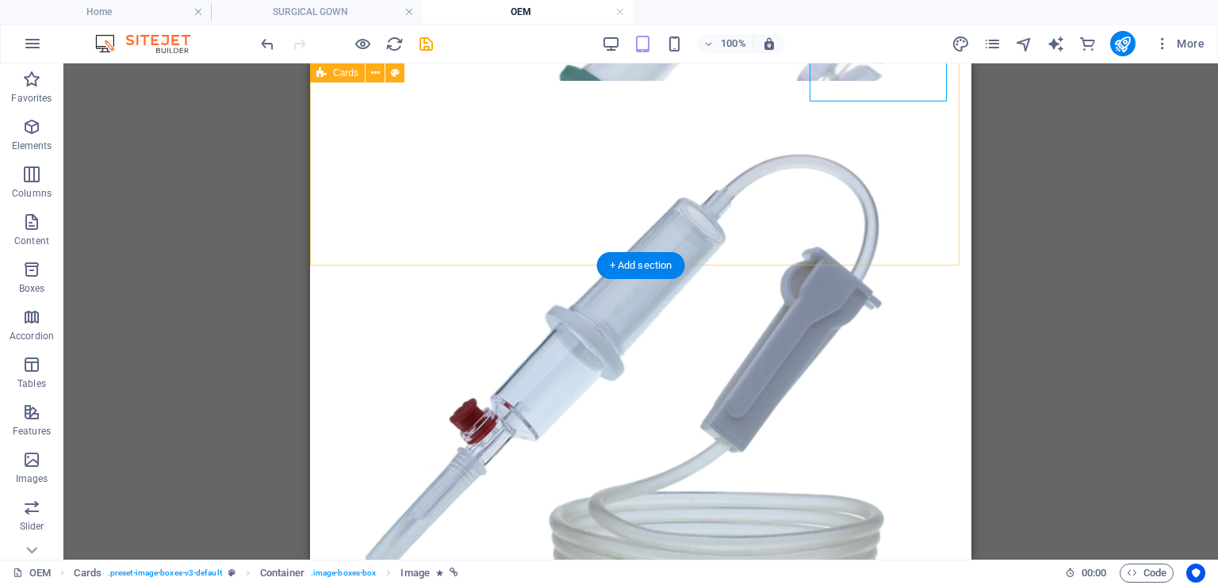
scroll to position [1352, 0]
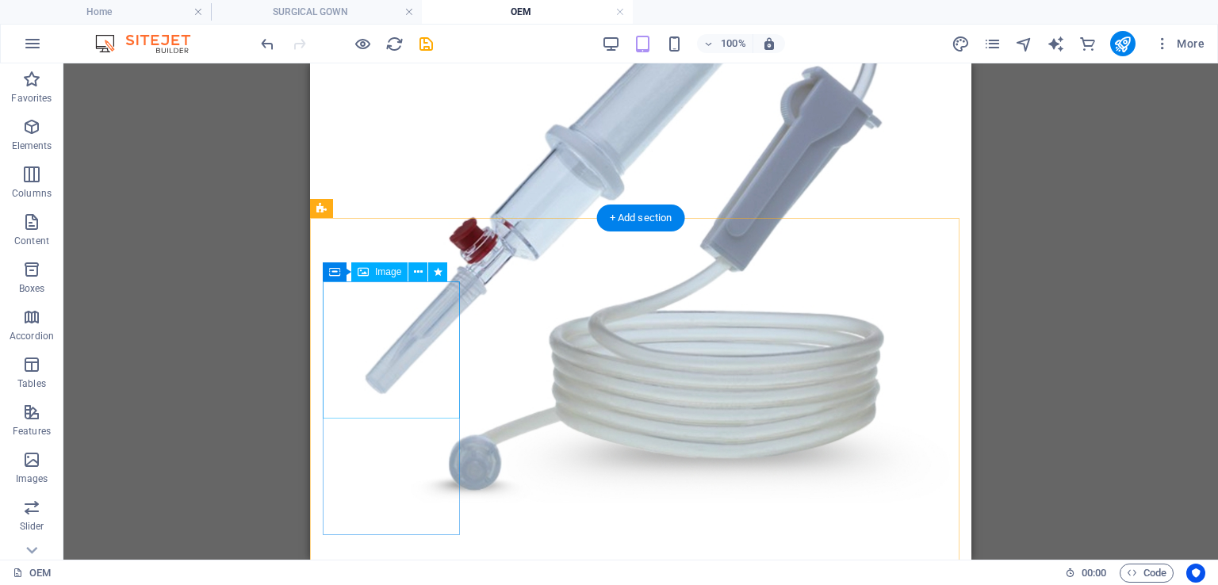
drag, startPoint x: 431, startPoint y: 366, endPoint x: 749, endPoint y: 429, distance: 324.3
select select "%"
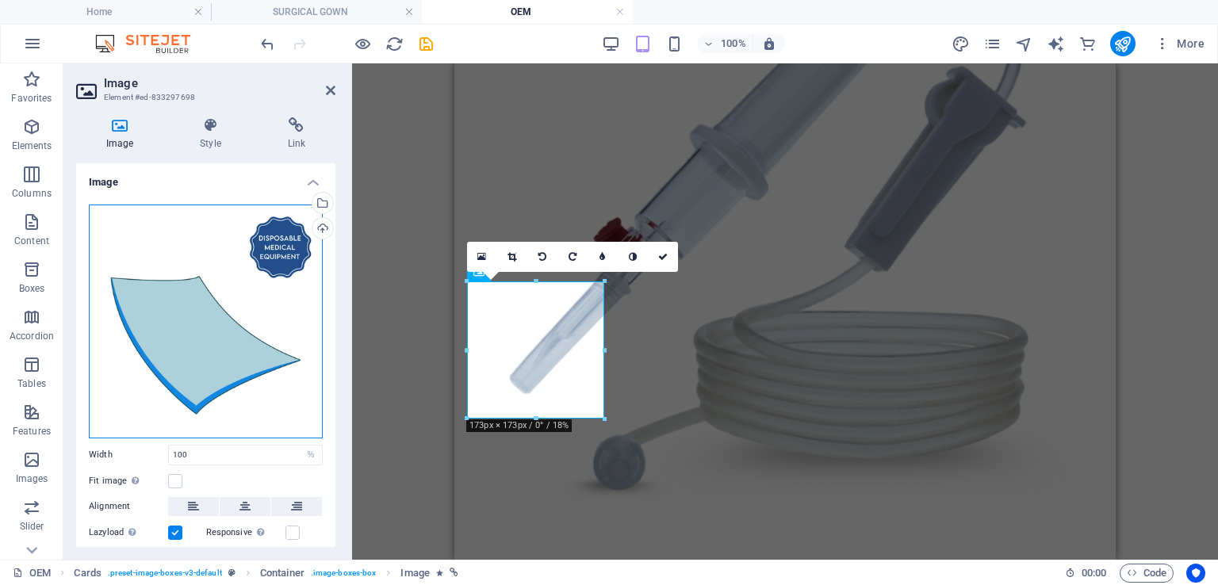
click at [239, 302] on div "Drag files here, click to choose files or select files from Files or our free s…" at bounding box center [206, 322] width 234 height 234
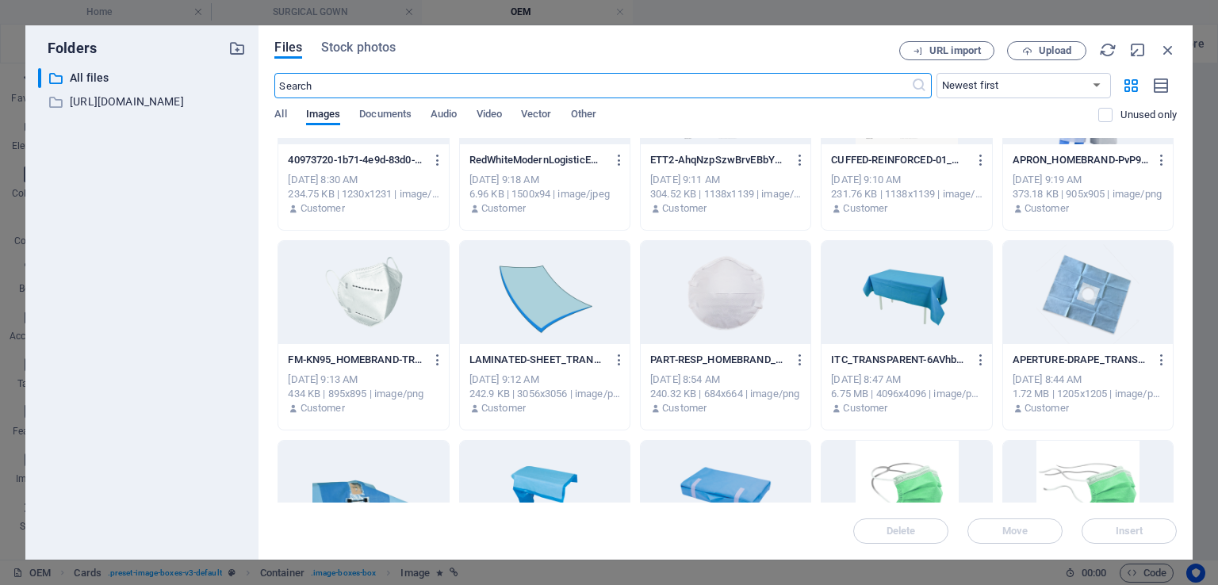
scroll to position [2300, 0]
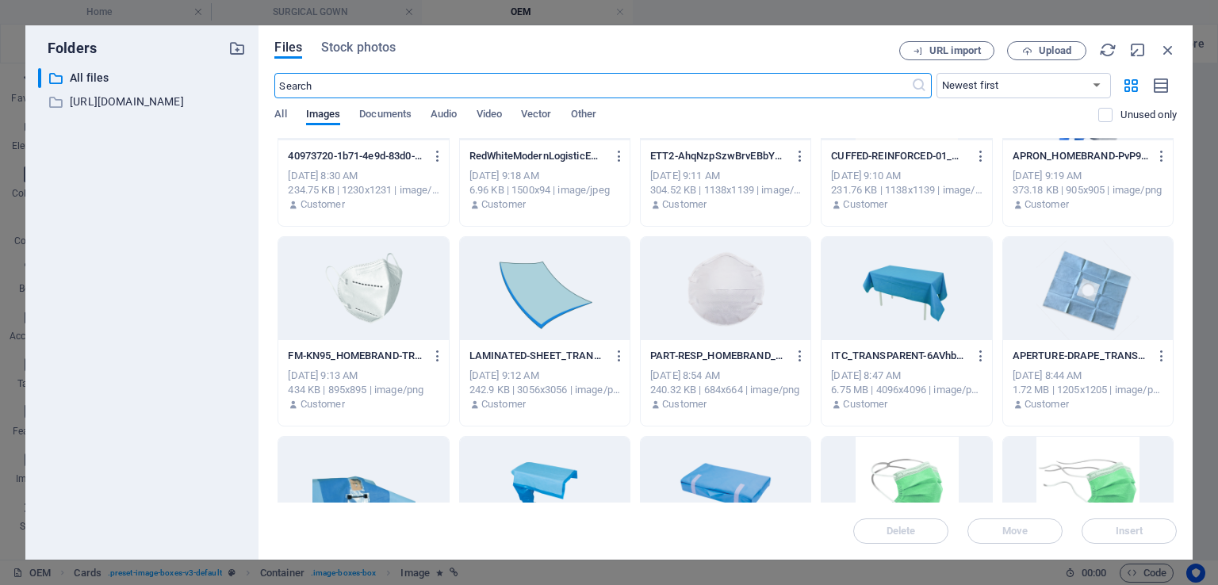
click at [566, 289] on div at bounding box center [545, 288] width 170 height 103
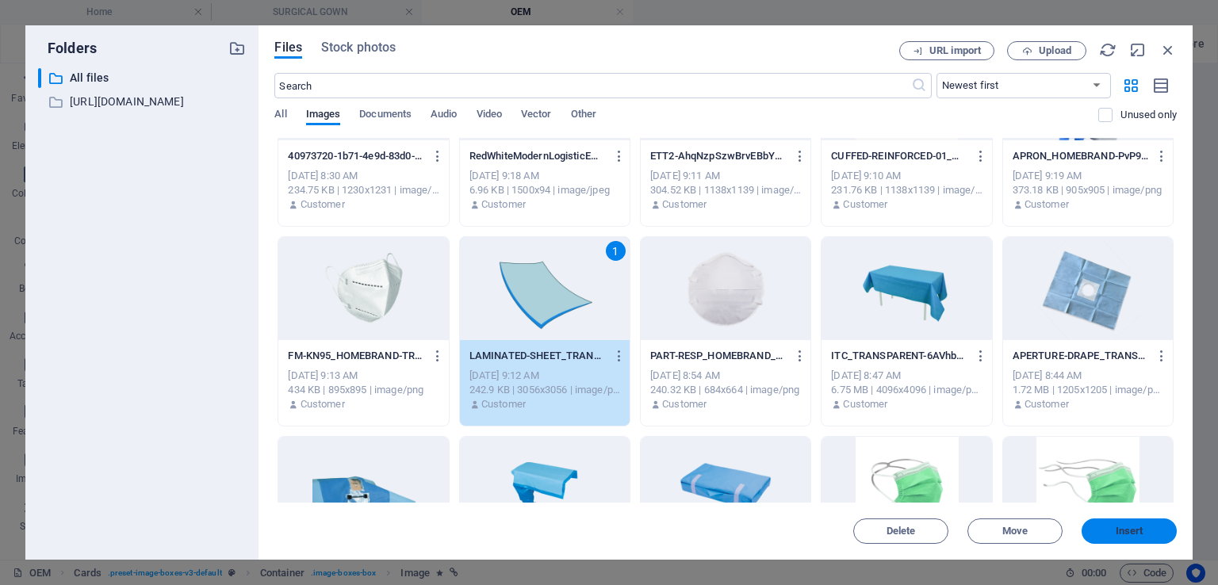
click at [1107, 532] on span "Insert" at bounding box center [1129, 532] width 82 height 10
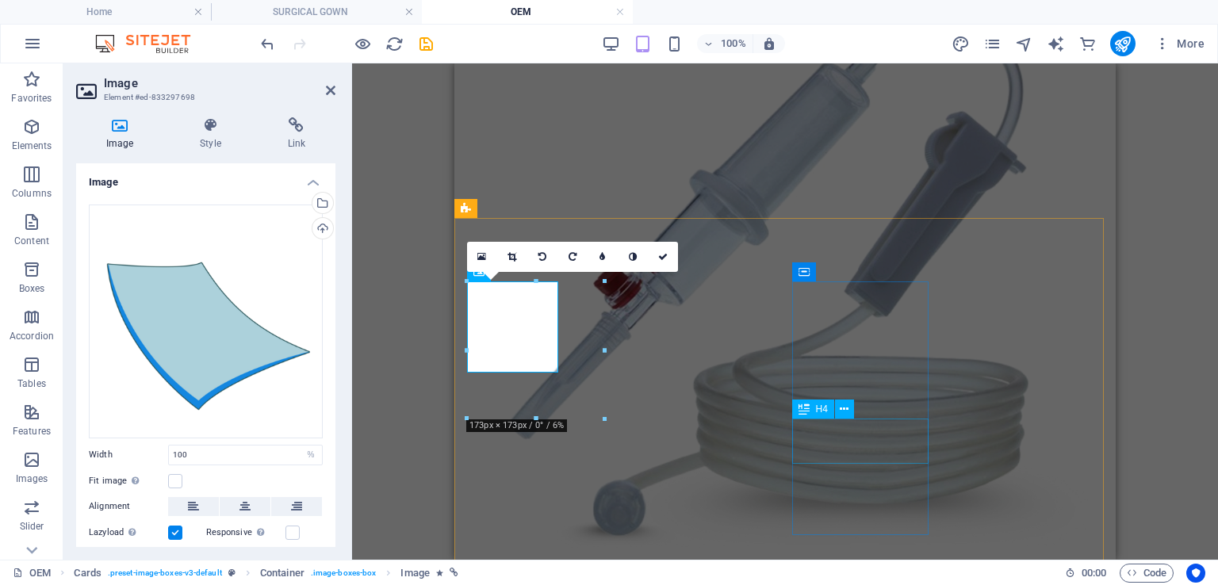
scroll to position [1352, 0]
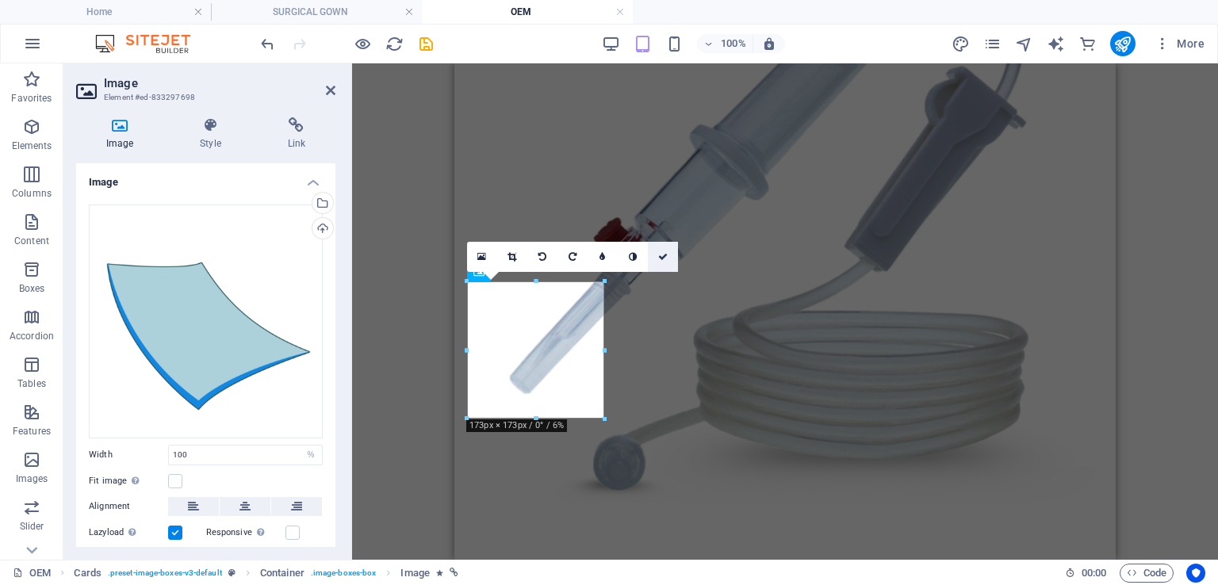
click at [665, 256] on icon at bounding box center [663, 257] width 10 height 10
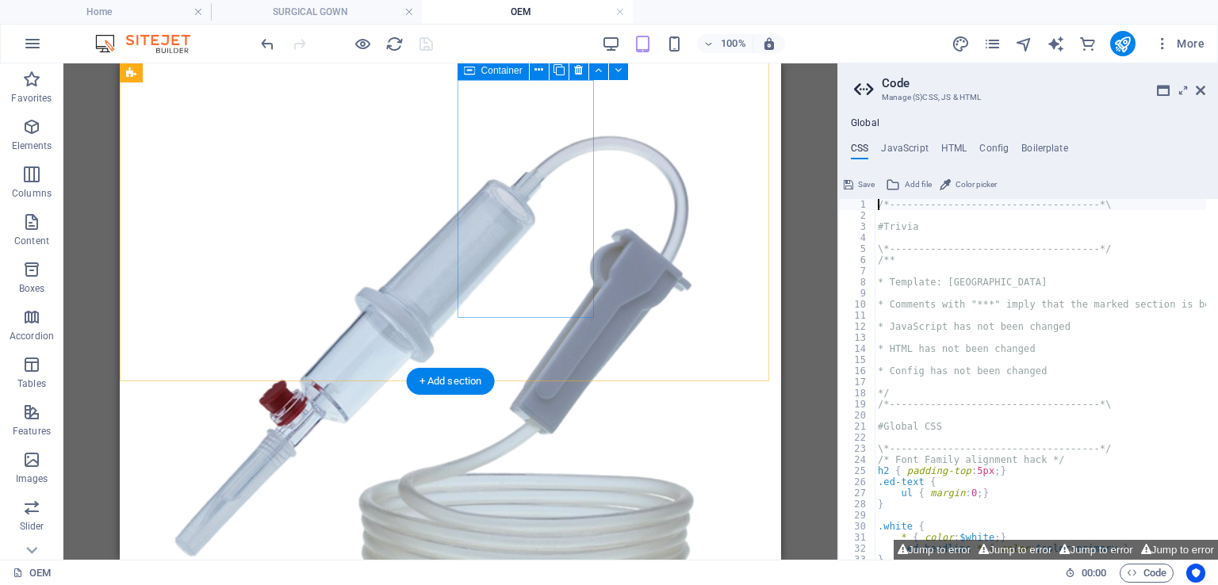
scroll to position [1348, 0]
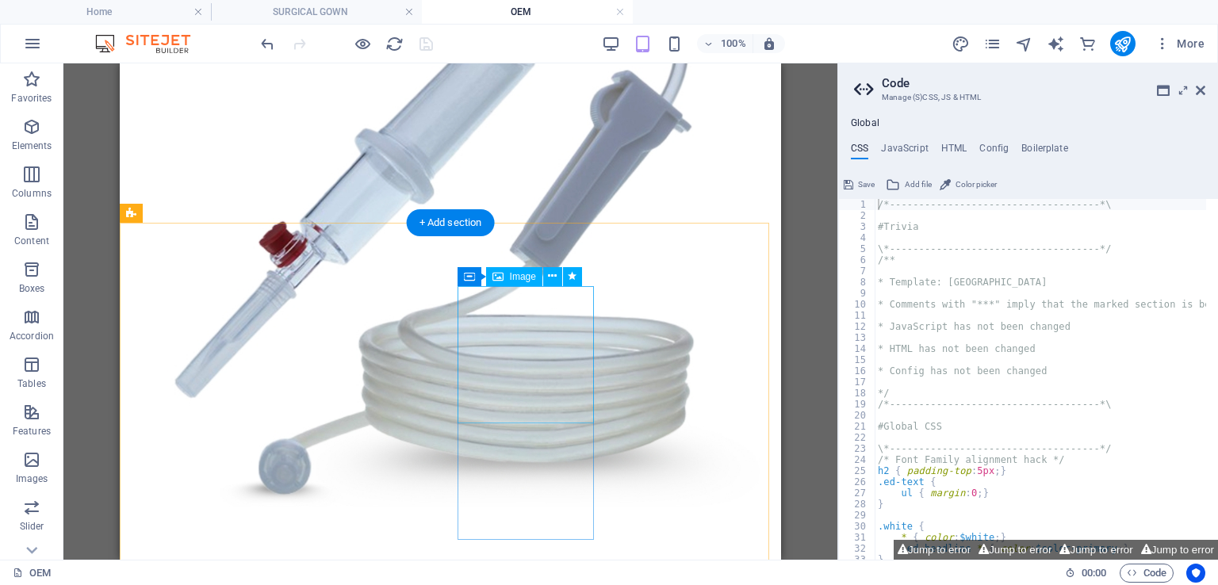
select select "%"
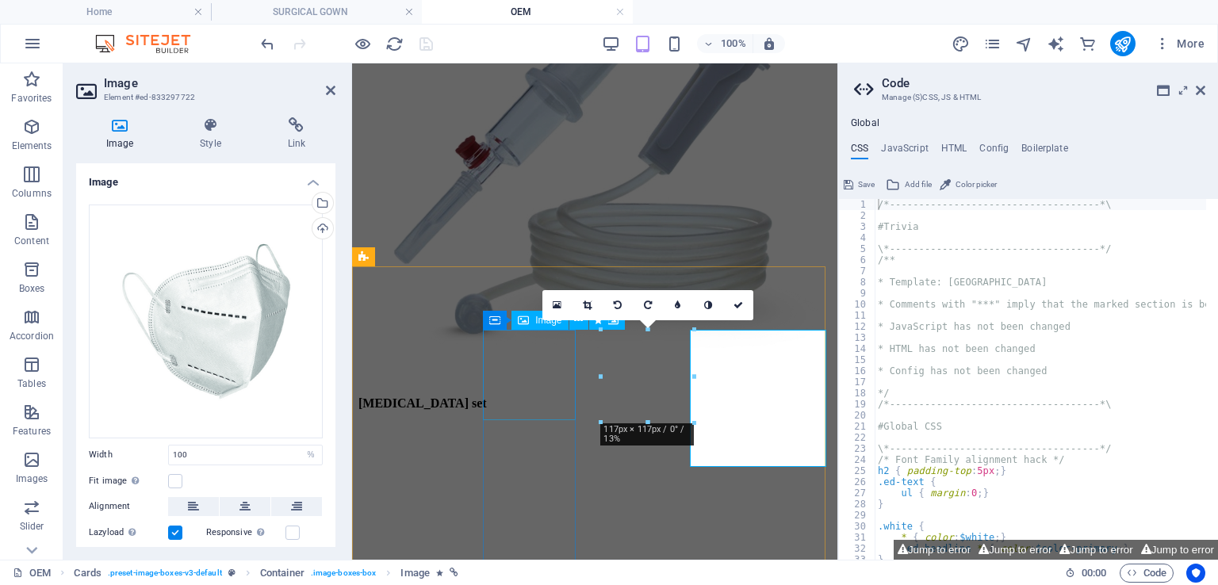
scroll to position [1304, 0]
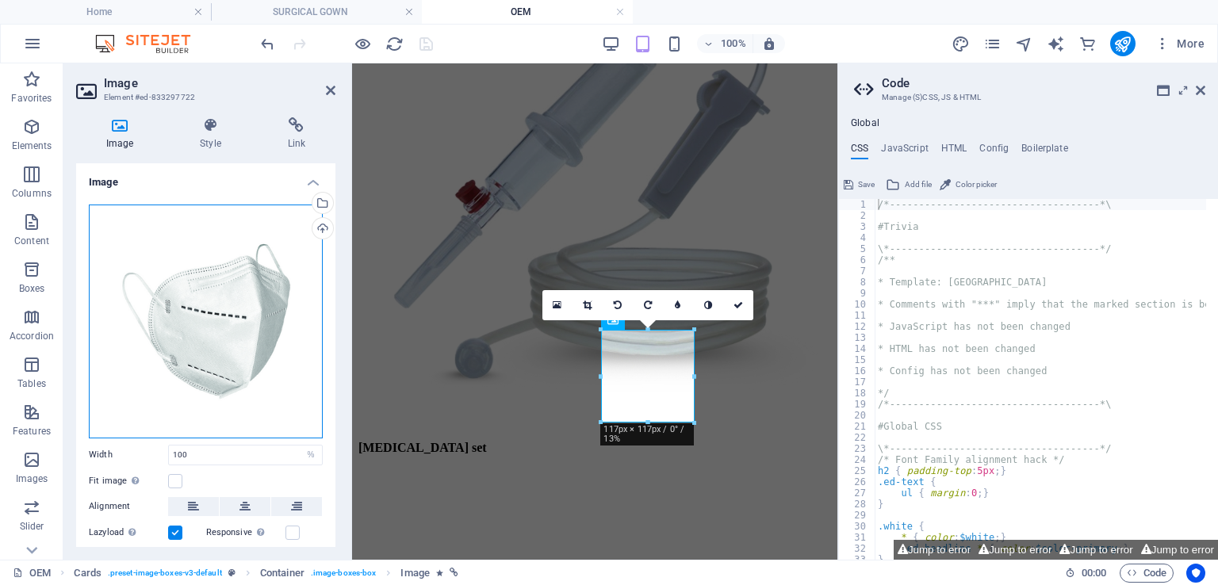
click at [220, 289] on div "Drag files here, click to choose files or select files from Files or our free s…" at bounding box center [206, 322] width 234 height 234
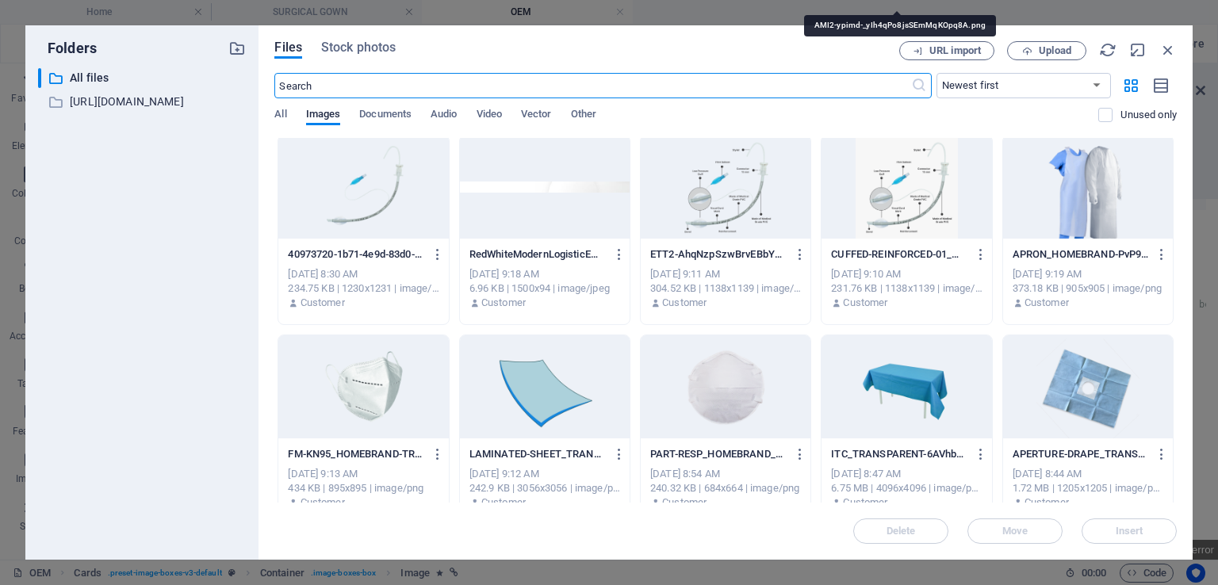
scroll to position [2300, 0]
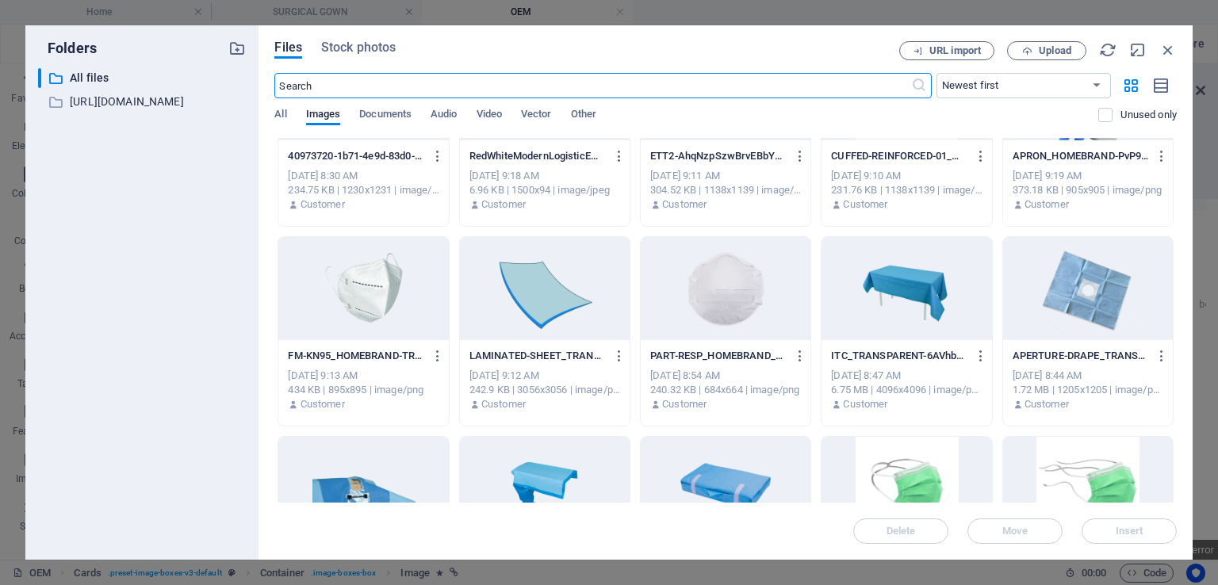
click at [419, 302] on div at bounding box center [363, 288] width 170 height 103
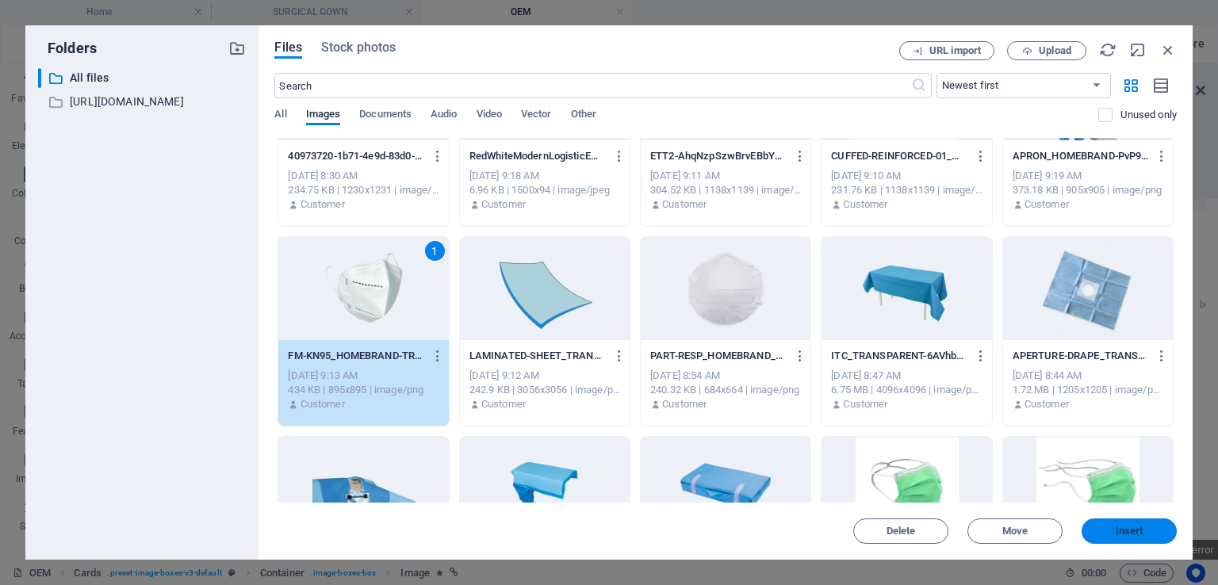
click at [1136, 531] on span "Insert" at bounding box center [1130, 532] width 28 height 10
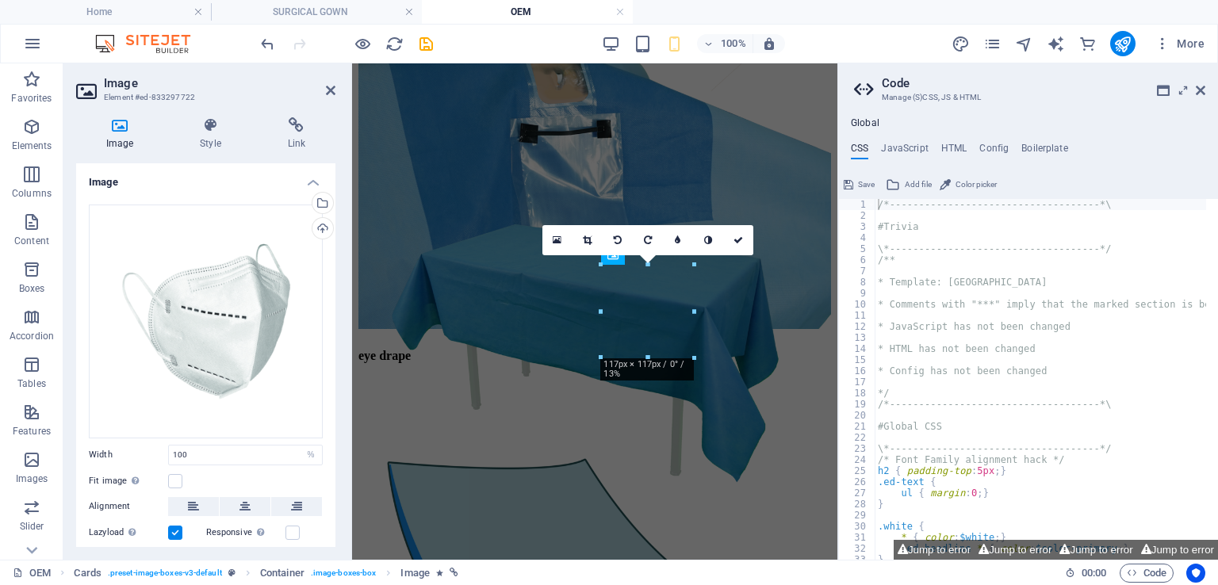
scroll to position [1369, 0]
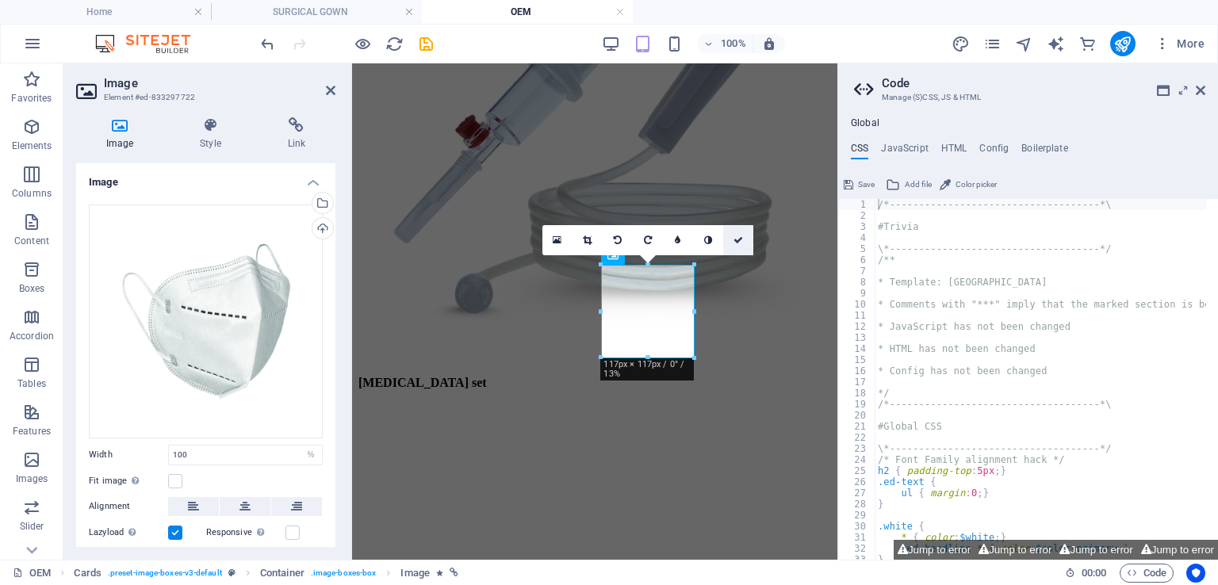
click at [739, 241] on icon at bounding box center [739, 241] width 10 height 10
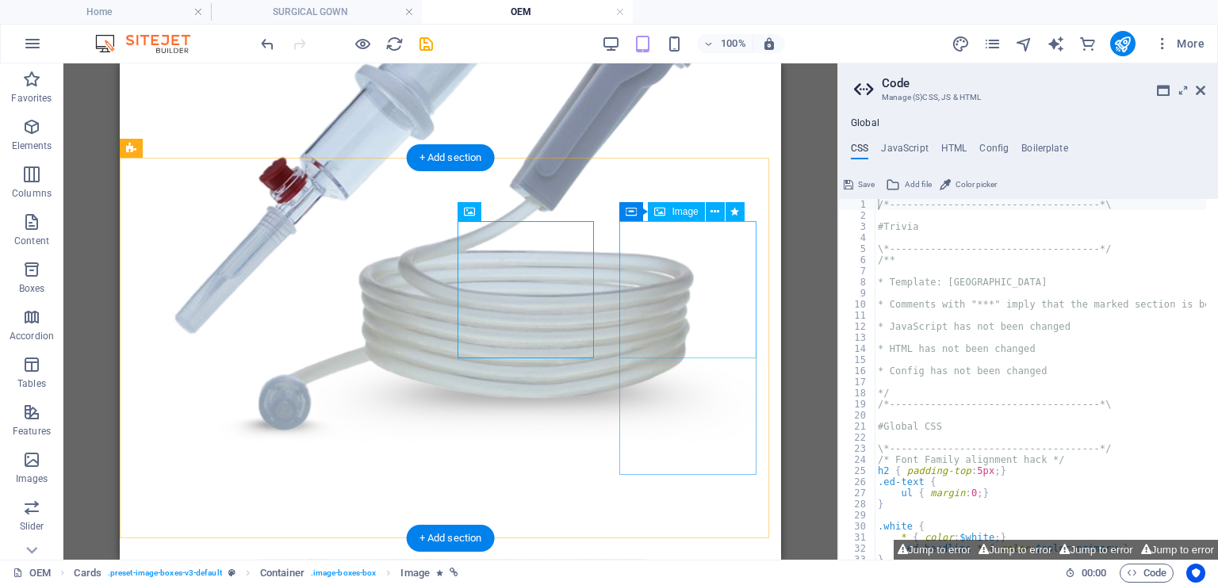
scroll to position [1333, 0]
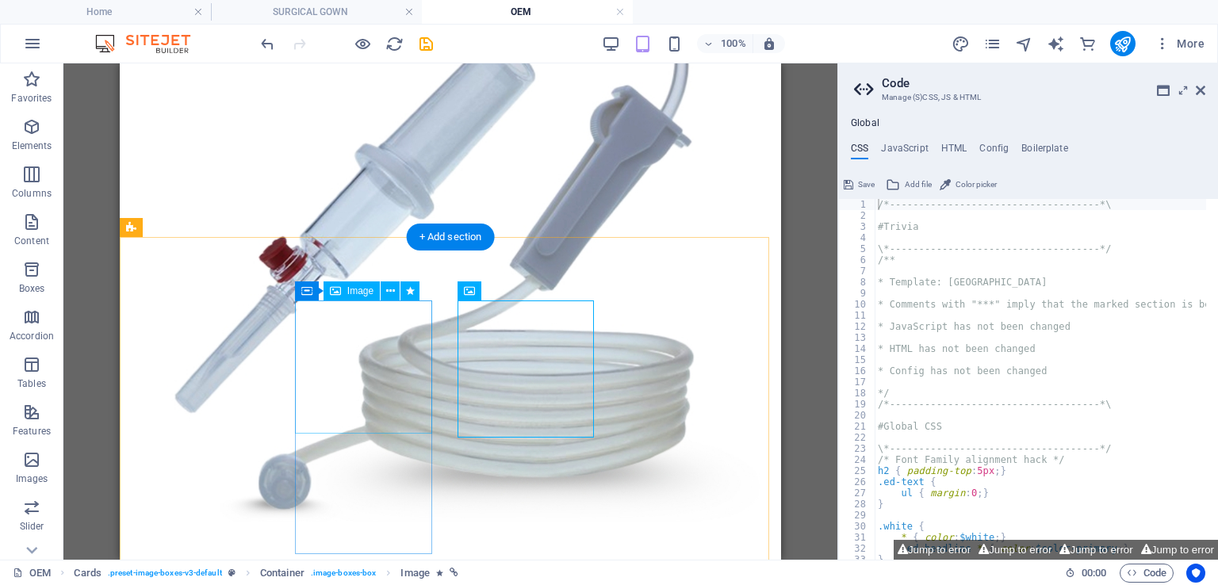
select select "%"
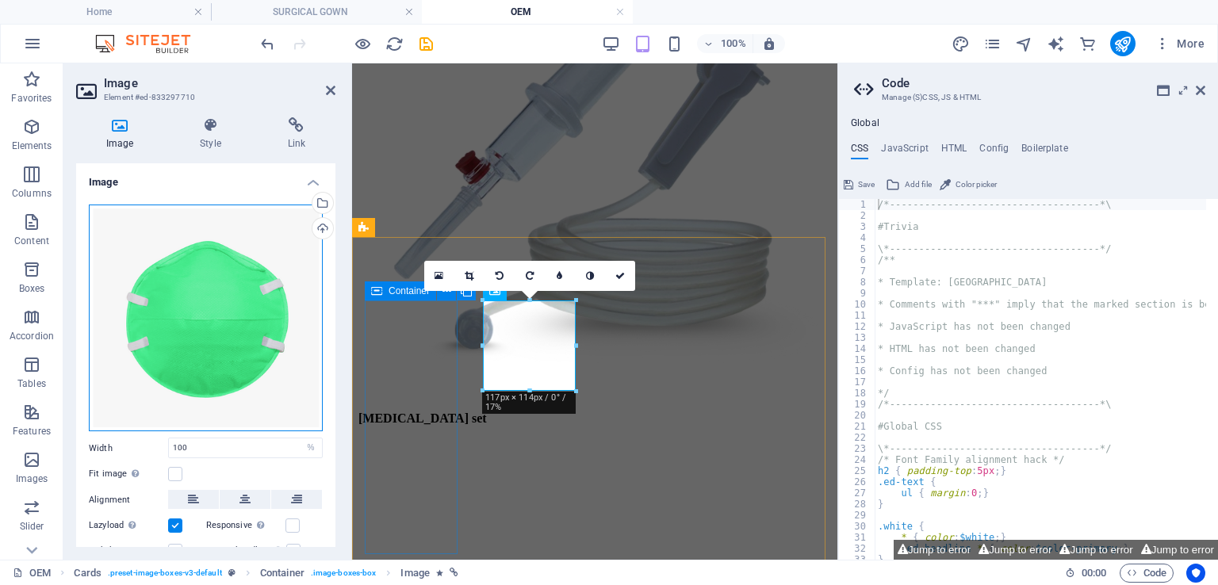
click at [244, 284] on div "Drag files here, click to choose files or select files from Files or our free s…" at bounding box center [206, 318] width 234 height 227
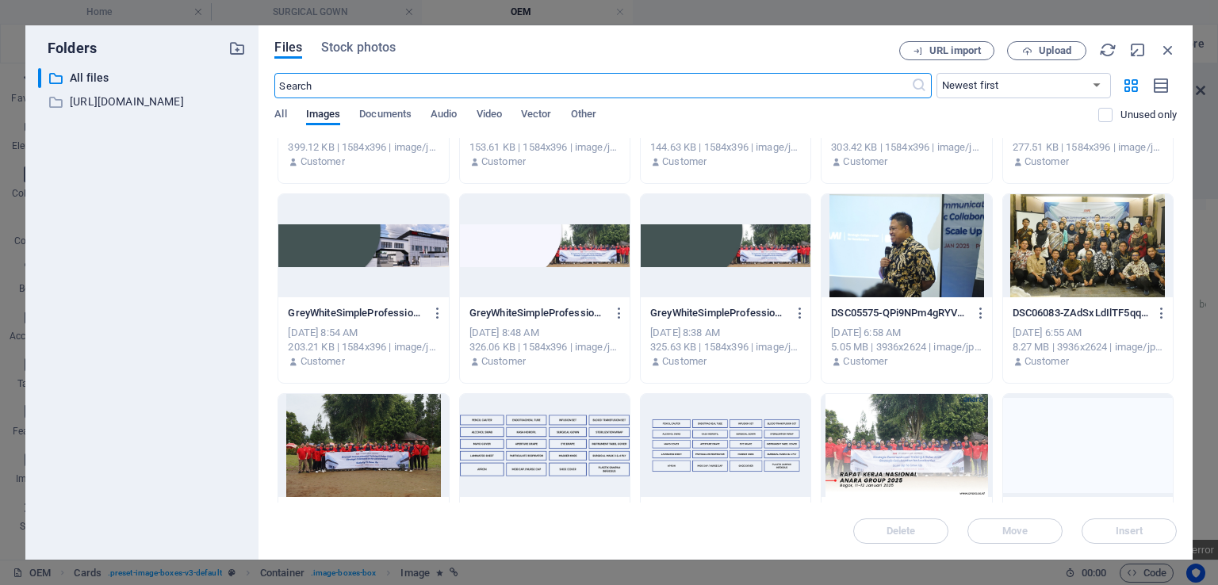
scroll to position [917, 0]
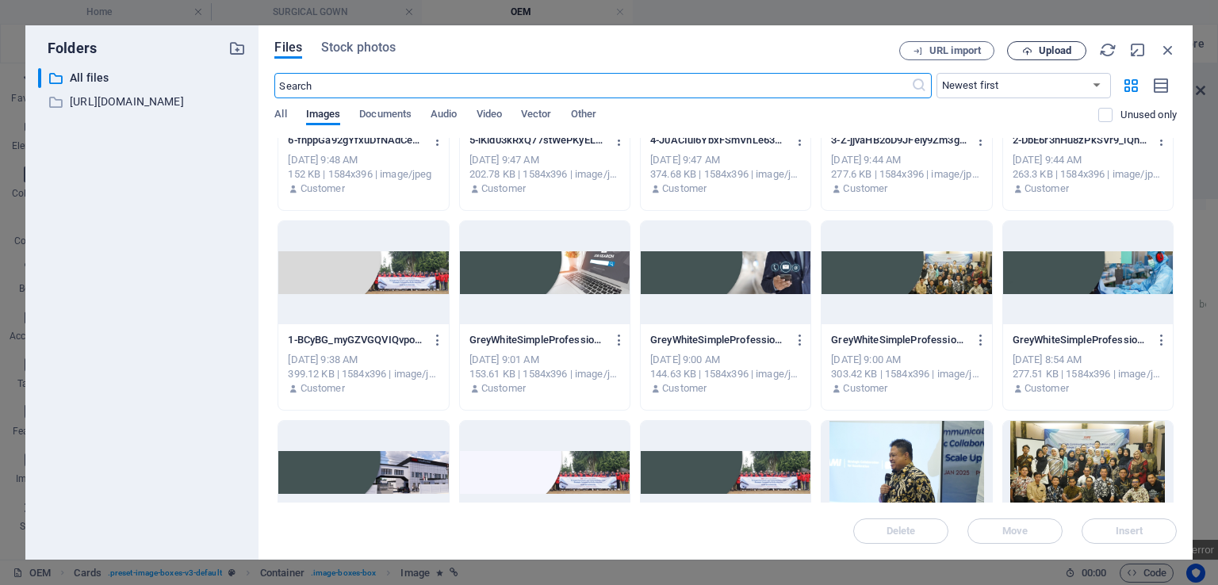
click at [1052, 56] on span "Upload" at bounding box center [1055, 51] width 33 height 10
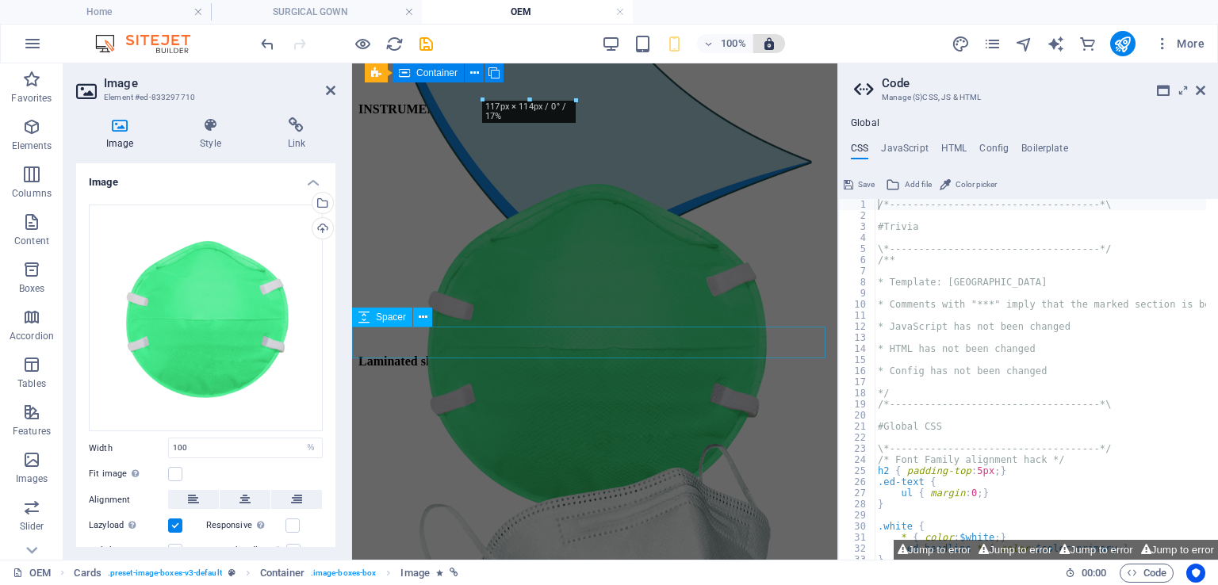
scroll to position [1624, 0]
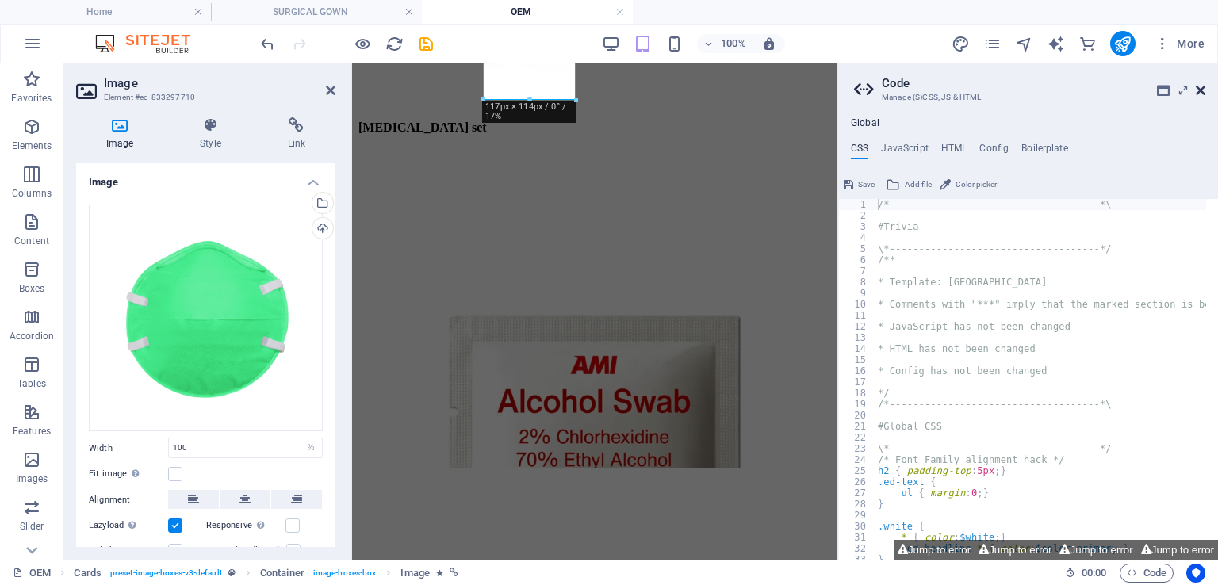
click at [1199, 91] on icon at bounding box center [1201, 90] width 10 height 13
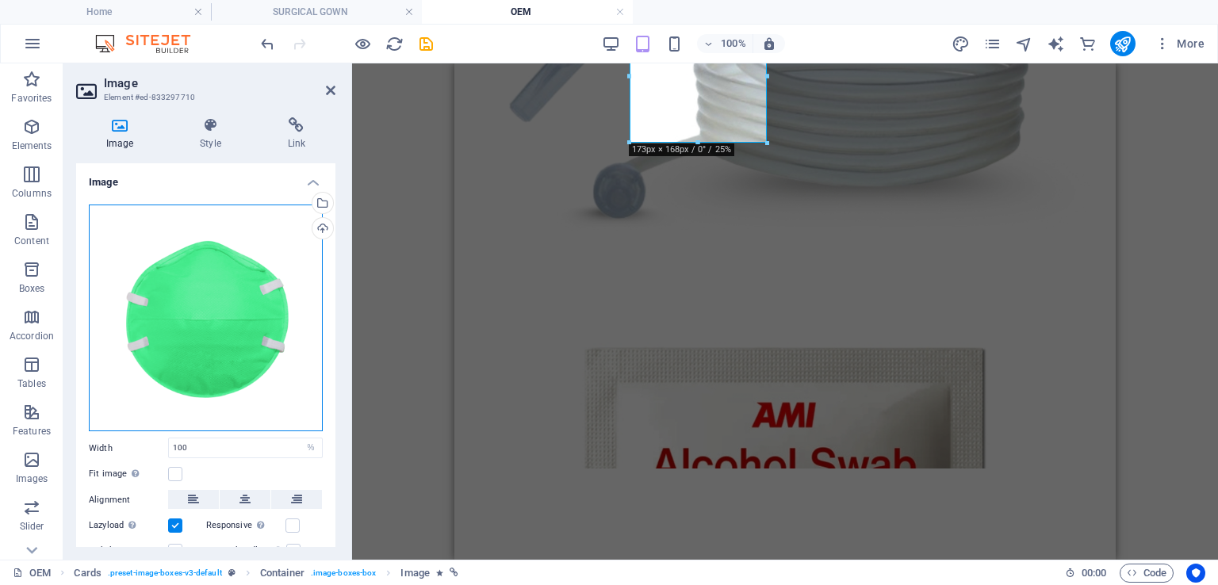
click at [247, 310] on div "Drag files here, click to choose files or select files from Files or our free s…" at bounding box center [206, 318] width 234 height 227
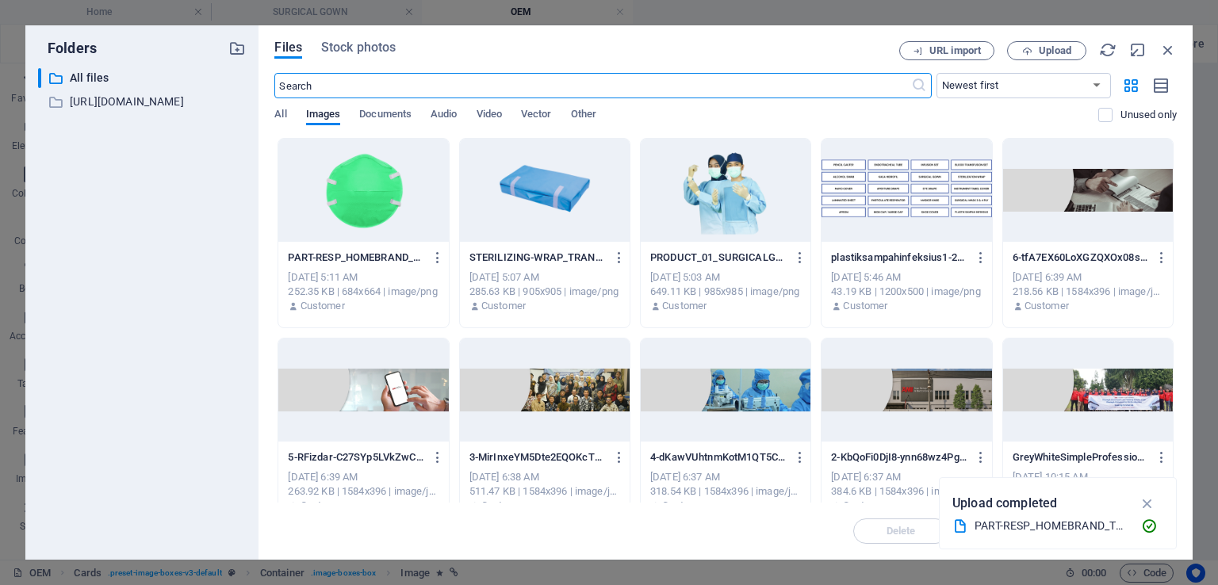
click at [370, 197] on div at bounding box center [363, 190] width 170 height 103
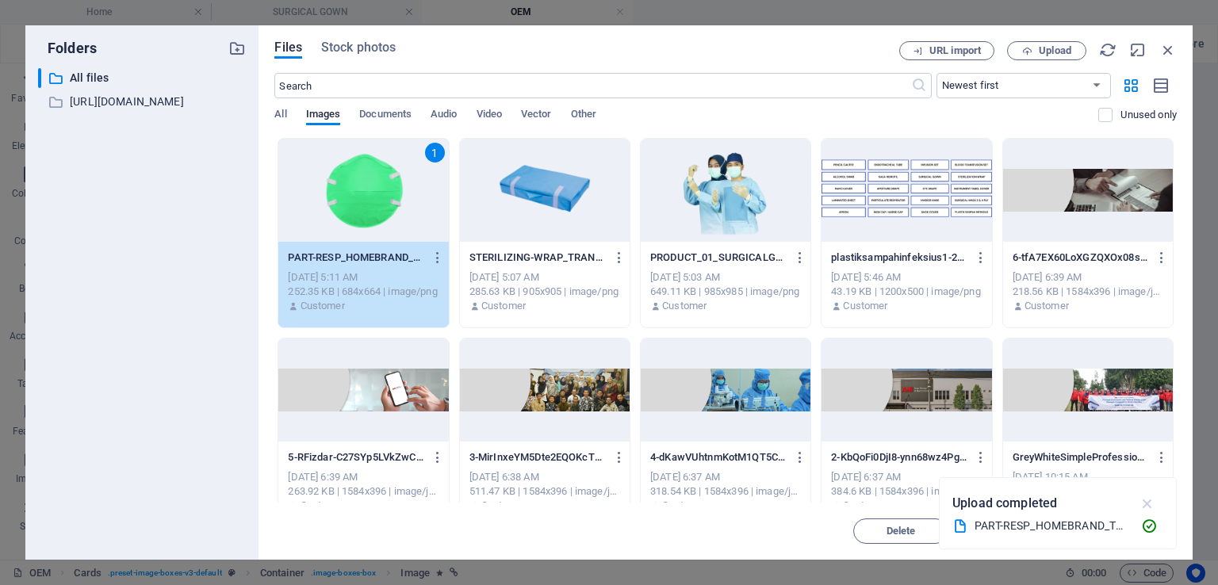
drag, startPoint x: 1148, startPoint y: 504, endPoint x: 1164, endPoint y: 504, distance: 15.9
click at [1152, 503] on icon "button" at bounding box center [1148, 503] width 18 height 17
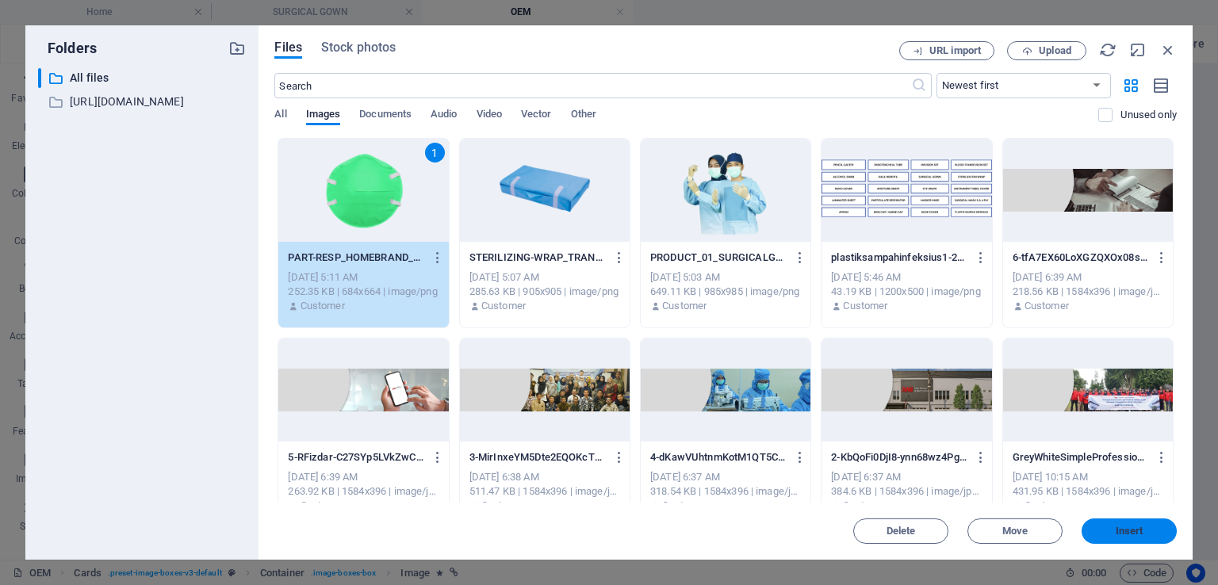
click at [1152, 528] on span "Insert" at bounding box center [1129, 532] width 82 height 10
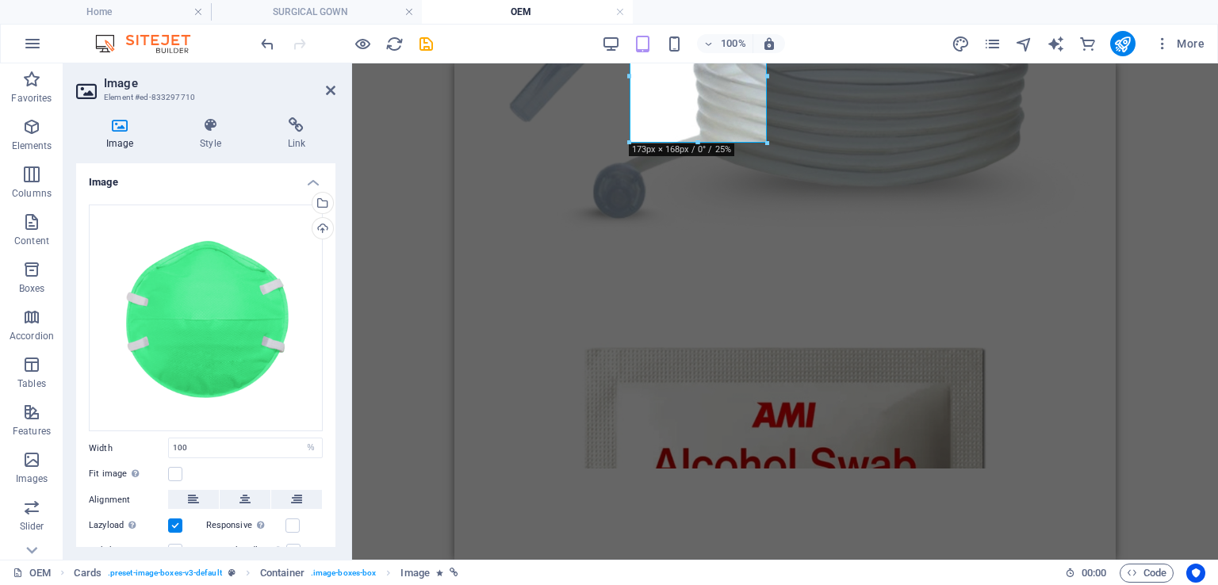
click at [1155, 173] on div "H3 Banner Banner Container H2 Image Cards Container H4 Cards Container Containe…" at bounding box center [785, 311] width 866 height 497
click at [334, 89] on icon at bounding box center [331, 90] width 10 height 13
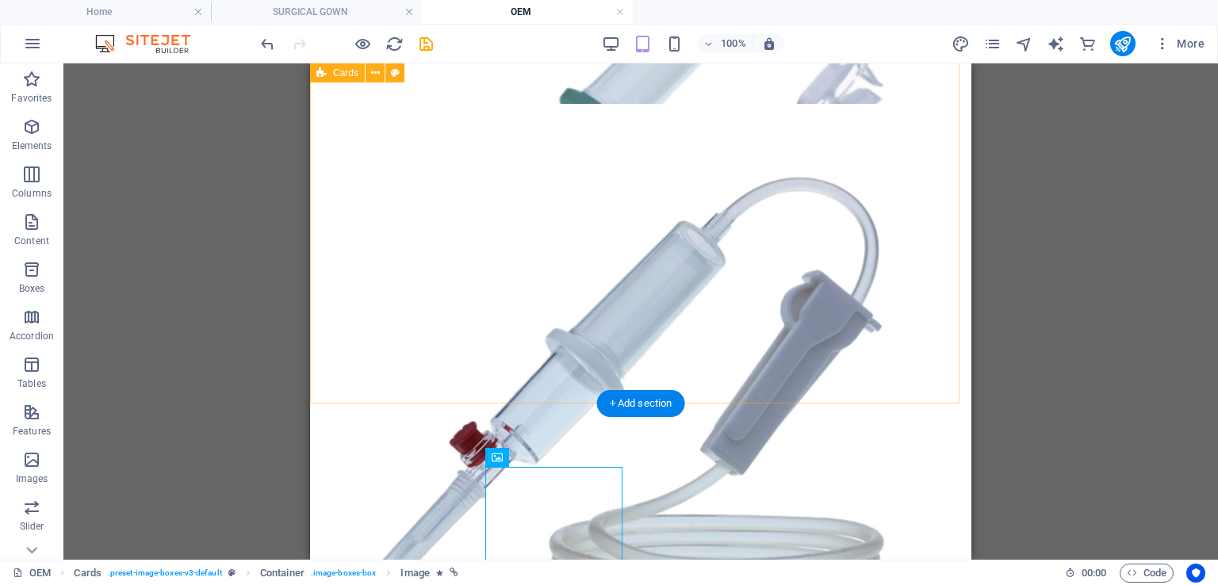
scroll to position [1386, 0]
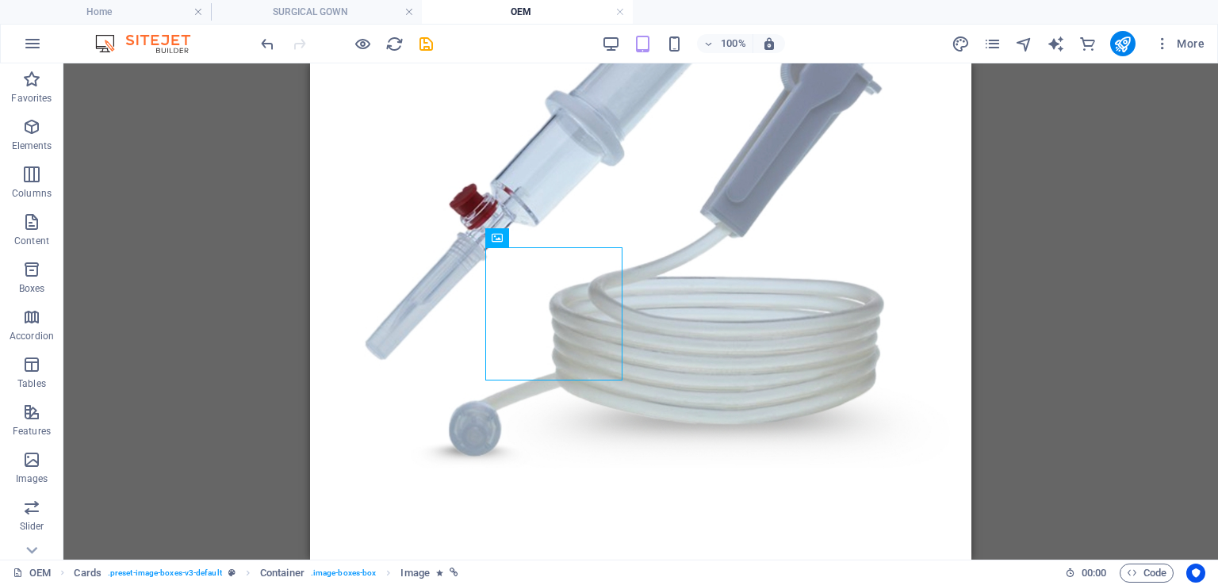
click at [1135, 263] on div "H3 Banner Banner Container H2 Image Cards Container H4 Cards Container Containe…" at bounding box center [640, 311] width 1155 height 497
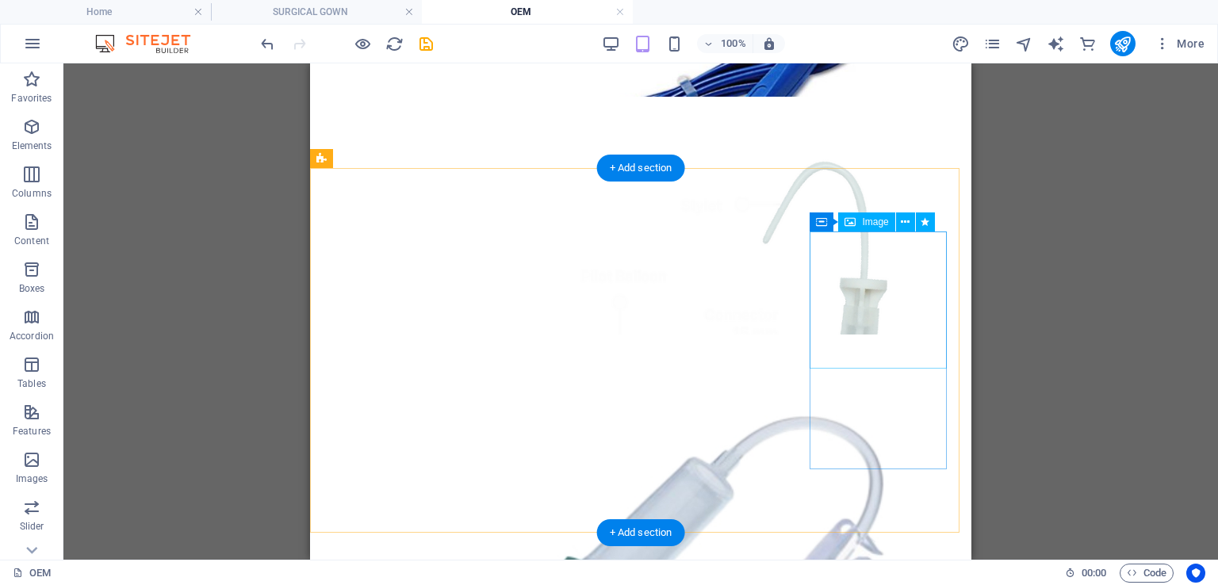
scroll to position [673, 0]
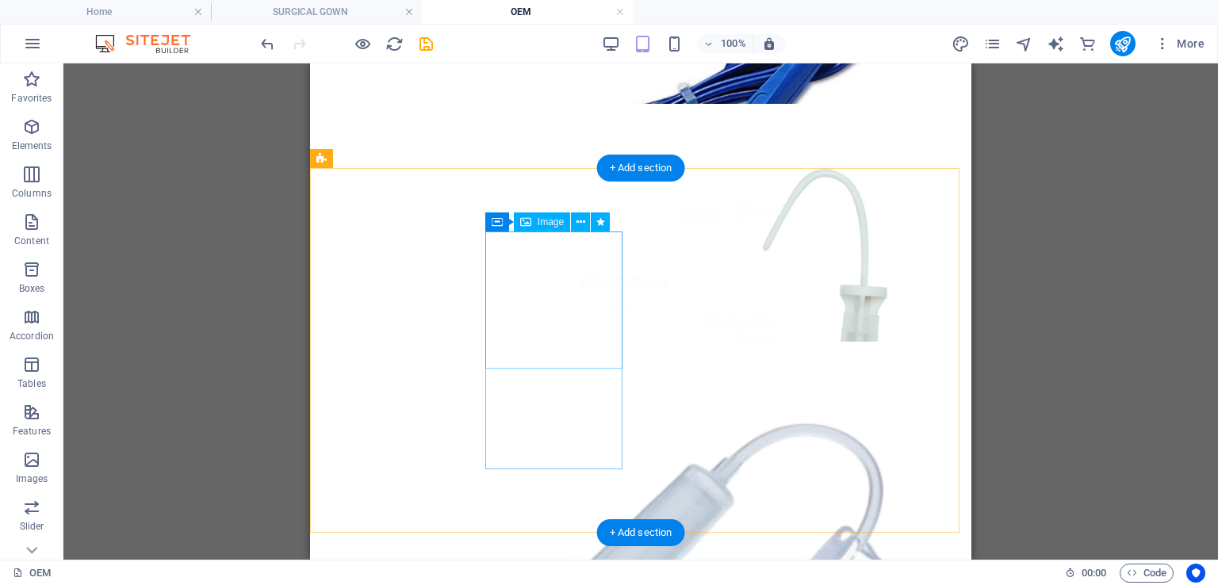
select select "%"
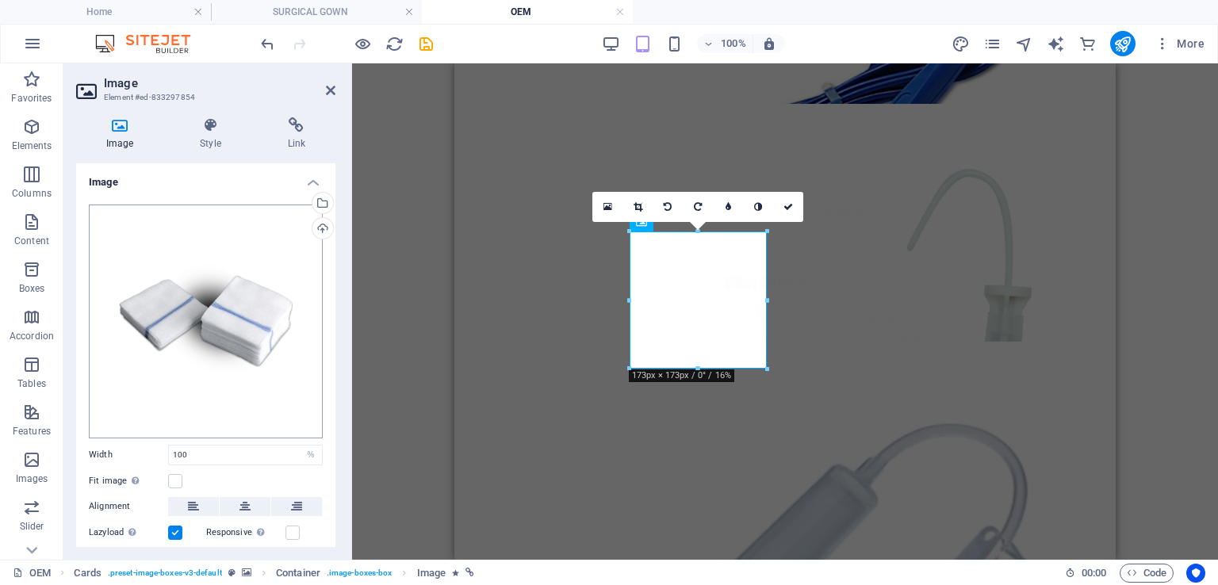
scroll to position [93, 0]
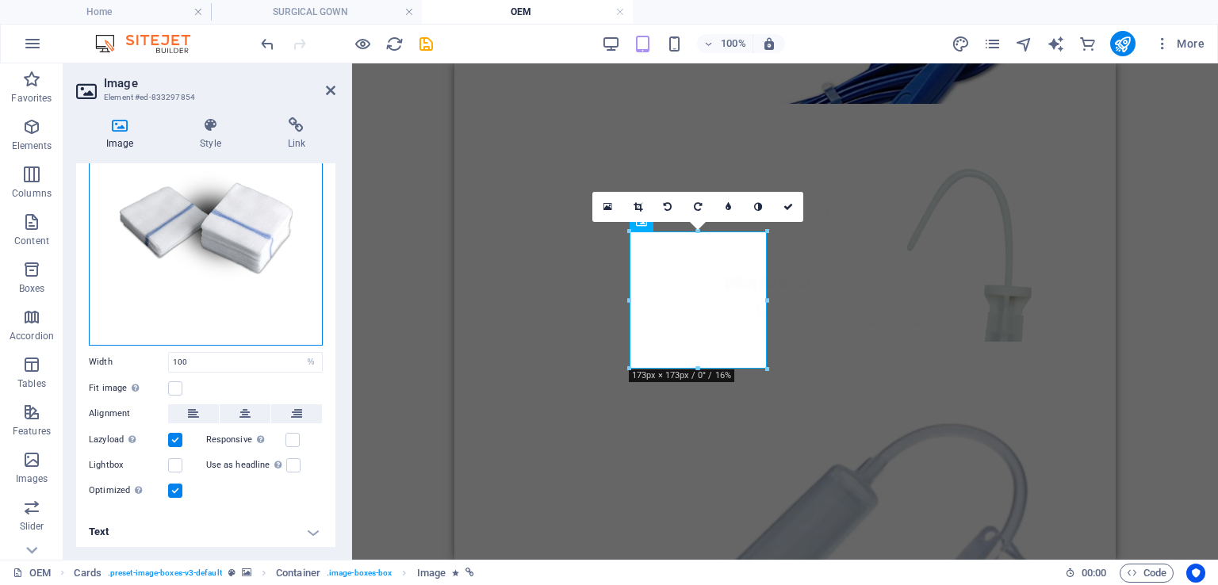
click at [215, 240] on div "Drag files here, click to choose files or select files from Files or our free s…" at bounding box center [206, 229] width 234 height 234
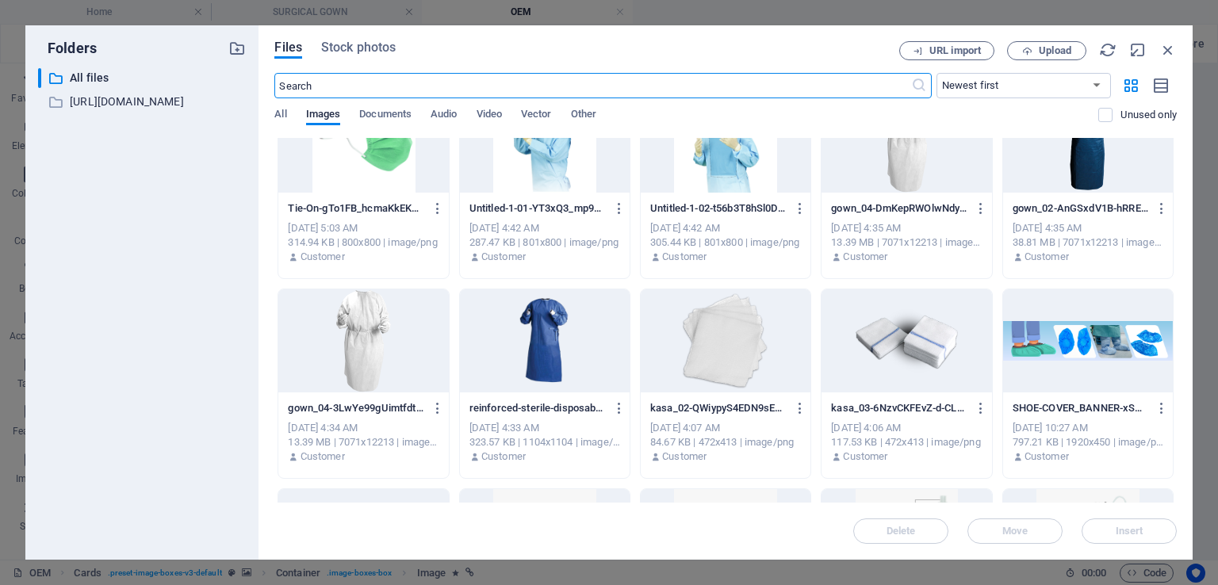
scroll to position [2855, 0]
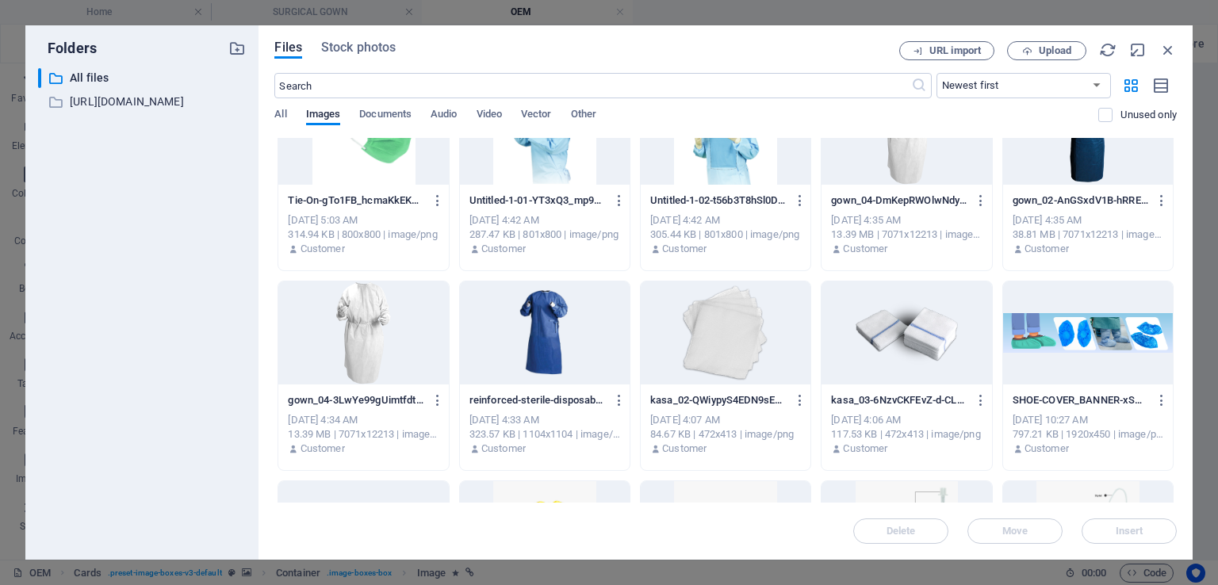
click at [861, 334] on div at bounding box center [907, 333] width 170 height 103
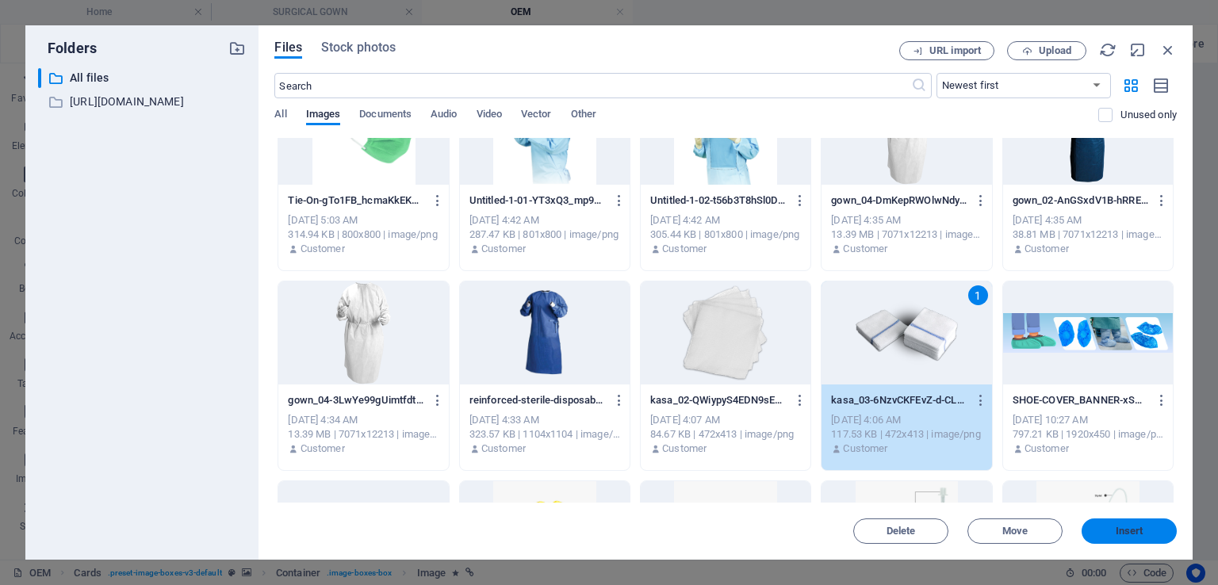
click at [1118, 534] on span "Insert" at bounding box center [1130, 532] width 28 height 10
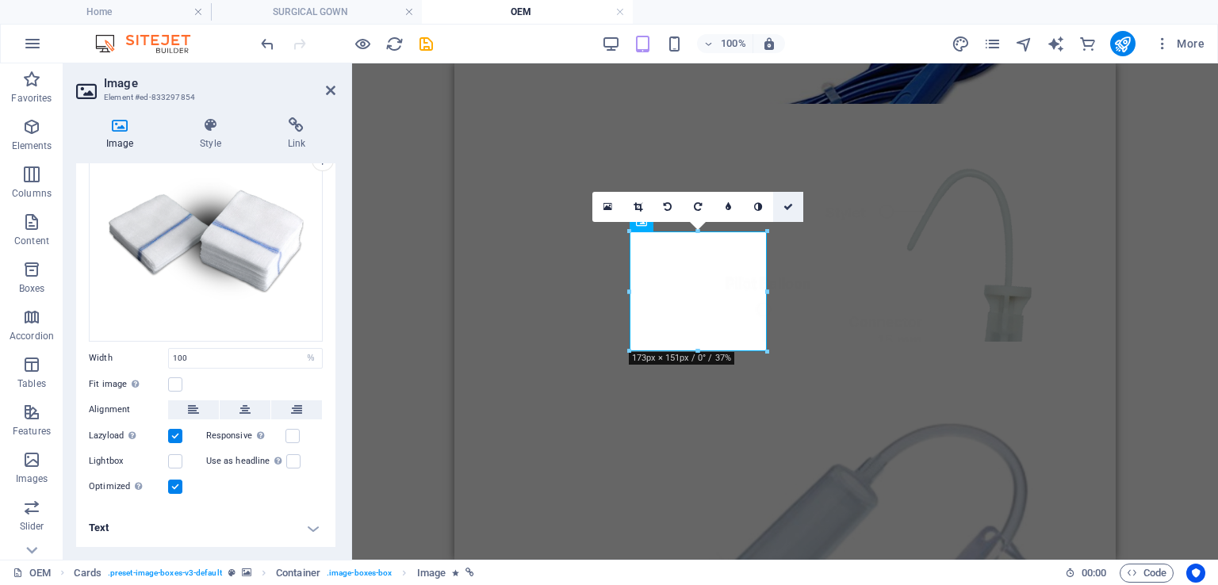
scroll to position [65, 0]
click at [788, 202] on icon at bounding box center [789, 207] width 10 height 10
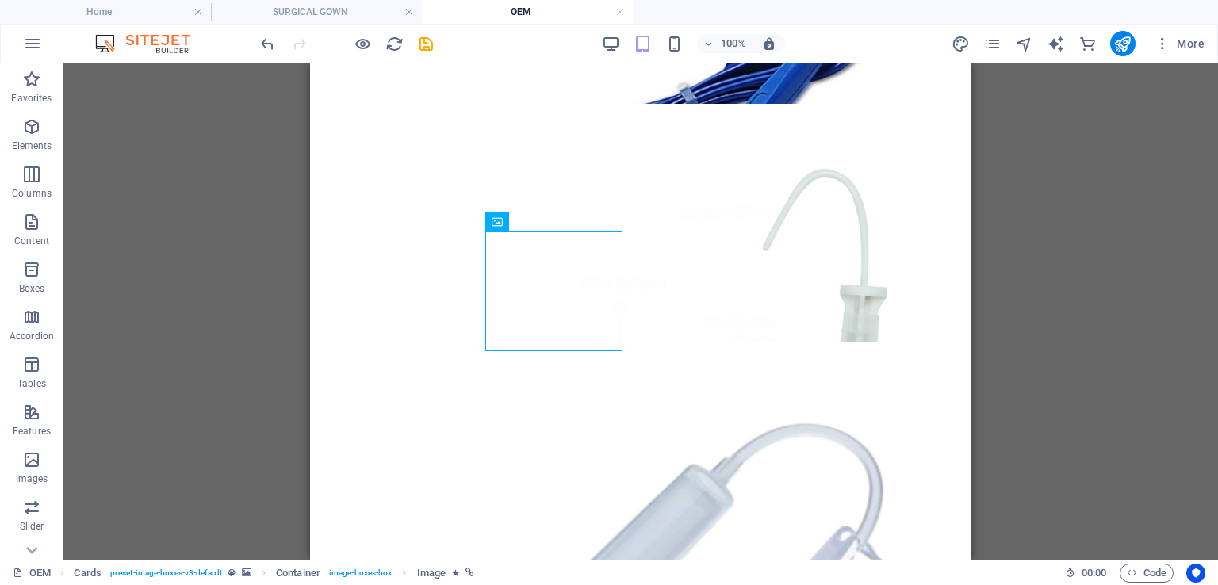
click at [1118, 245] on div "H3 Banner Banner Container H2 Image Cards Container H4 Cards Container Containe…" at bounding box center [640, 311] width 1155 height 497
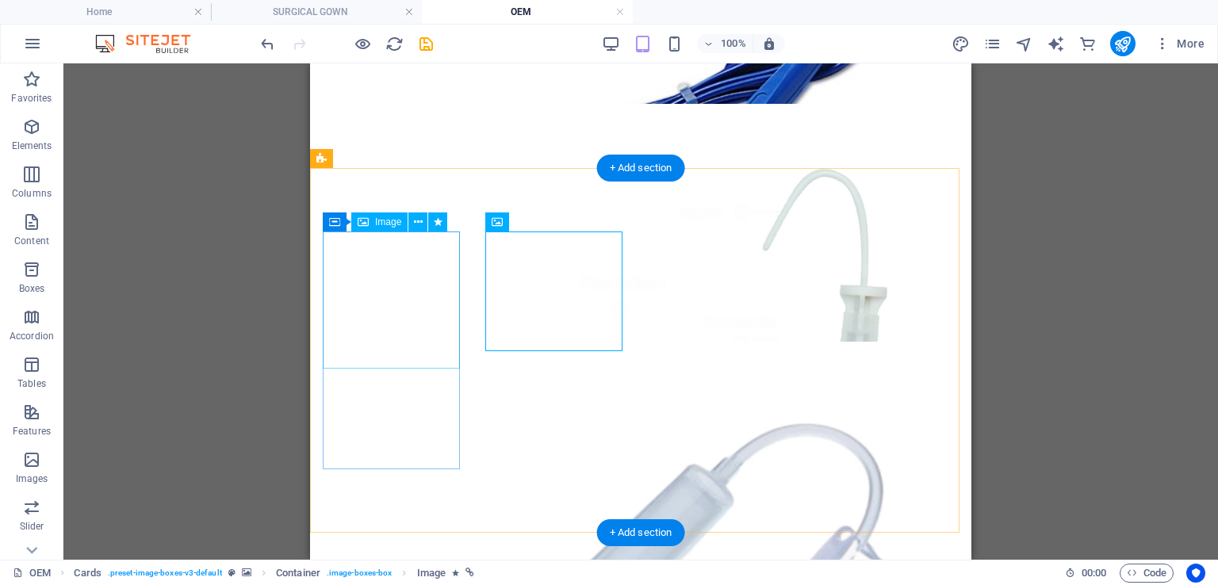
drag, startPoint x: 355, startPoint y: 304, endPoint x: 803, endPoint y: 284, distance: 448.6
select select "%"
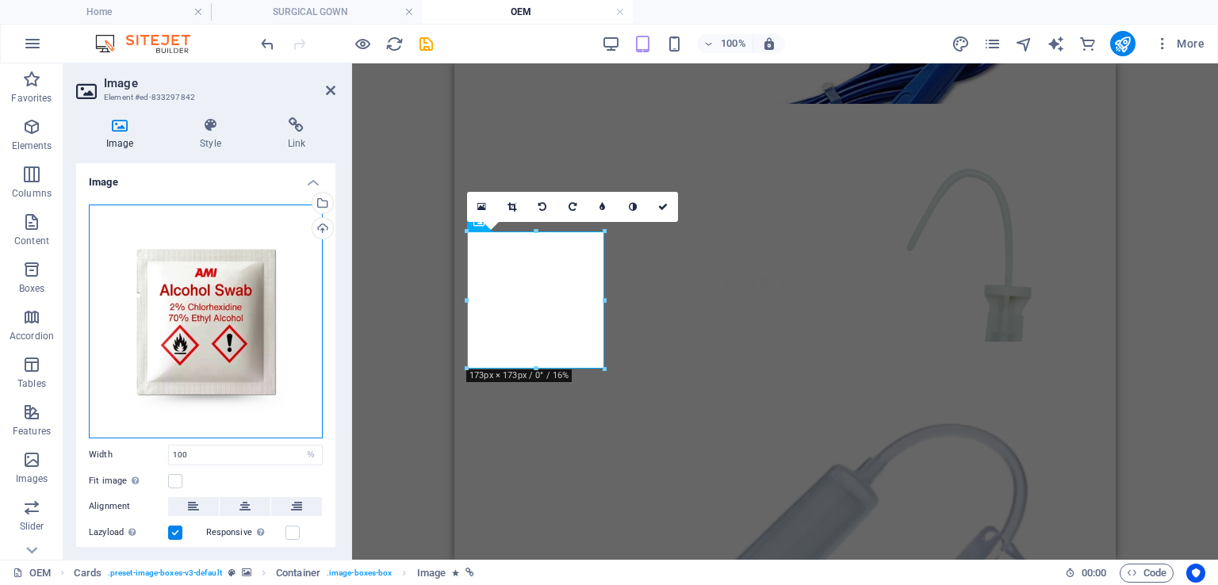
click at [190, 295] on div "Drag files here, click to choose files or select files from Files or our free s…" at bounding box center [206, 322] width 234 height 234
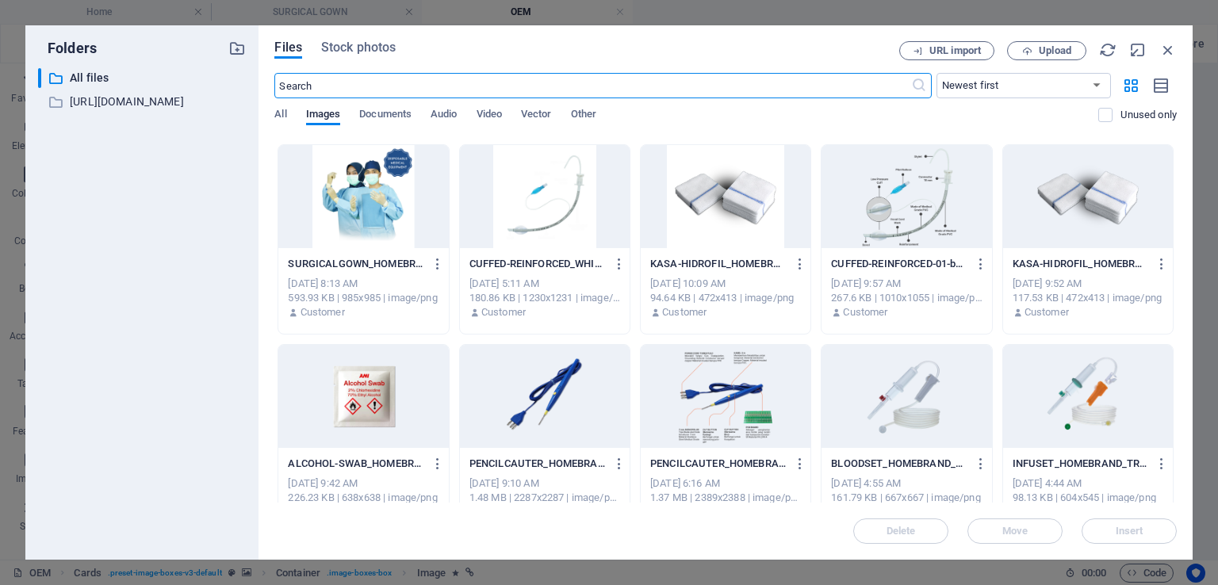
scroll to position [4204, 0]
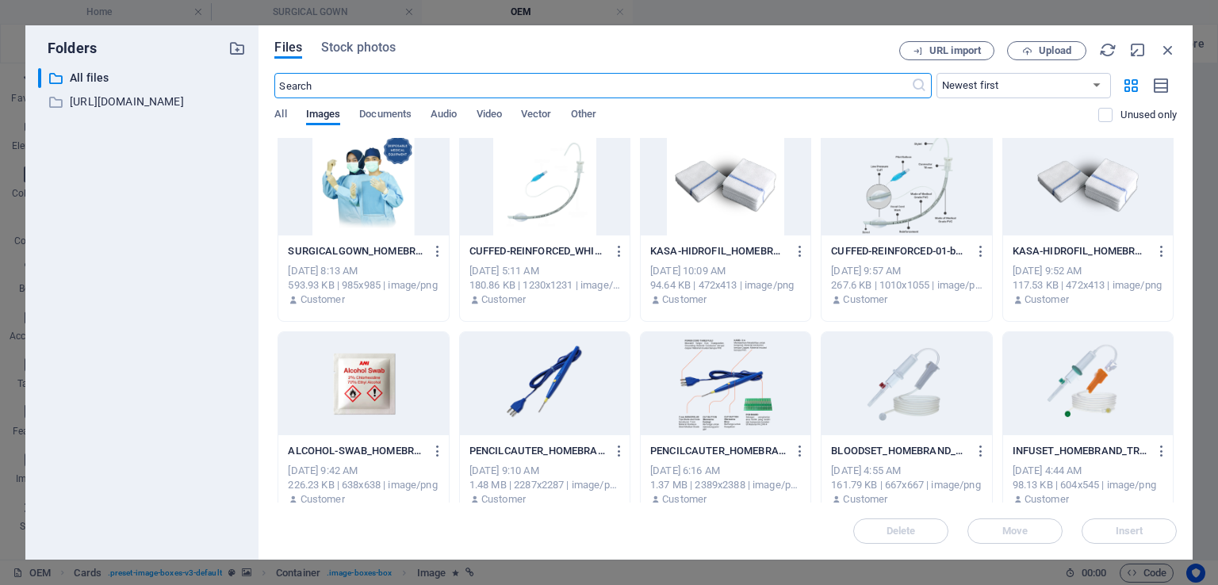
click at [400, 405] on div at bounding box center [363, 383] width 170 height 103
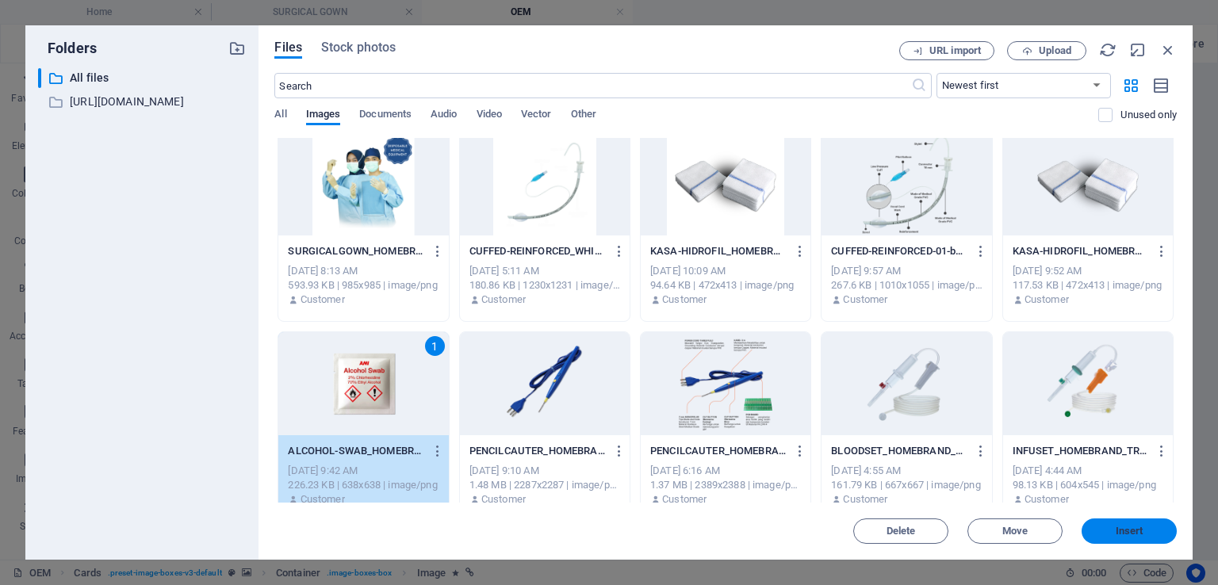
drag, startPoint x: 1087, startPoint y: 531, endPoint x: 299, endPoint y: 272, distance: 829.7
click at [1088, 531] on button "Insert" at bounding box center [1129, 531] width 95 height 25
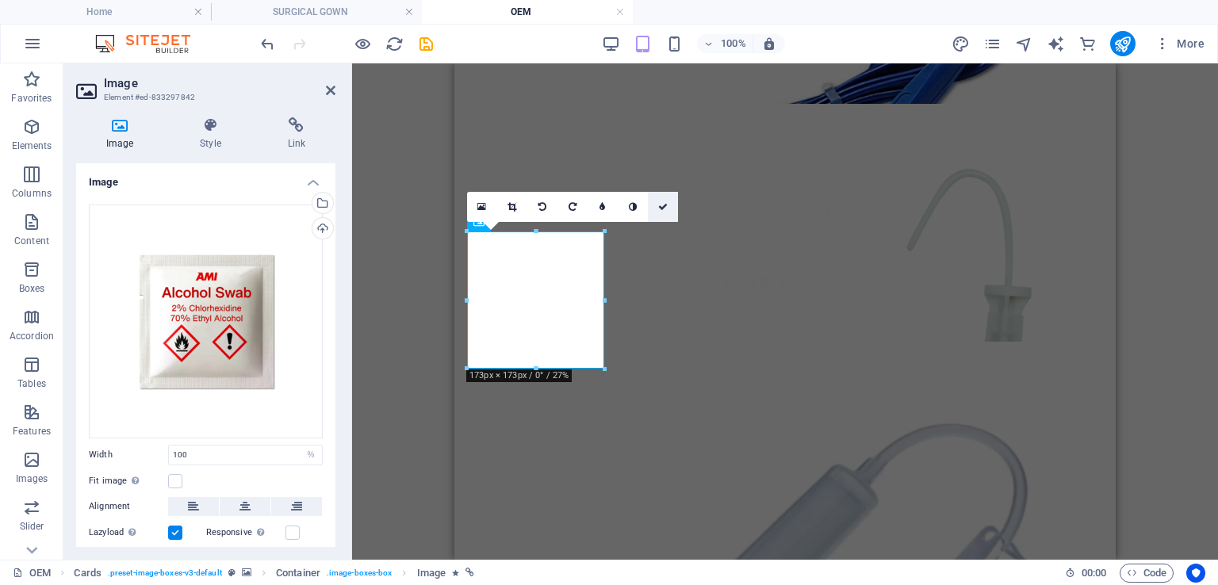
click at [660, 210] on icon at bounding box center [663, 207] width 10 height 10
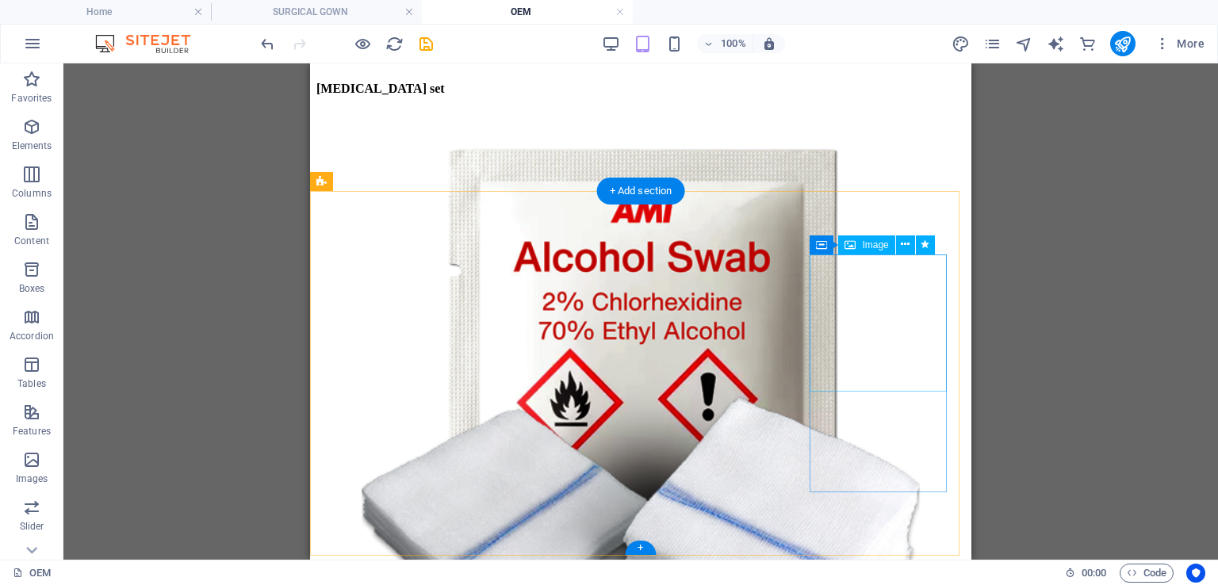
scroll to position [1783, 0]
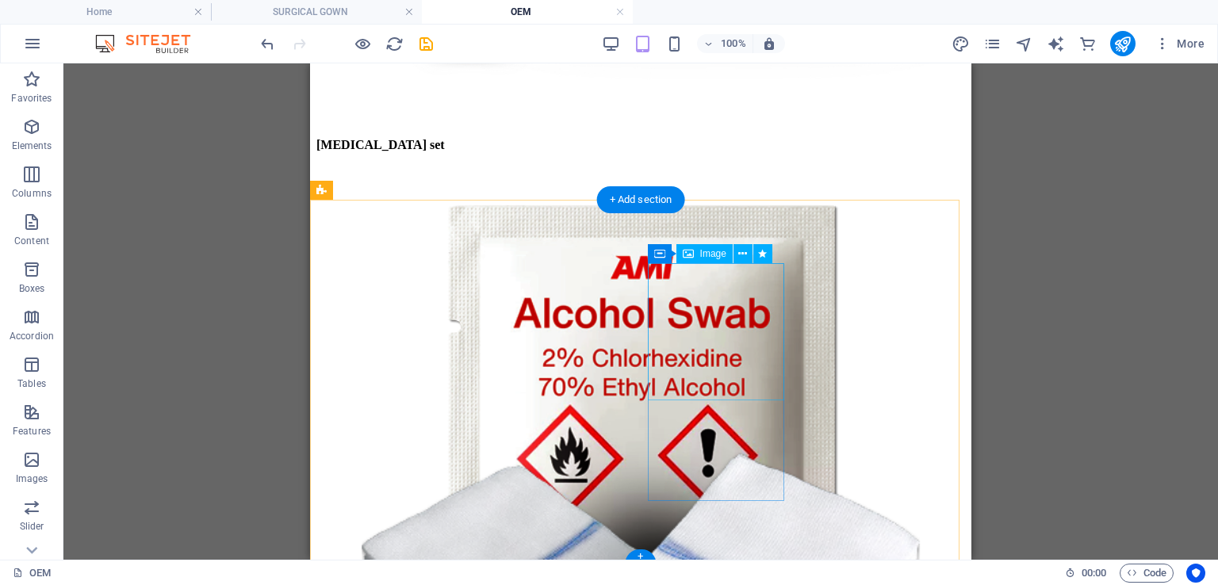
select select "%"
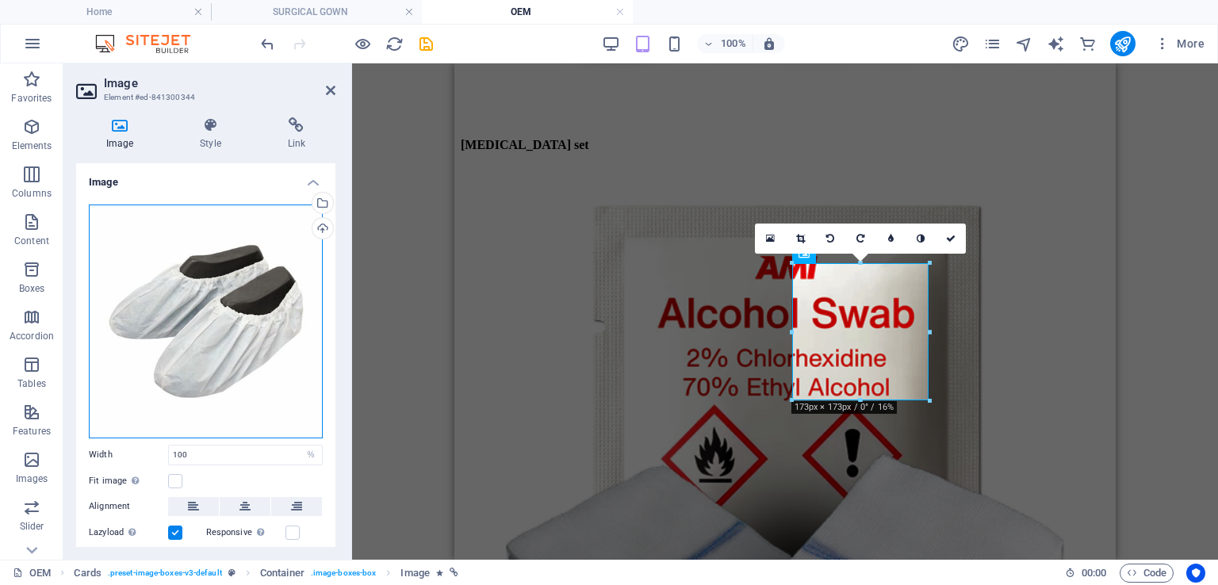
click at [230, 334] on div "Drag files here, click to choose files or select files from Files or our free s…" at bounding box center [206, 322] width 234 height 234
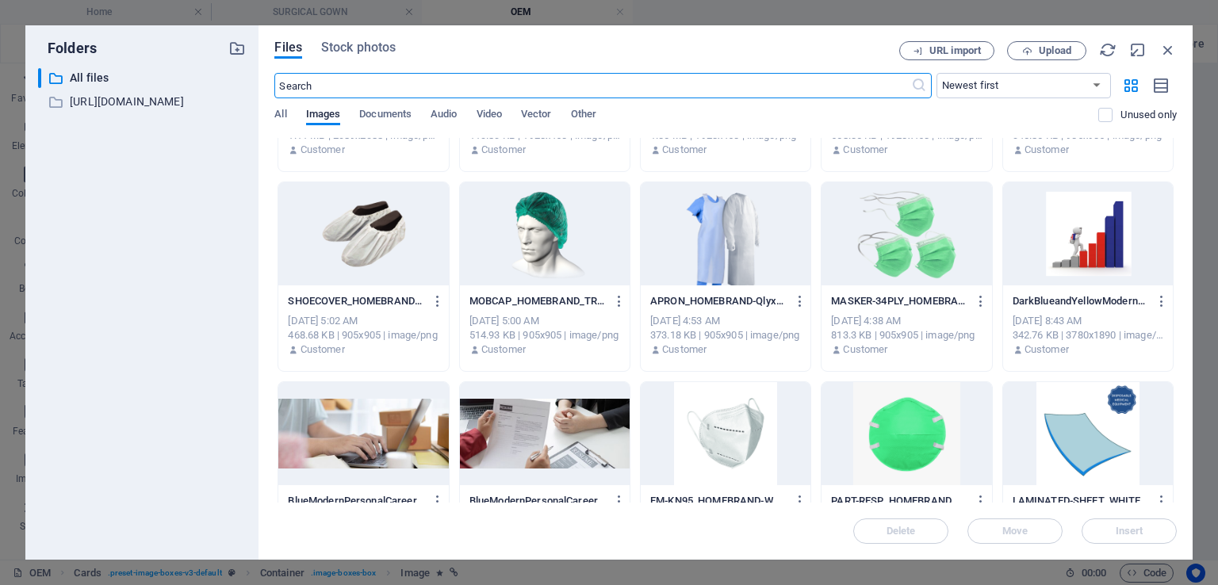
scroll to position [3490, 0]
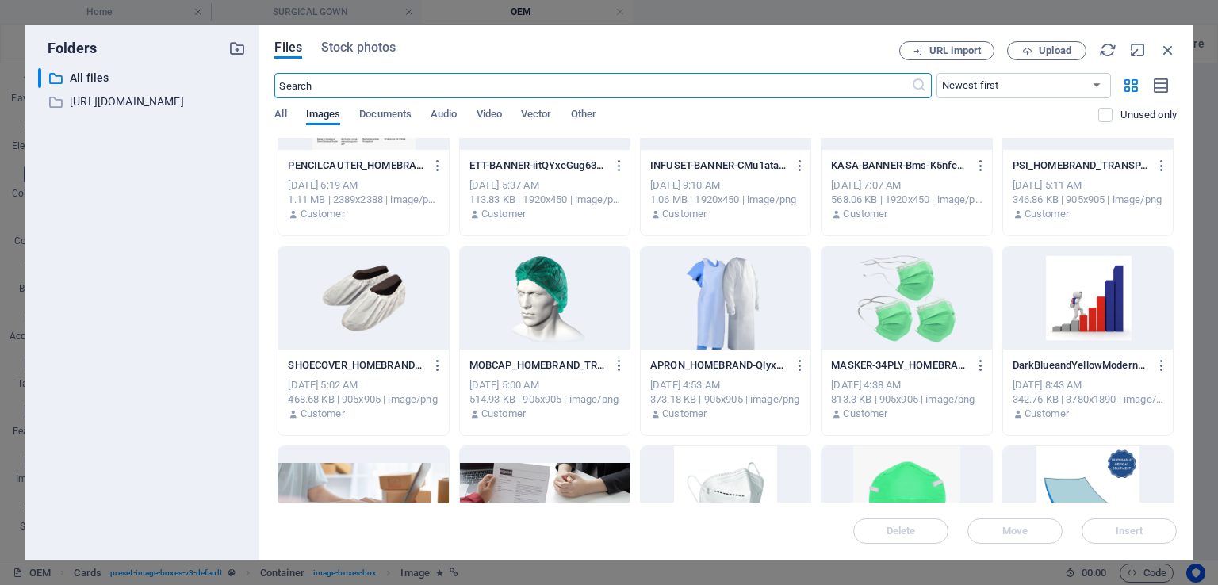
click at [431, 335] on div at bounding box center [363, 298] width 170 height 103
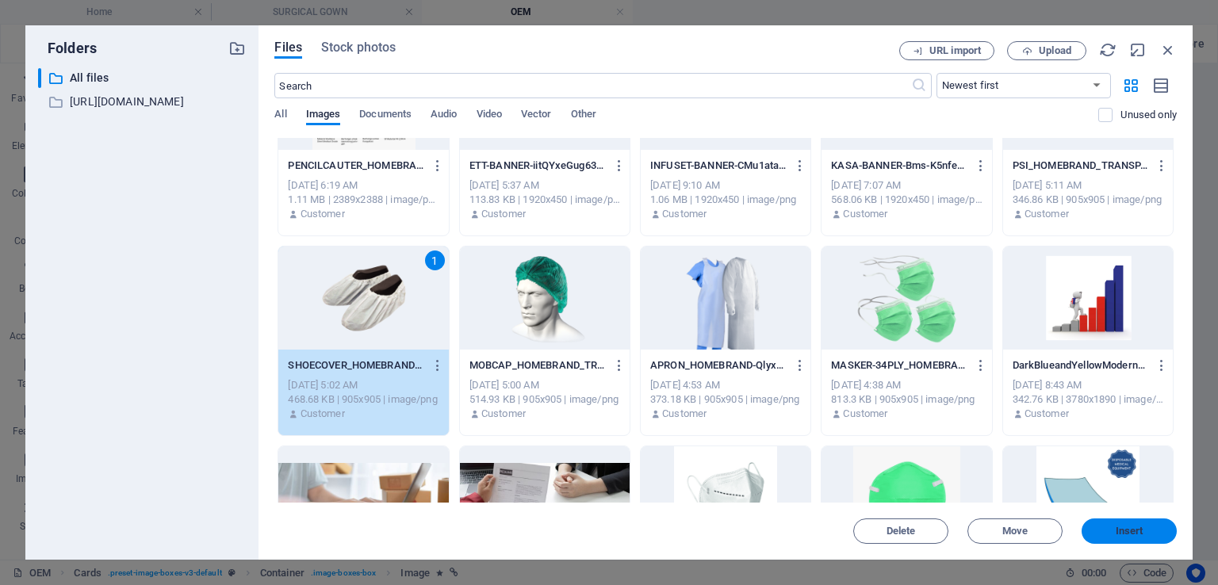
click at [1118, 528] on span "Insert" at bounding box center [1130, 532] width 28 height 10
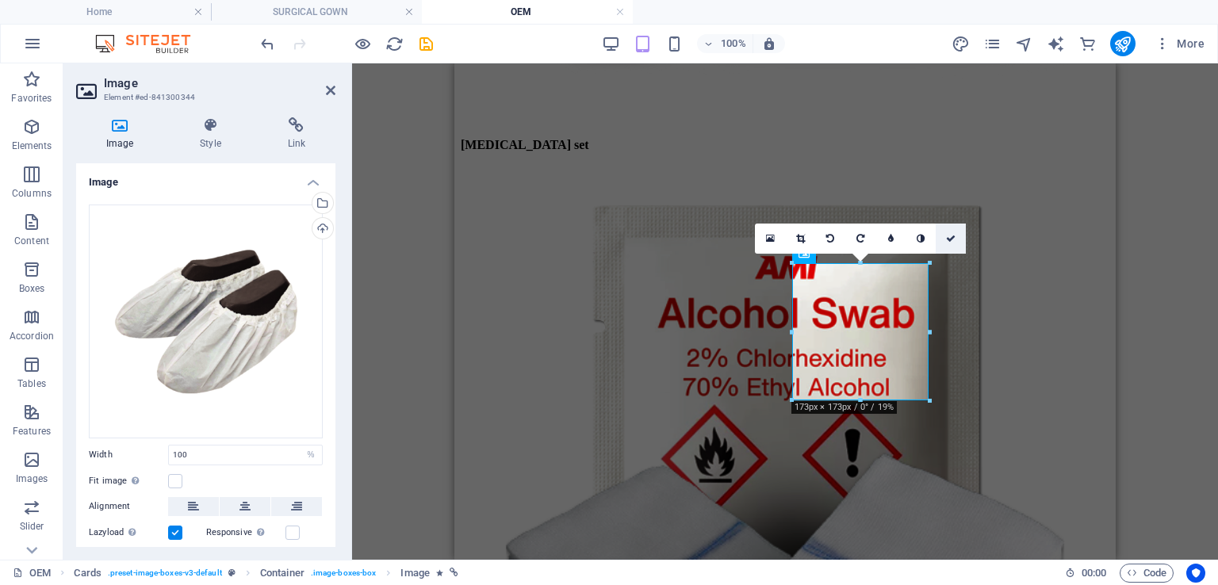
click at [952, 239] on icon at bounding box center [951, 239] width 10 height 10
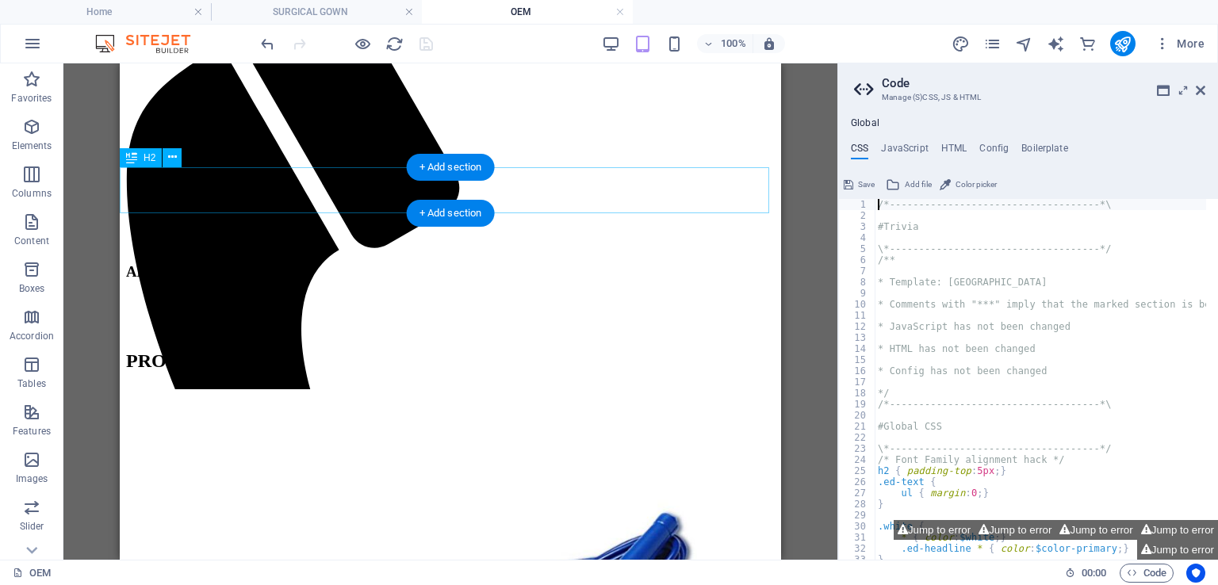
scroll to position [0, 0]
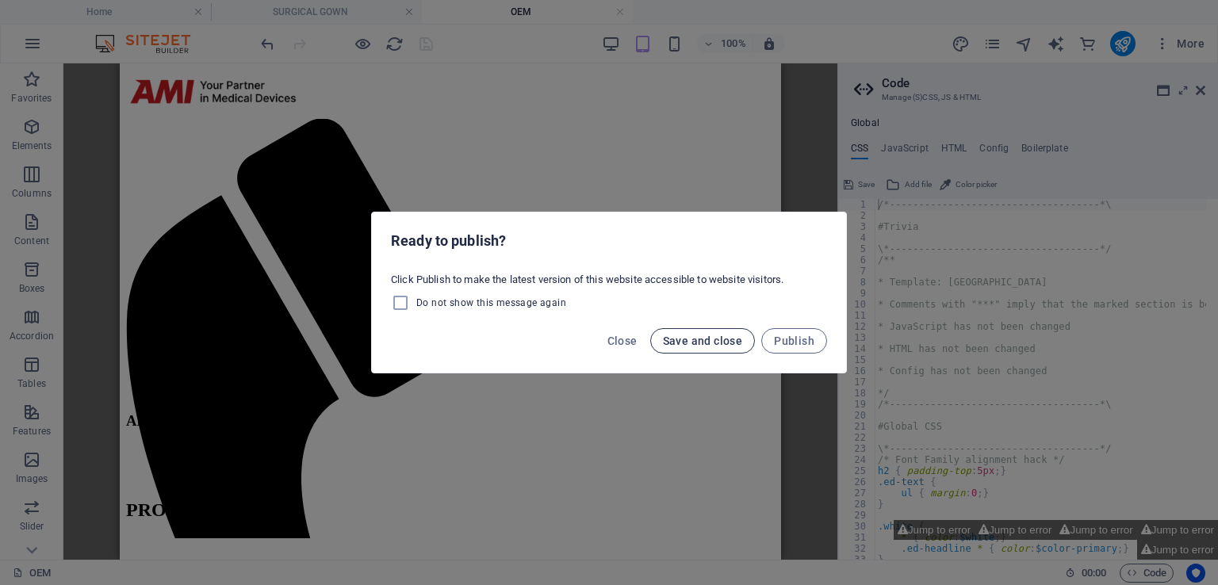
click at [721, 336] on span "Save and close" at bounding box center [703, 341] width 80 height 13
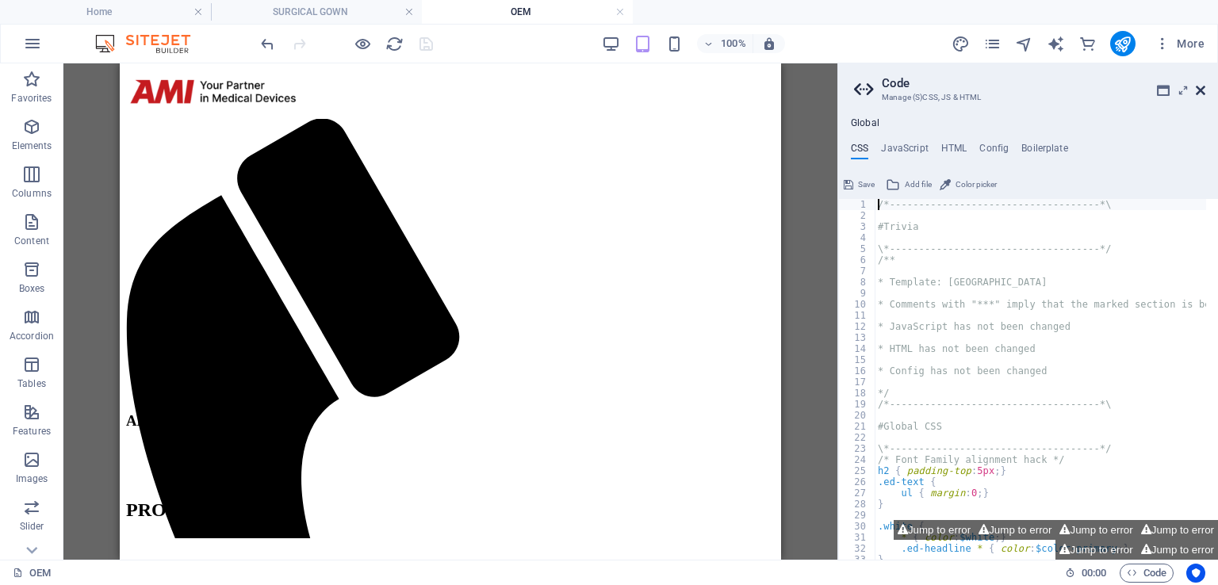
click at [1196, 88] on icon at bounding box center [1201, 90] width 10 height 13
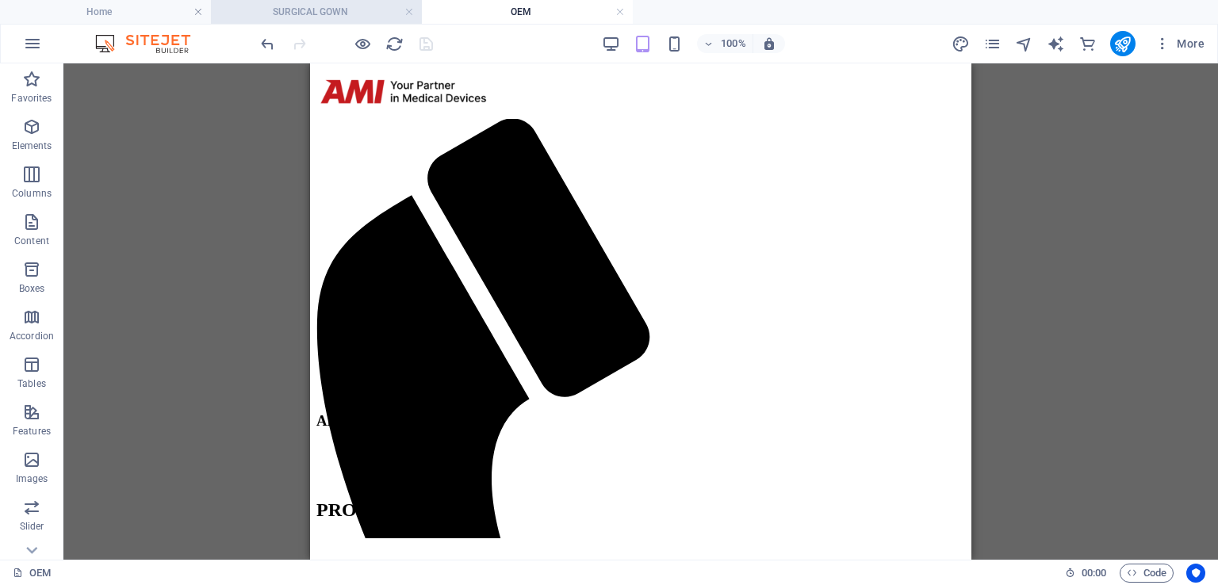
click at [308, 10] on h4 "SURGICAL GOWN" at bounding box center [316, 11] width 211 height 17
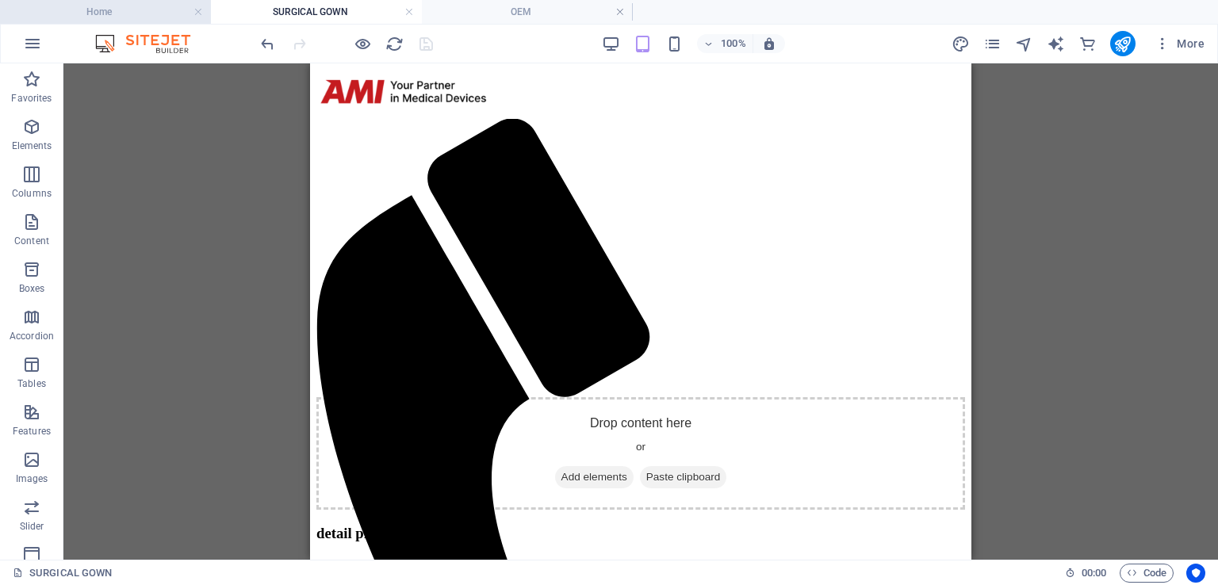
click at [133, 20] on h4 "Home" at bounding box center [105, 11] width 211 height 17
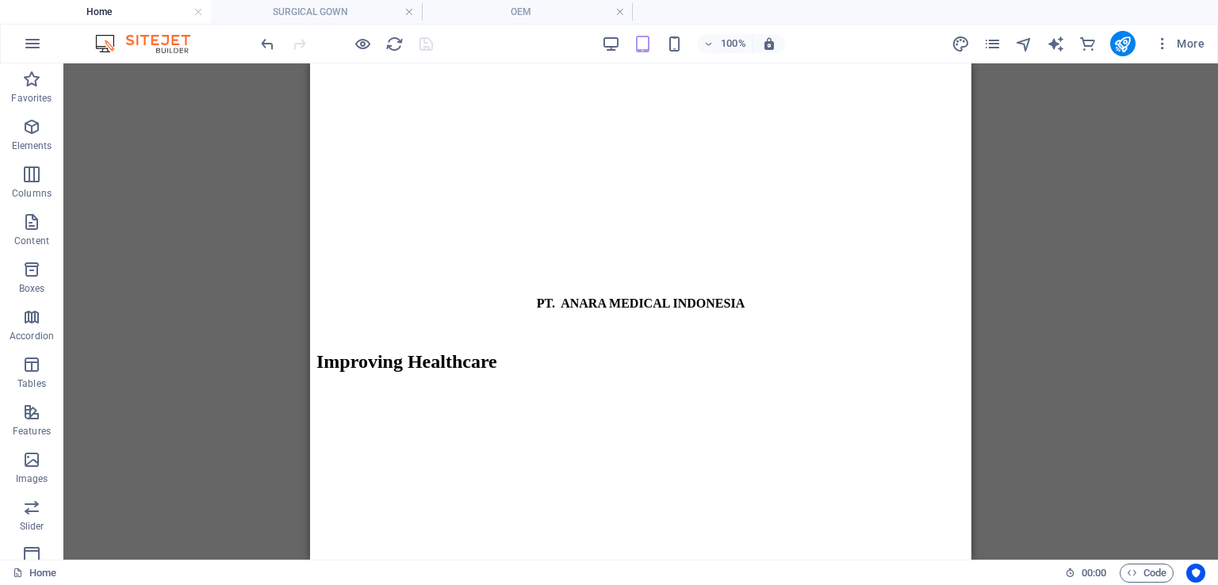
scroll to position [2062, 0]
